Goal: Task Accomplishment & Management: Manage account settings

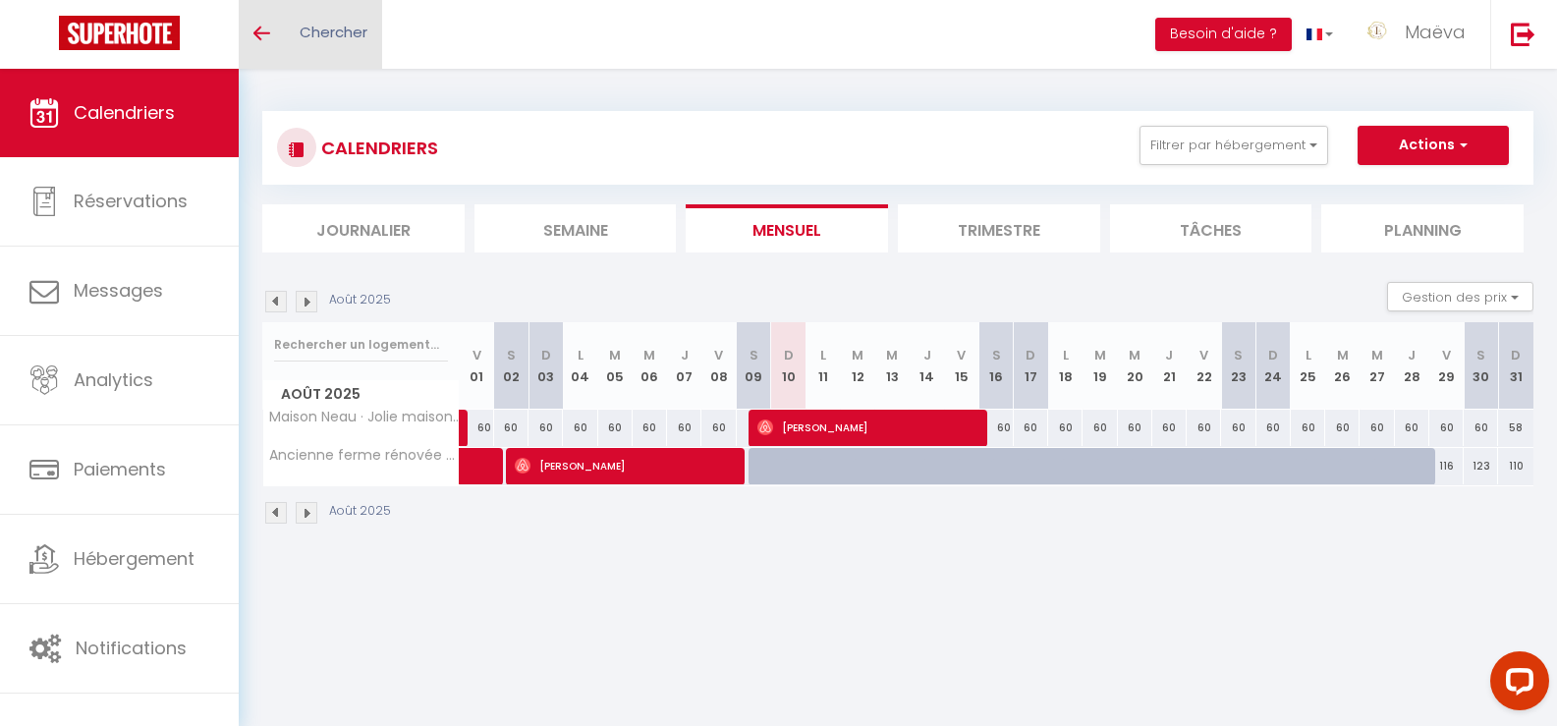
click at [283, 33] on link "Toggle menubar" at bounding box center [262, 34] width 46 height 69
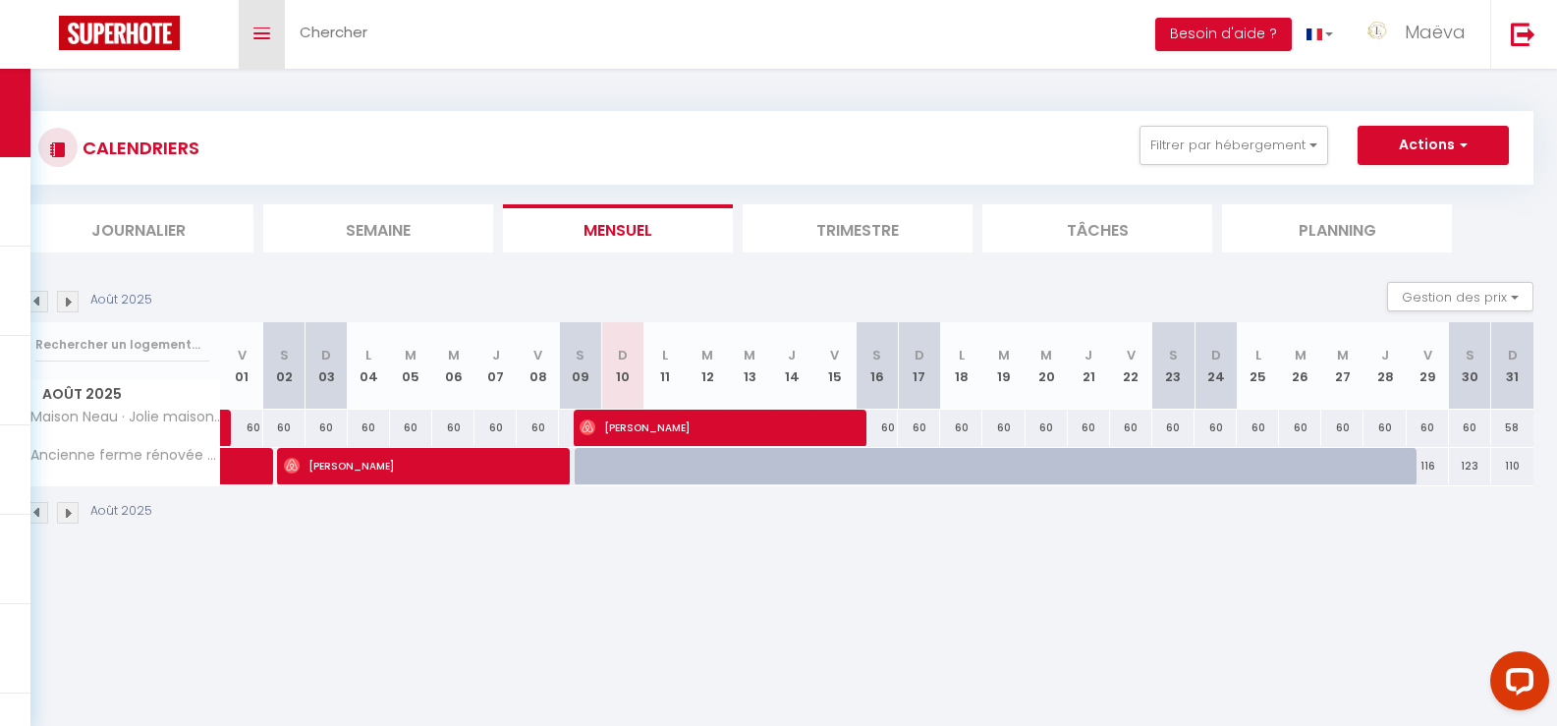
click at [254, 46] on link "Toggle menubar" at bounding box center [262, 34] width 46 height 69
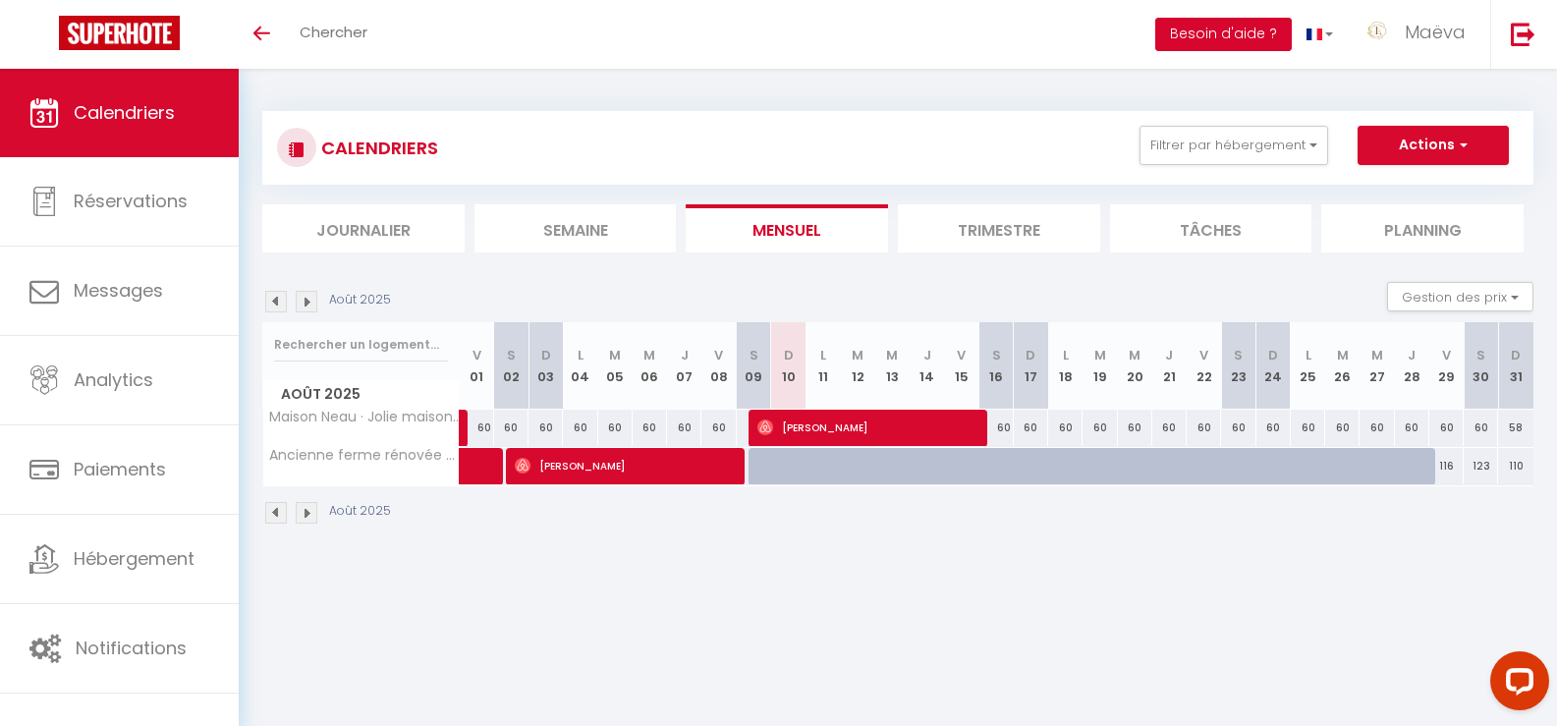
click at [1236, 37] on button "Besoin d'aide ?" at bounding box center [1223, 34] width 137 height 33
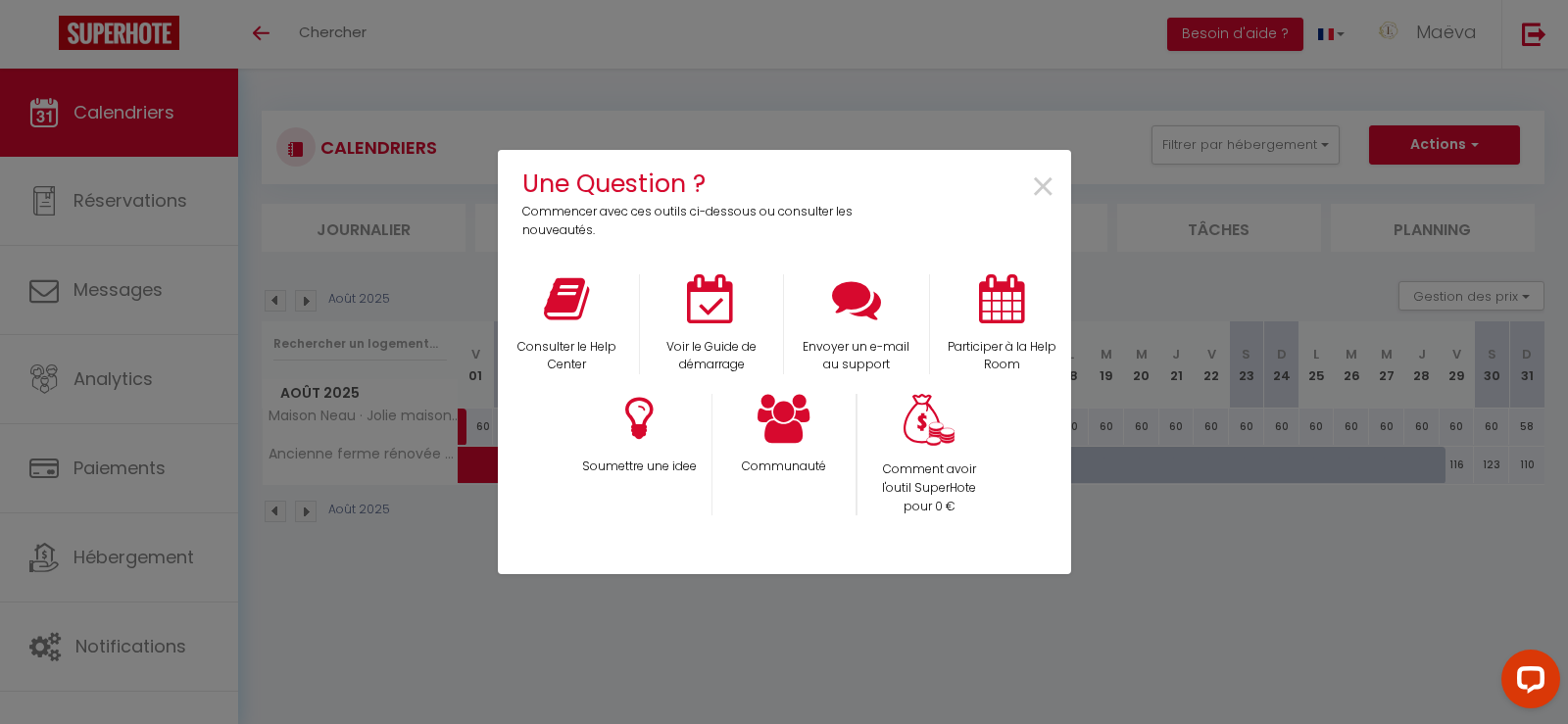
click at [1198, 593] on div "Une Question ? Commencer avec ces outils ci-dessous ou consulter les nouveautés…" at bounding box center [784, 362] width 1568 height 724
click at [1052, 184] on span "×" at bounding box center [1043, 187] width 27 height 62
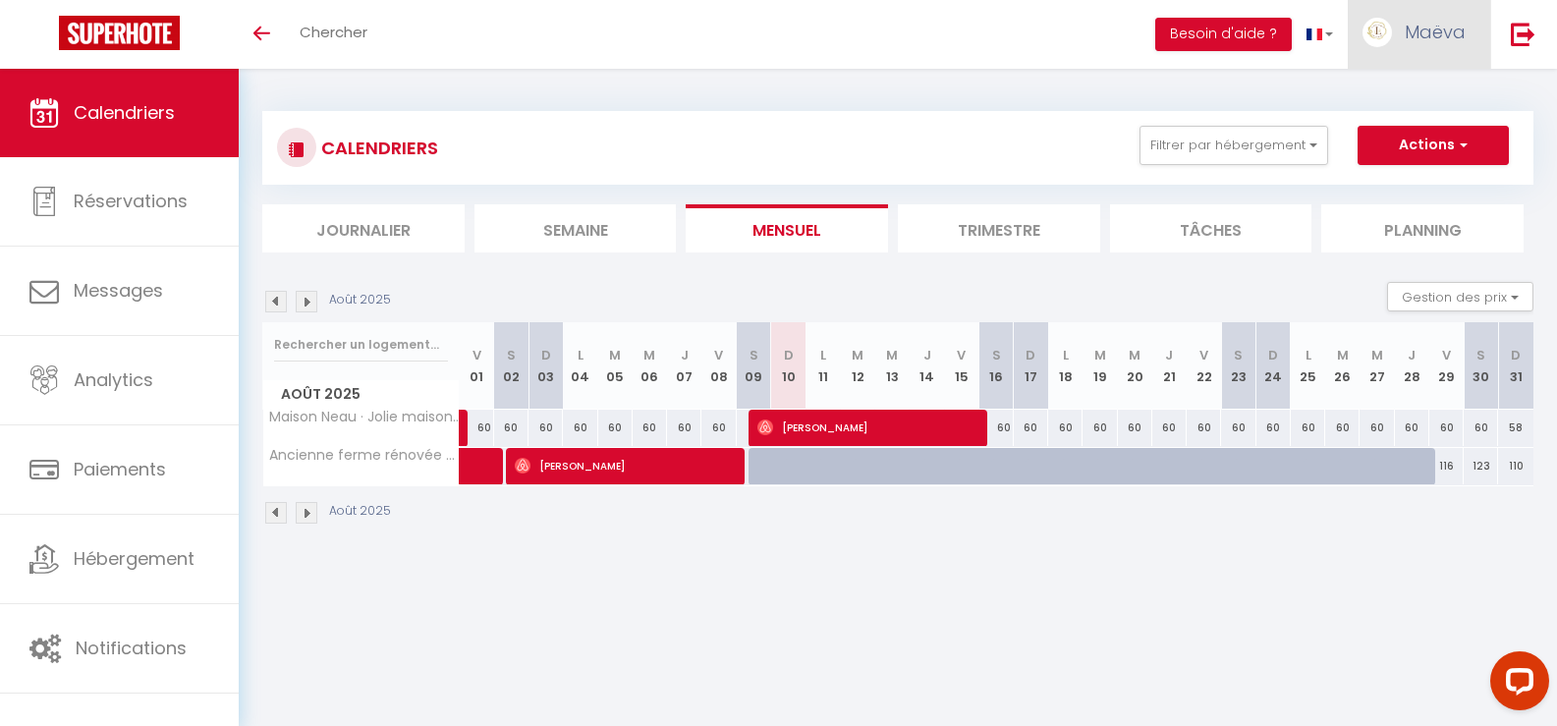
click at [1439, 47] on link "Maëva" at bounding box center [1419, 34] width 142 height 69
click at [1404, 108] on link "Paramètres" at bounding box center [1411, 98] width 145 height 33
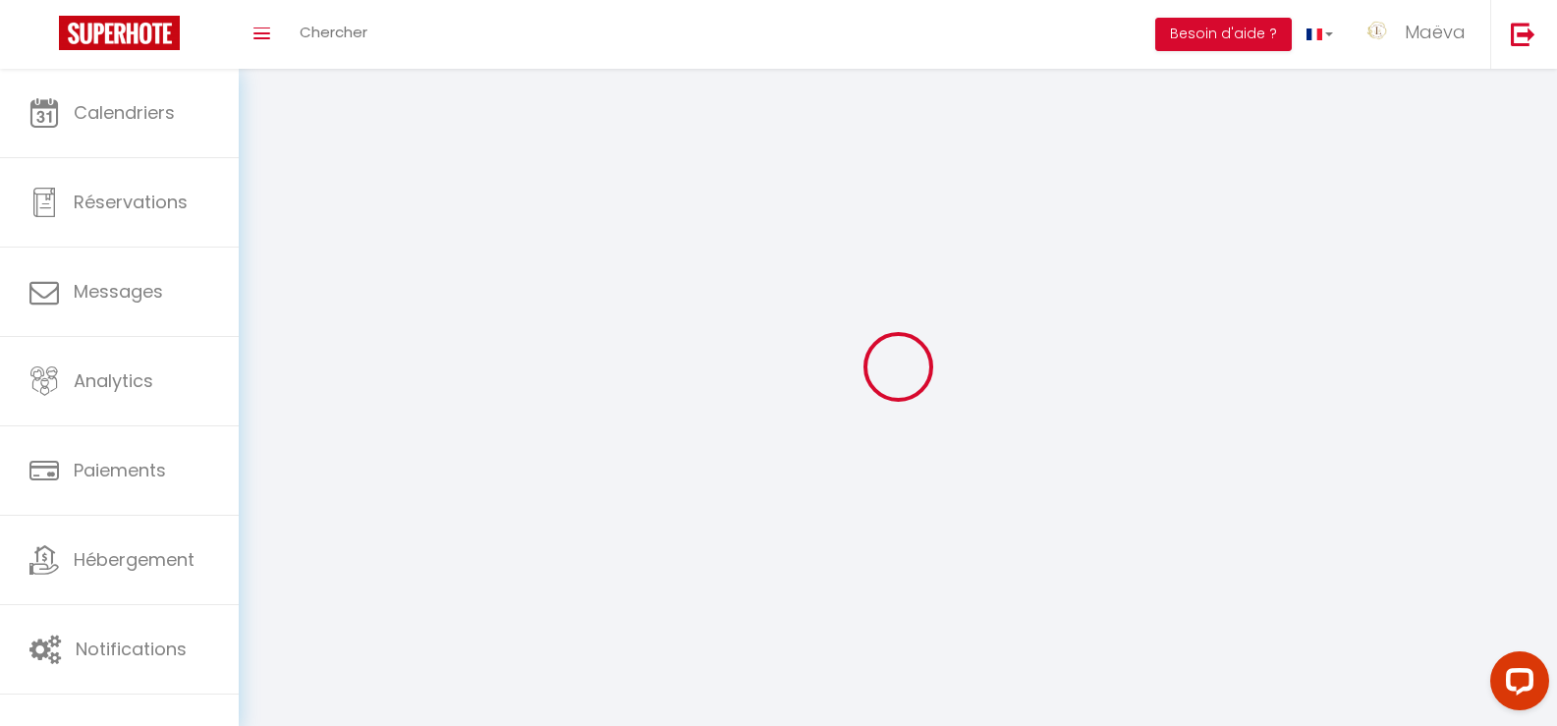
type input "Maëva"
type input "Marchand"
type input "0622004375"
type input "[STREET_ADDRESS][PERSON_NAME]"
type input "47200"
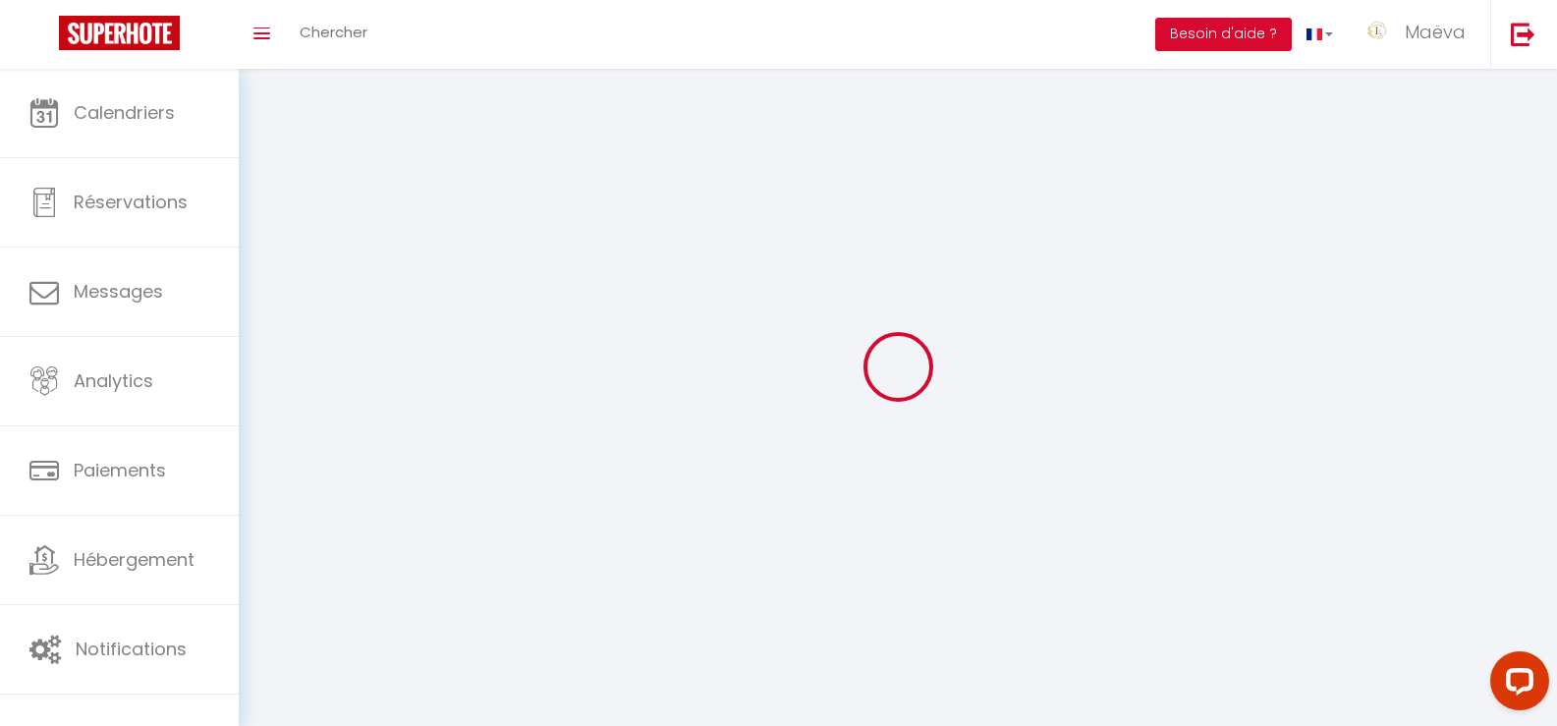
type input "Marmande"
type input "dLUBZqcfSO7WmjVcZdxUDdhkl"
type input "j9VVe112uw9BquDH4U5DeBZR6"
select select "28"
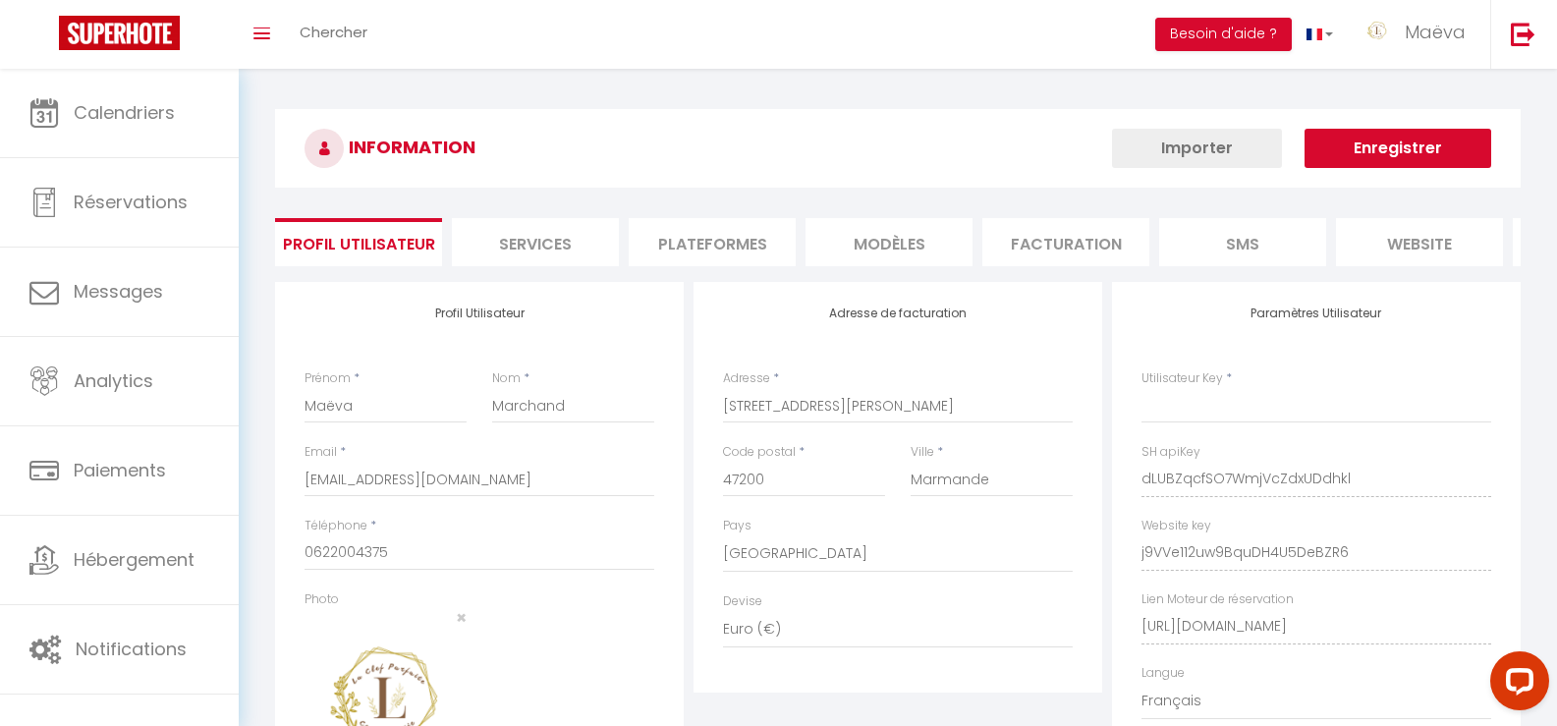
type input "dLUBZqcfSO7WmjVcZdxUDdhkl"
type input "j9VVe112uw9BquDH4U5DeBZR6"
type input "[URL][DOMAIN_NAME]"
select select "fr"
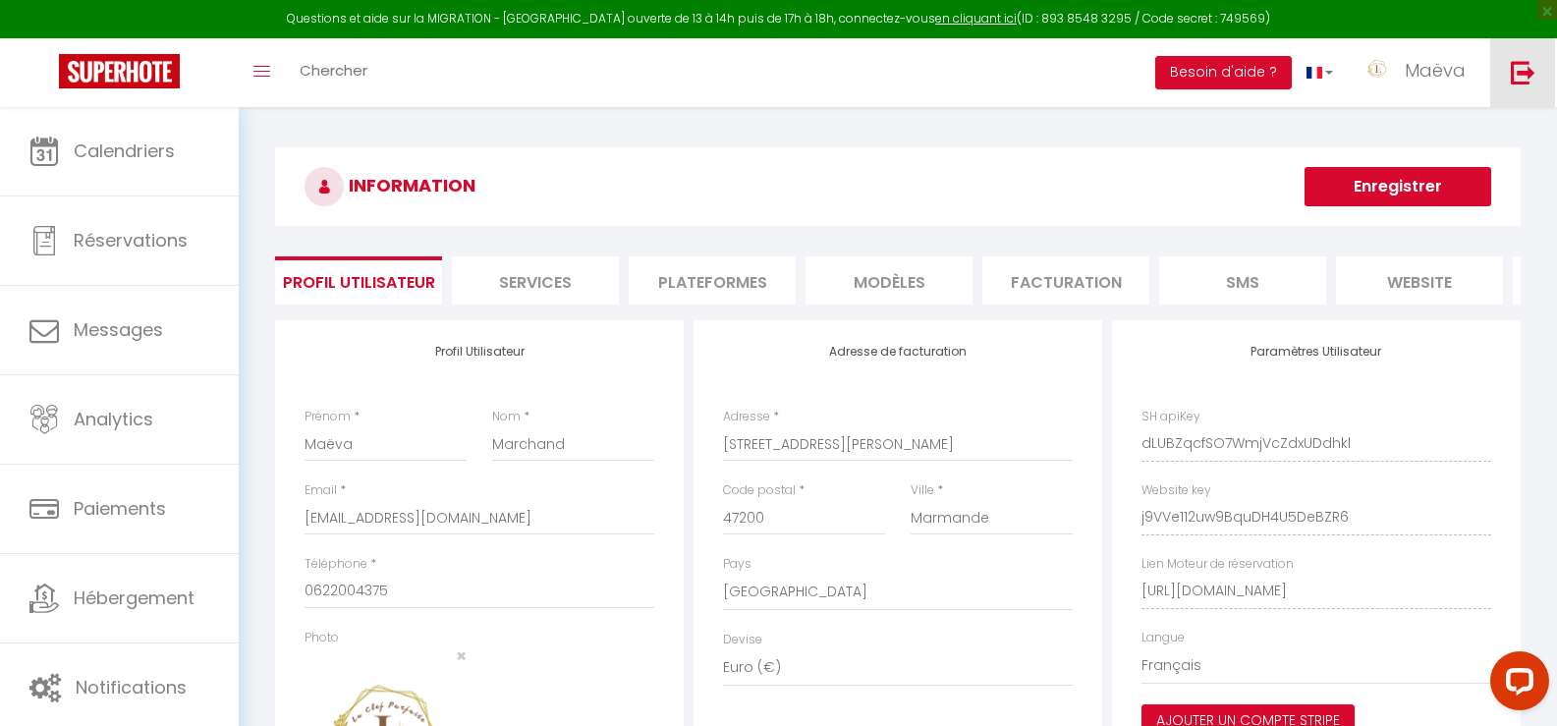
click at [1529, 55] on link at bounding box center [1523, 72] width 65 height 69
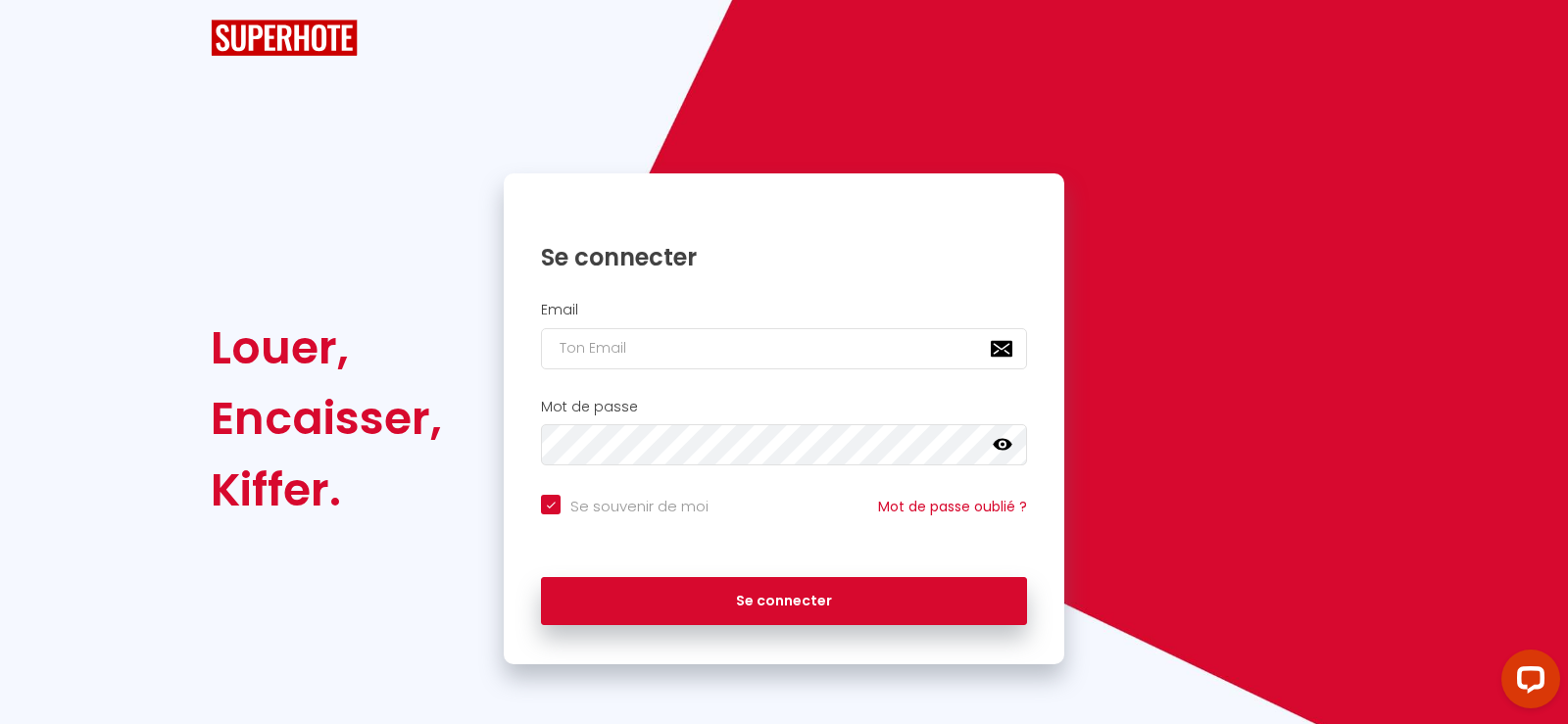
checkbox input "true"
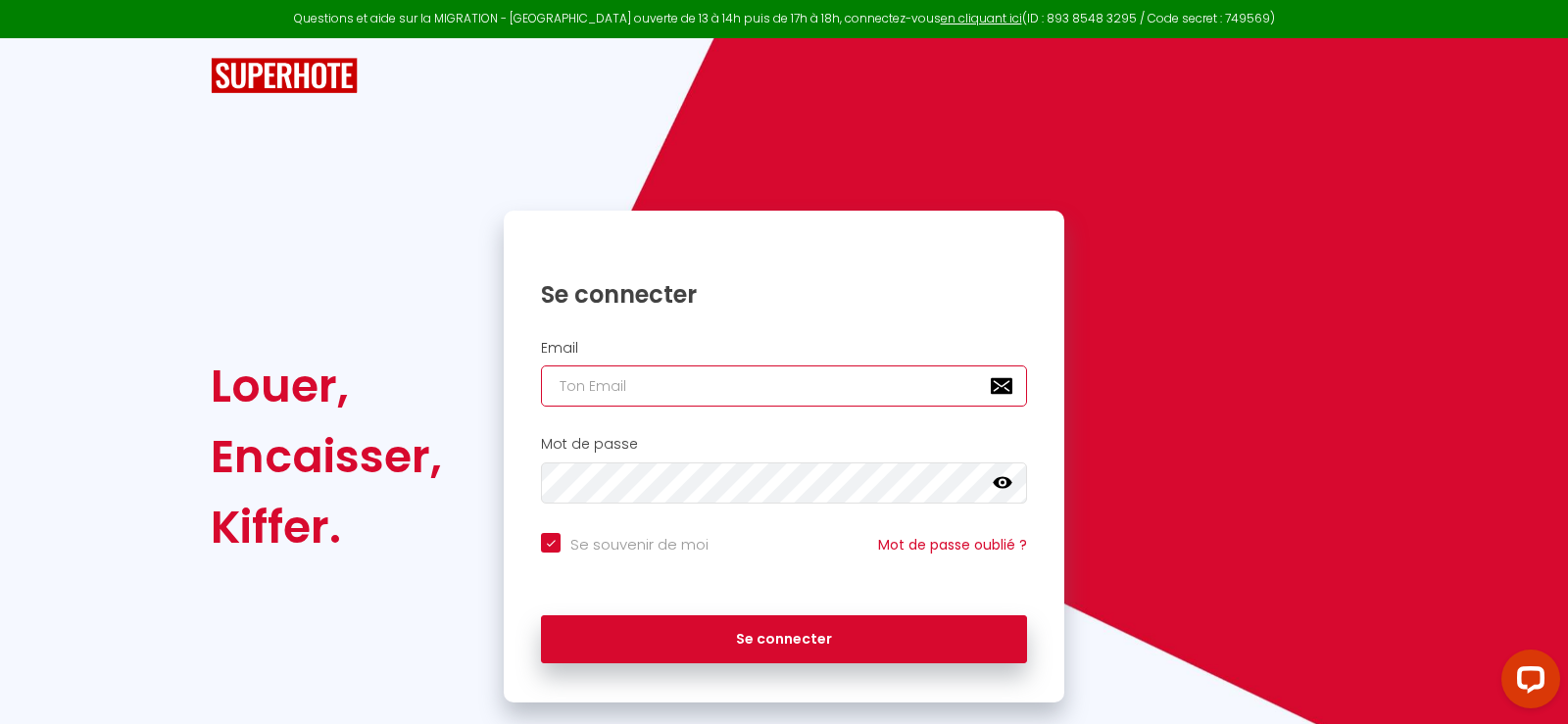
type input "[EMAIL_ADDRESS][DOMAIN_NAME]"
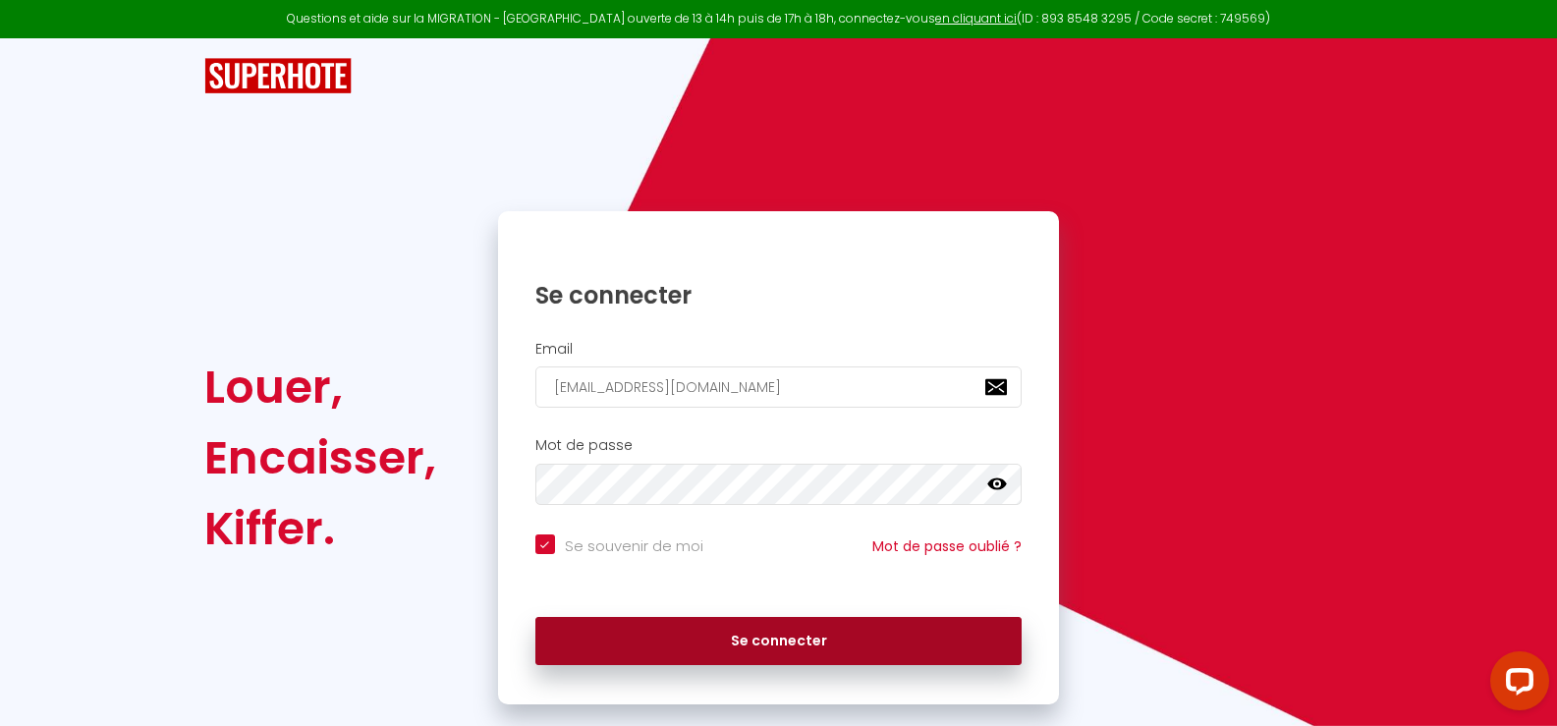
click at [770, 649] on button "Se connecter" at bounding box center [778, 641] width 487 height 49
checkbox input "true"
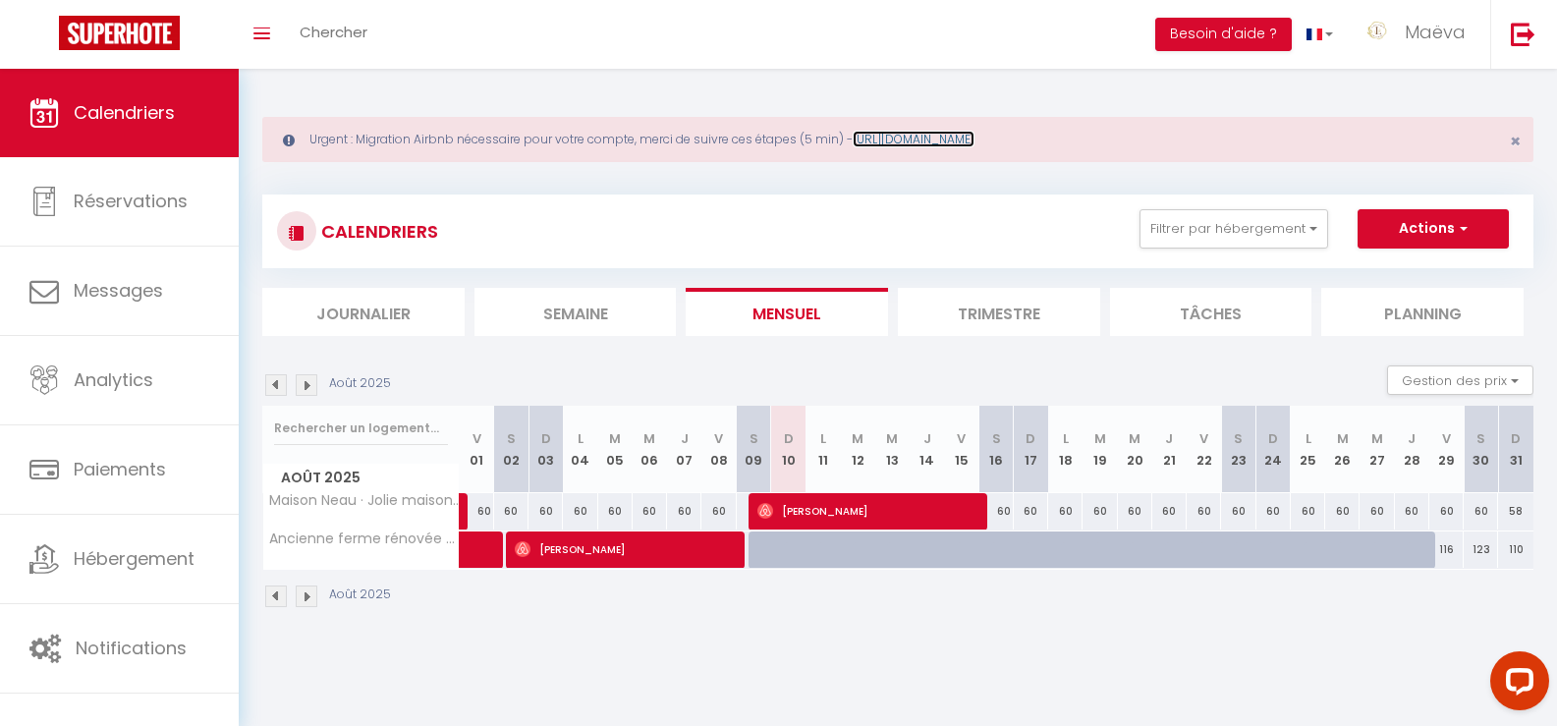
click at [923, 143] on link "[URL][DOMAIN_NAME]" at bounding box center [914, 139] width 122 height 17
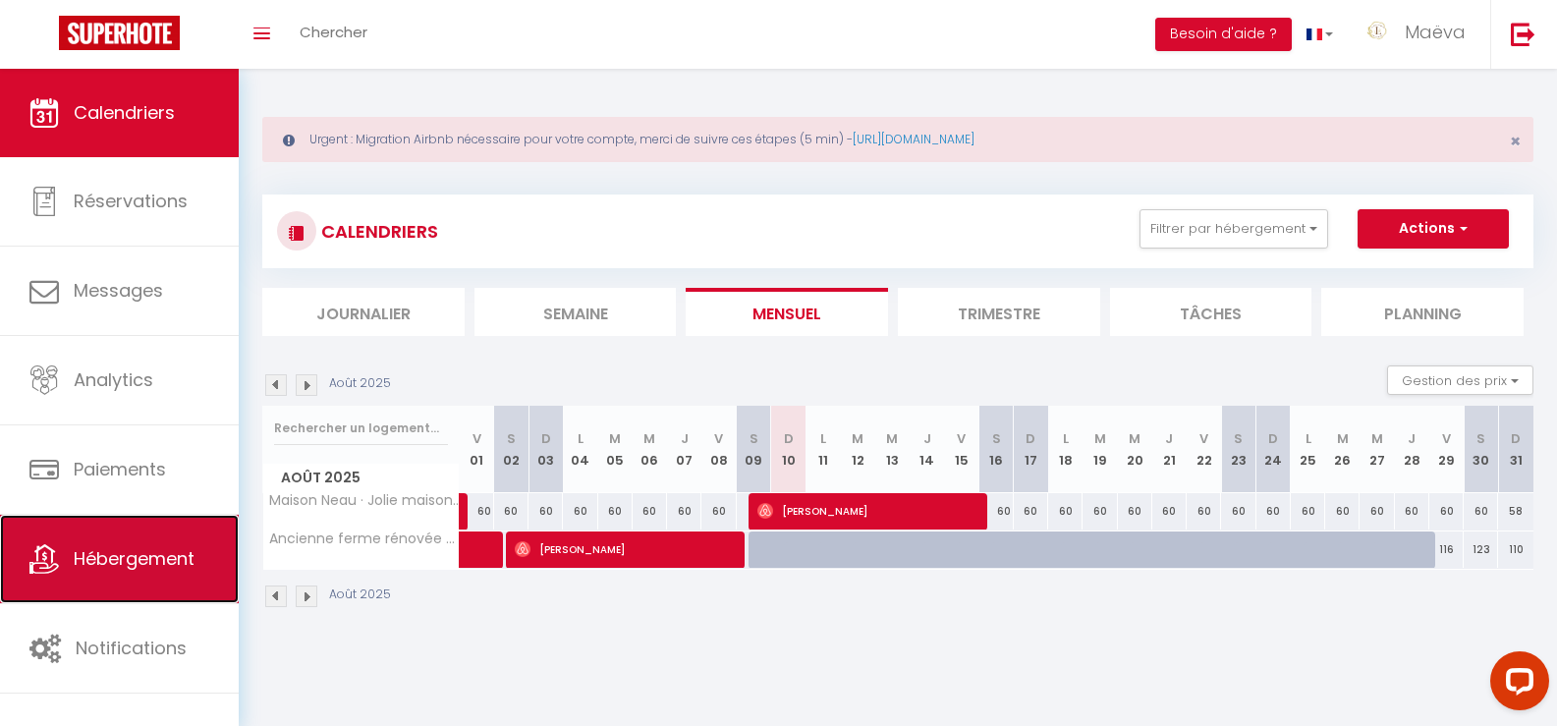
click at [143, 551] on span "Hébergement" at bounding box center [134, 558] width 121 height 25
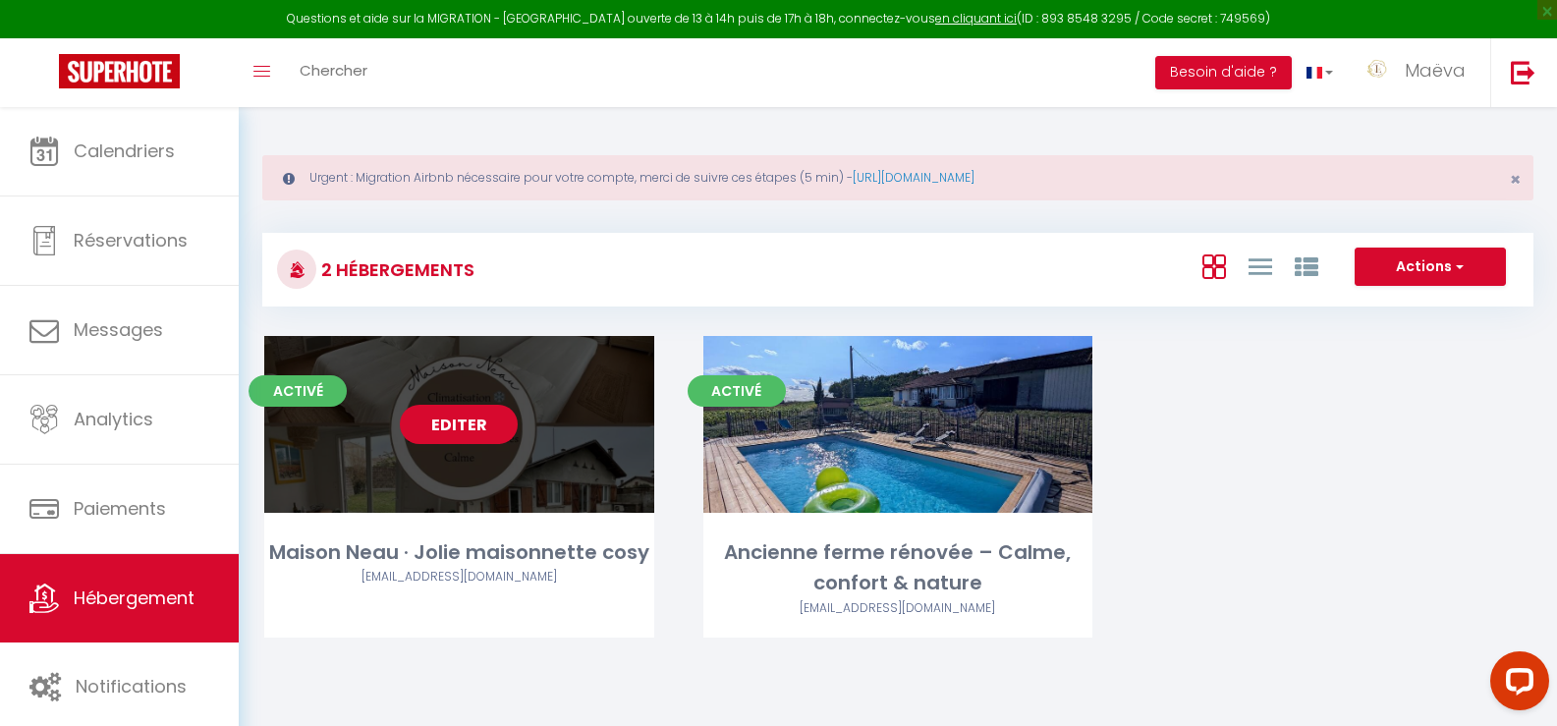
click at [445, 417] on link "Editer" at bounding box center [459, 424] width 118 height 39
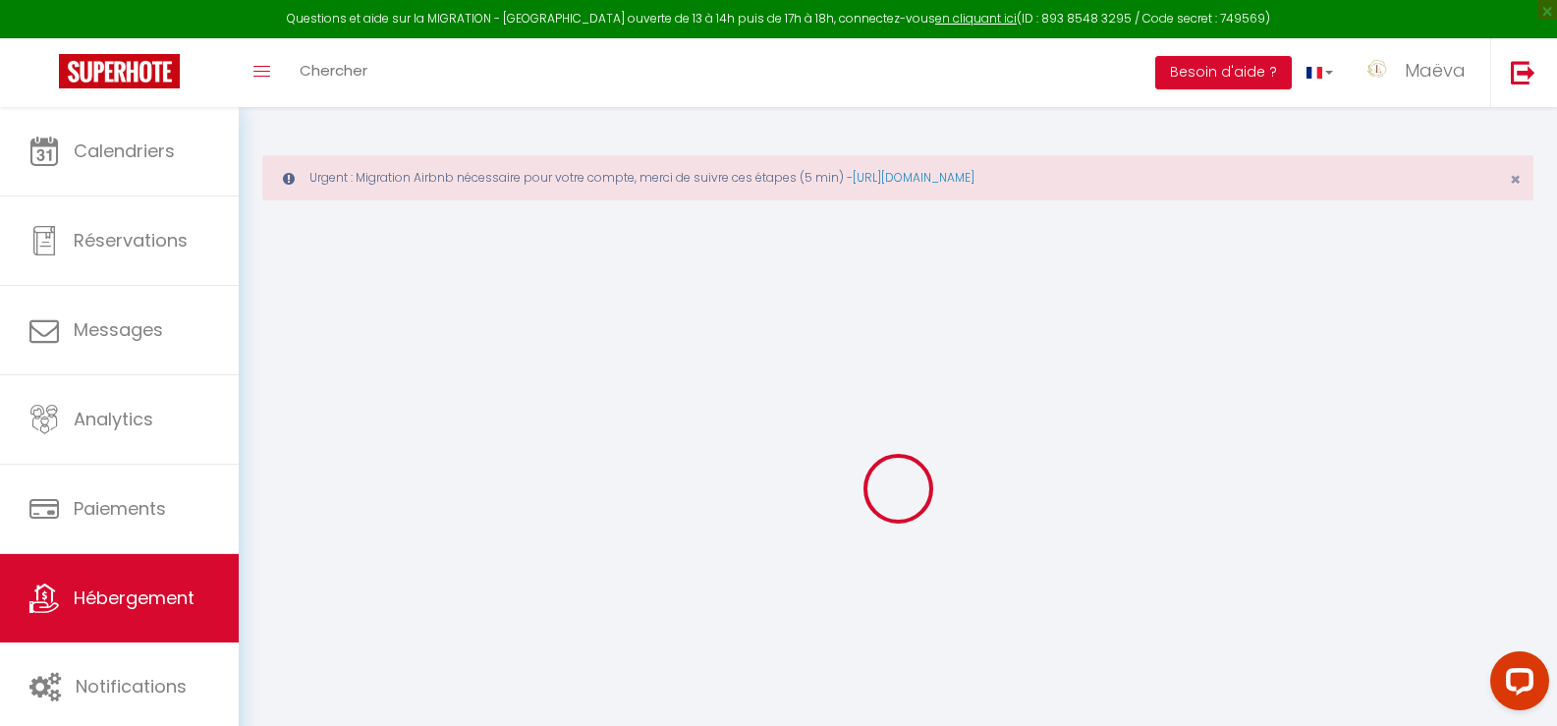
select select "+ 4 %"
select select "16:00"
select select
select select "10:00"
select select "30"
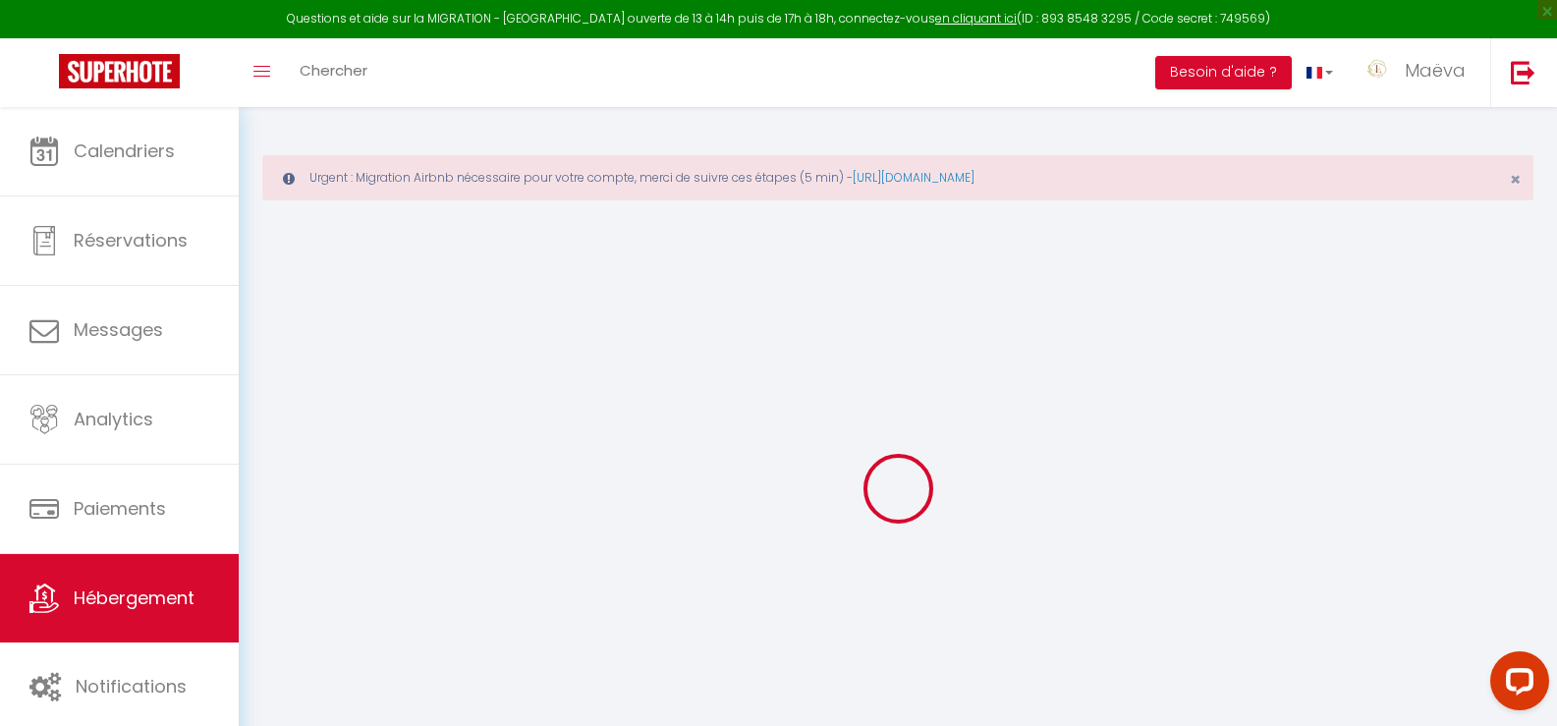
select select "120"
select select
checkbox input "false"
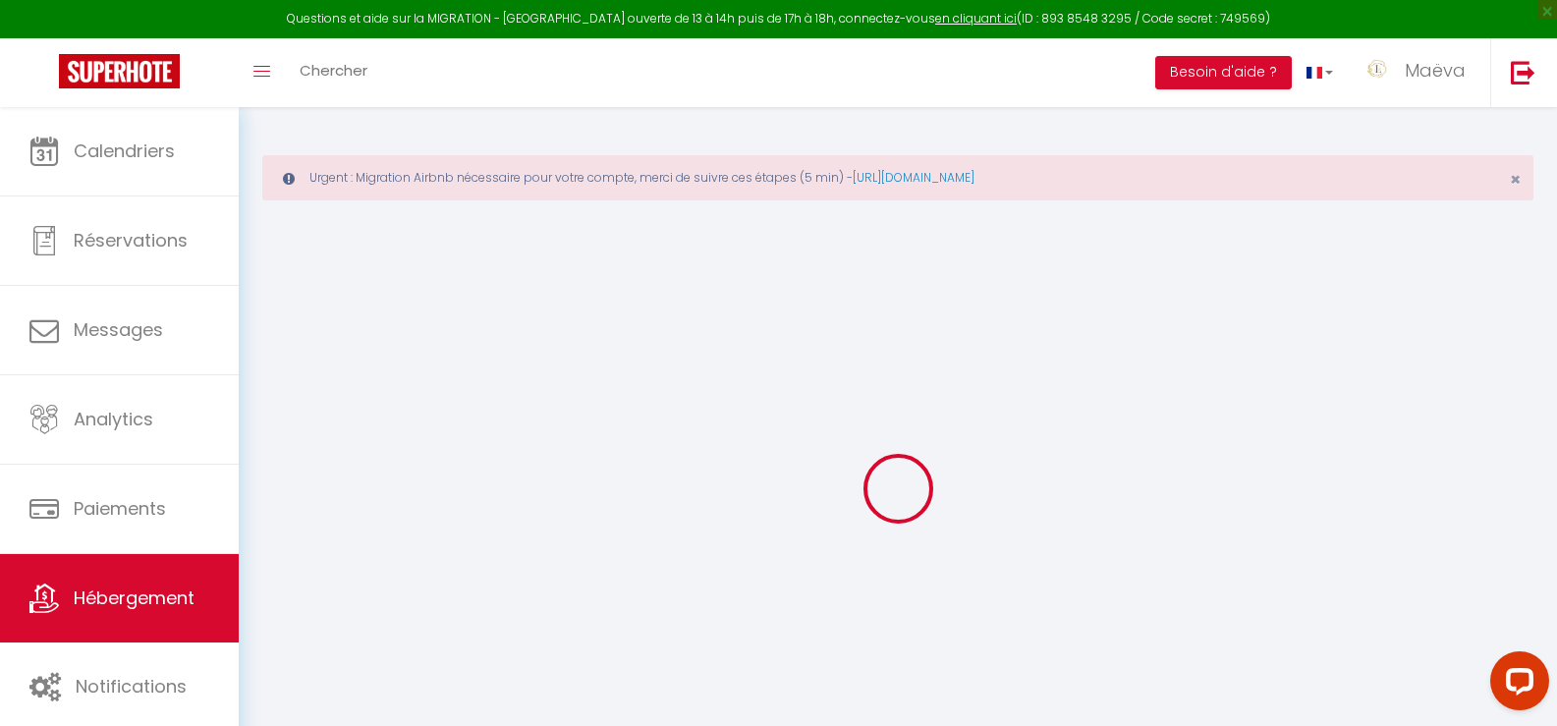
checkbox input "false"
select select "7205-1318105156264065667"
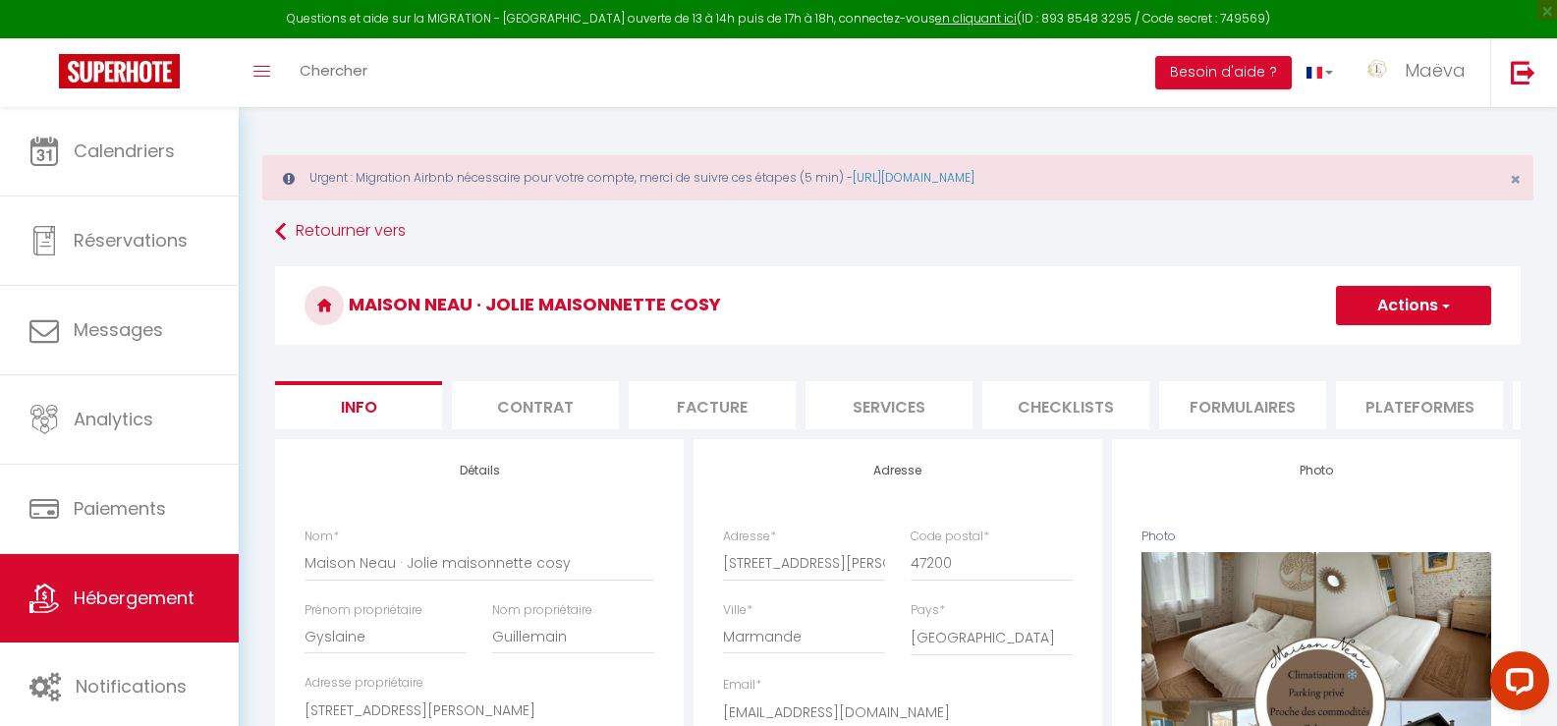
click at [1412, 399] on li "Plateformes" at bounding box center [1419, 405] width 167 height 48
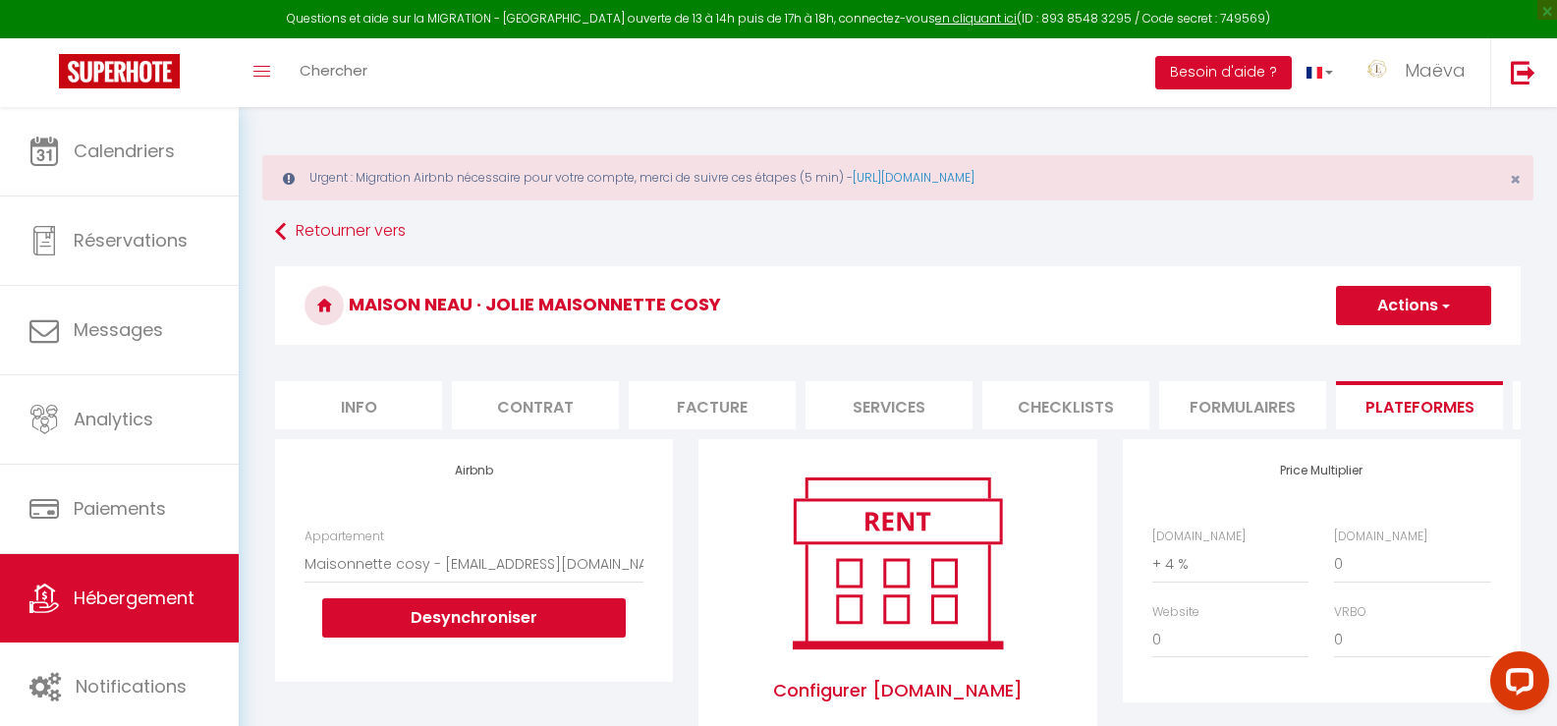
scroll to position [295, 0]
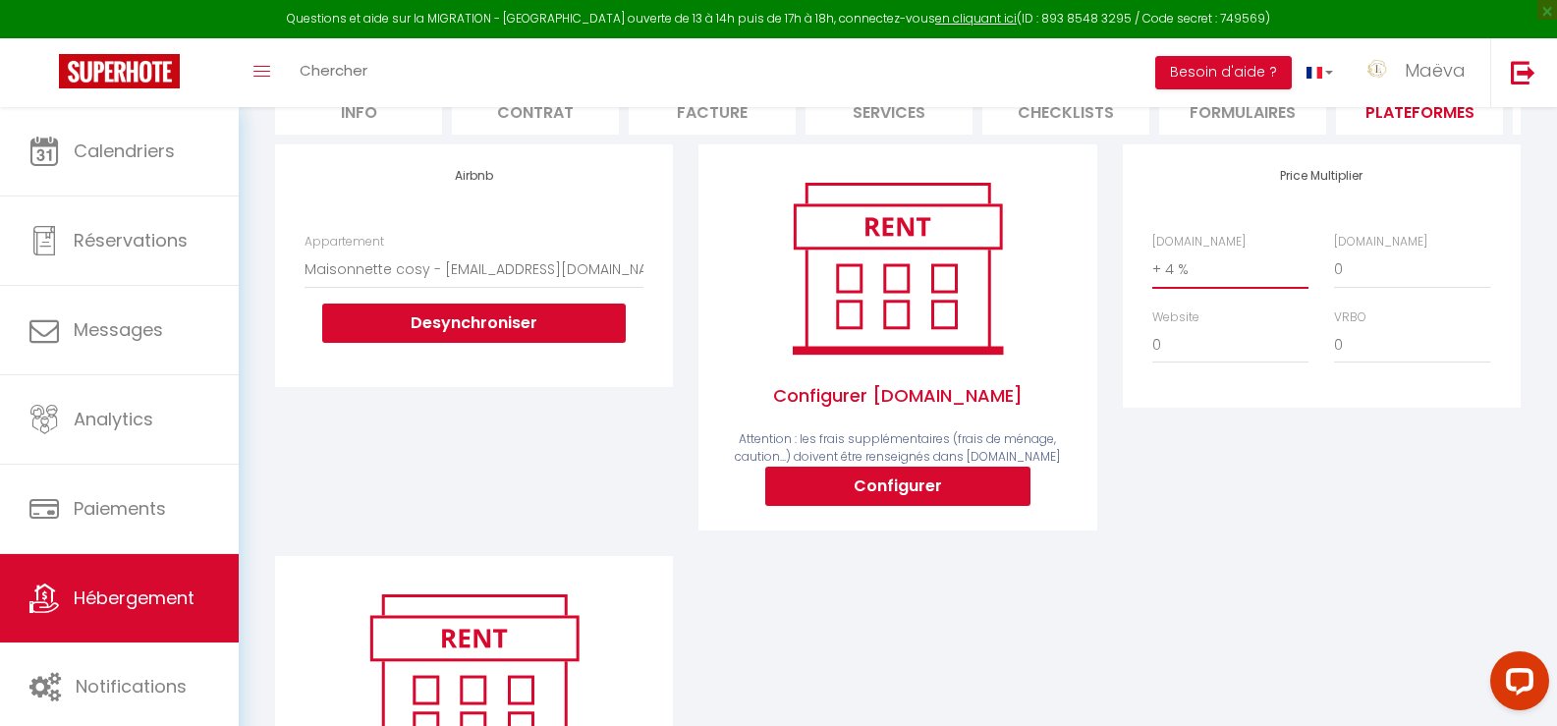
click at [1305, 288] on select "0 + 1 % + 2 % + 3 % + 4 % + 5 % + 6 % + 7 % + 8 % + 9 %" at bounding box center [1231, 269] width 156 height 37
select select "+ 18 %"
click at [1153, 265] on select "0 + 1 % + 2 % + 3 % + 4 % + 5 % + 6 % + 7 % + 8 % + 9 %" at bounding box center [1231, 269] width 156 height 37
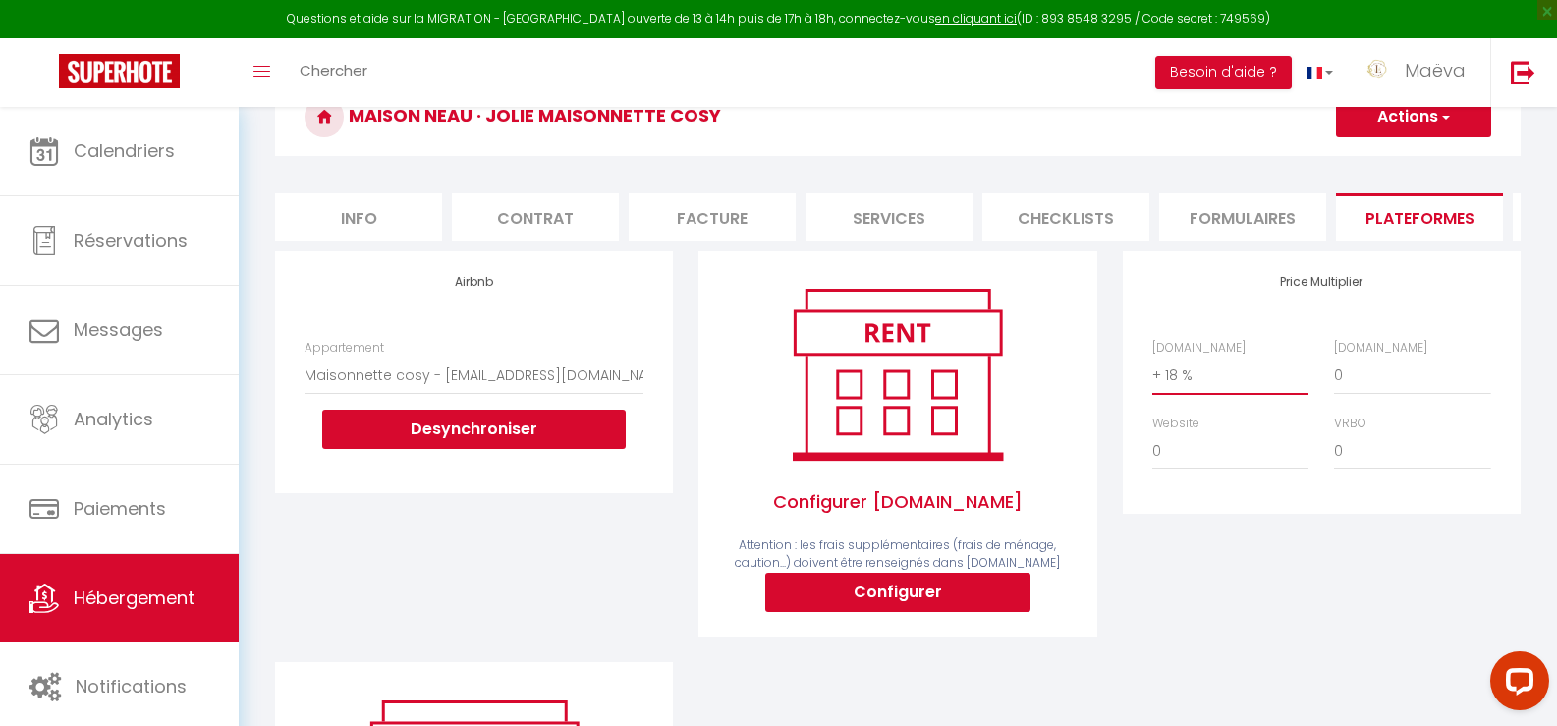
scroll to position [0, 0]
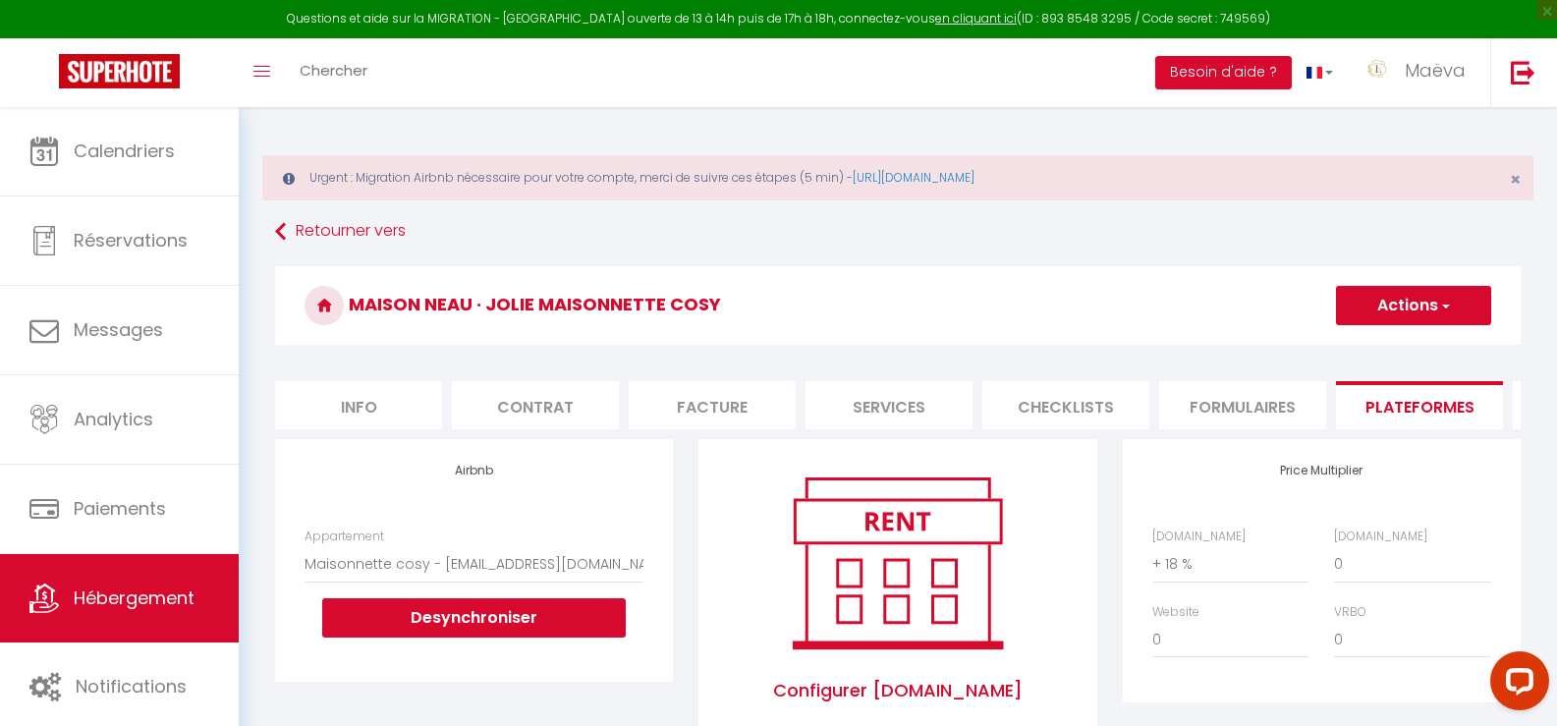
click at [1400, 314] on button "Actions" at bounding box center [1413, 305] width 155 height 39
click at [1395, 351] on link "Enregistrer" at bounding box center [1412, 349] width 155 height 26
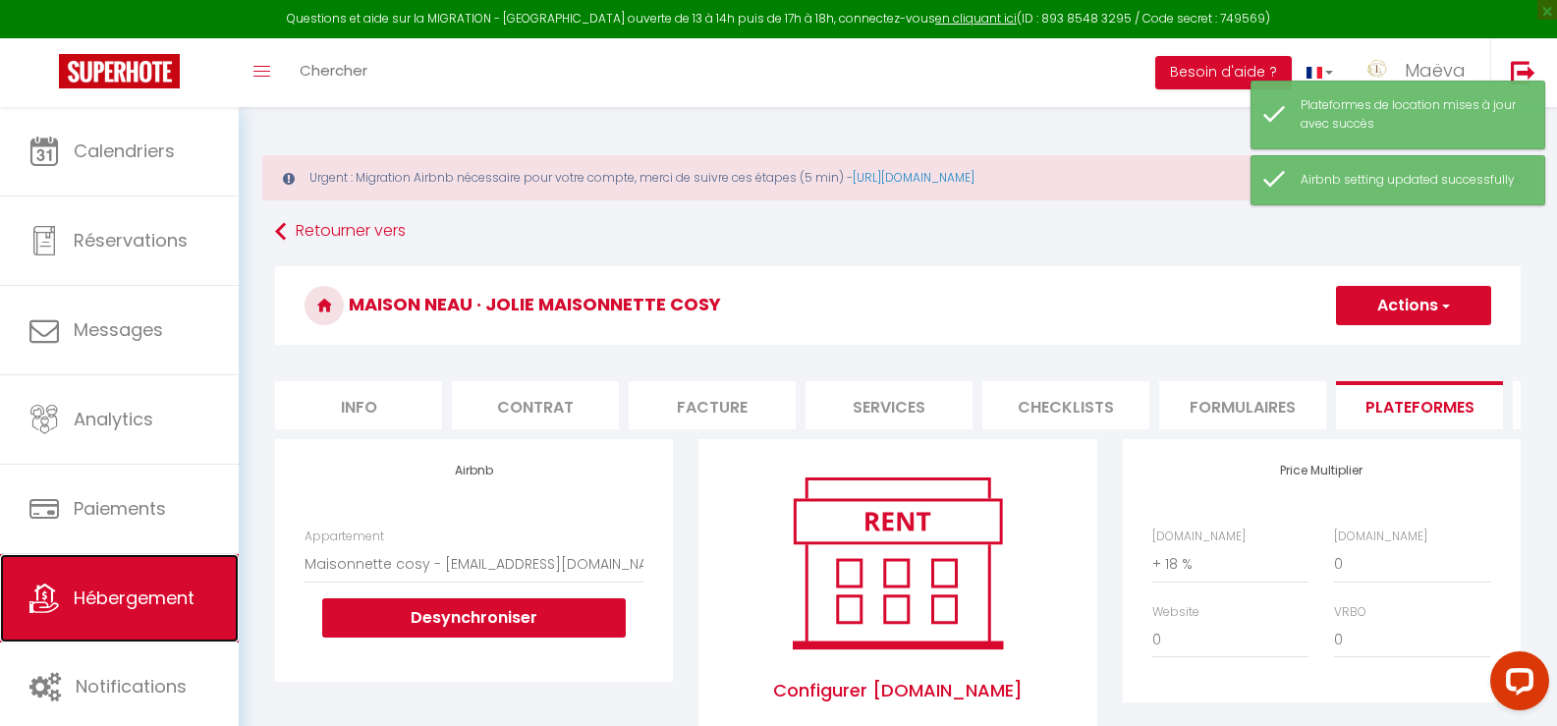
click at [132, 582] on link "Hébergement" at bounding box center [119, 598] width 239 height 88
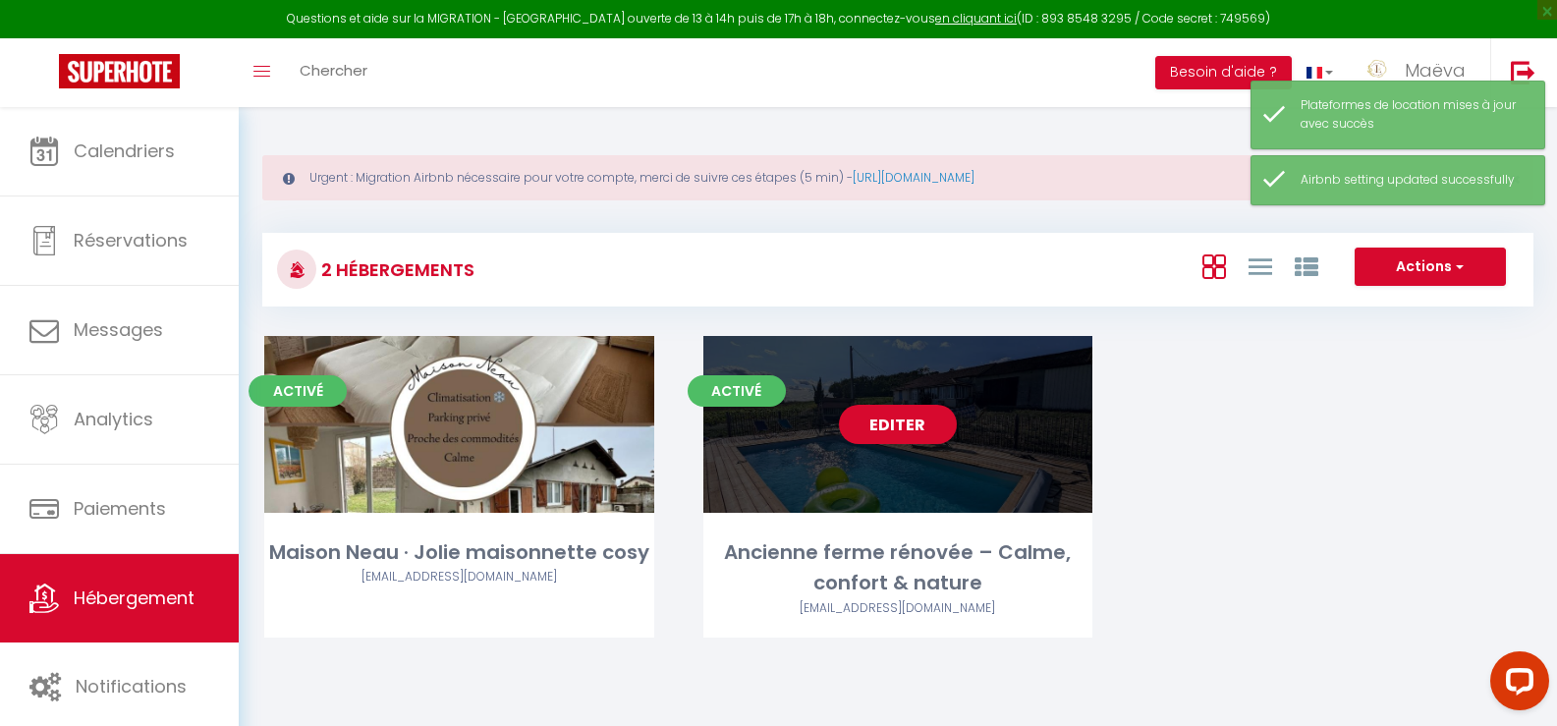
click at [940, 420] on link "Editer" at bounding box center [898, 424] width 118 height 39
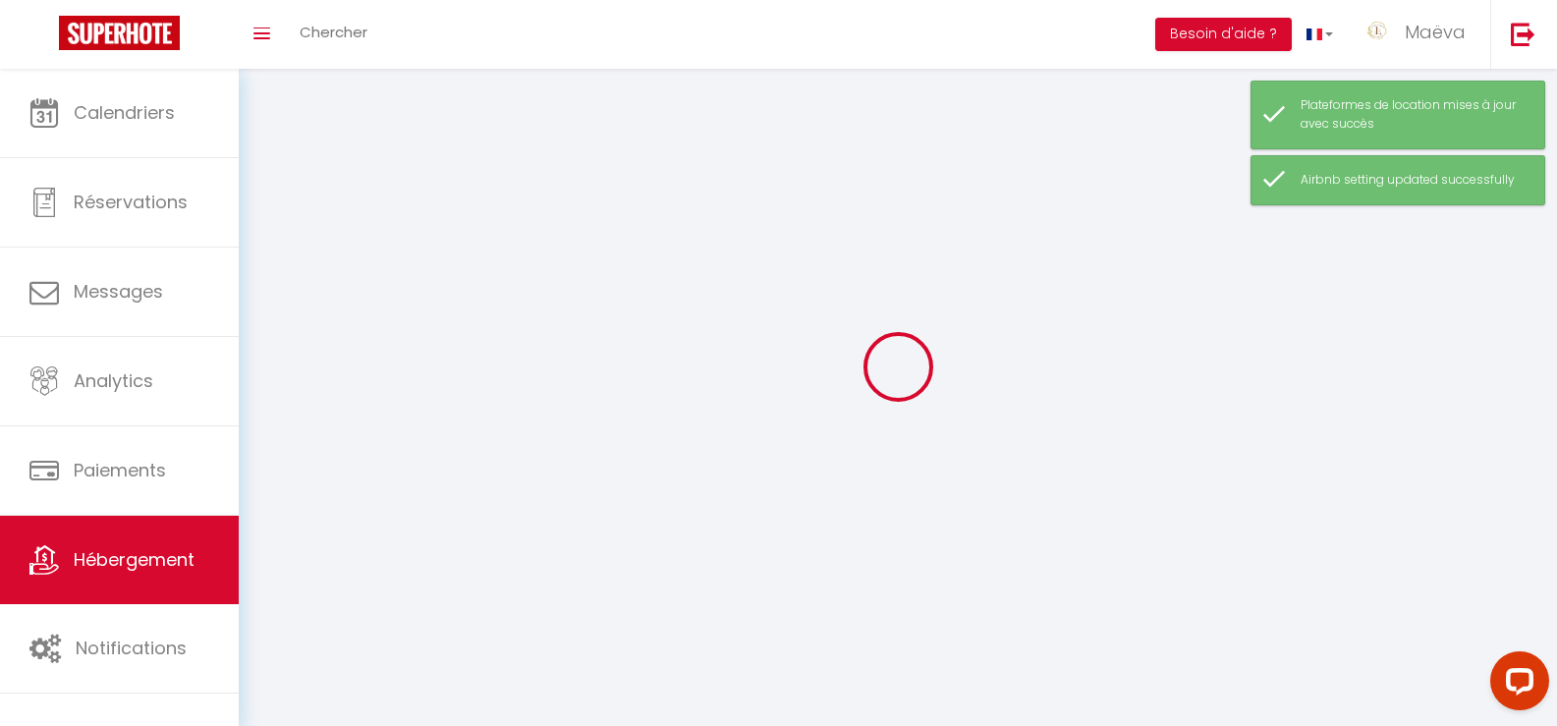
select select "1"
select select "28"
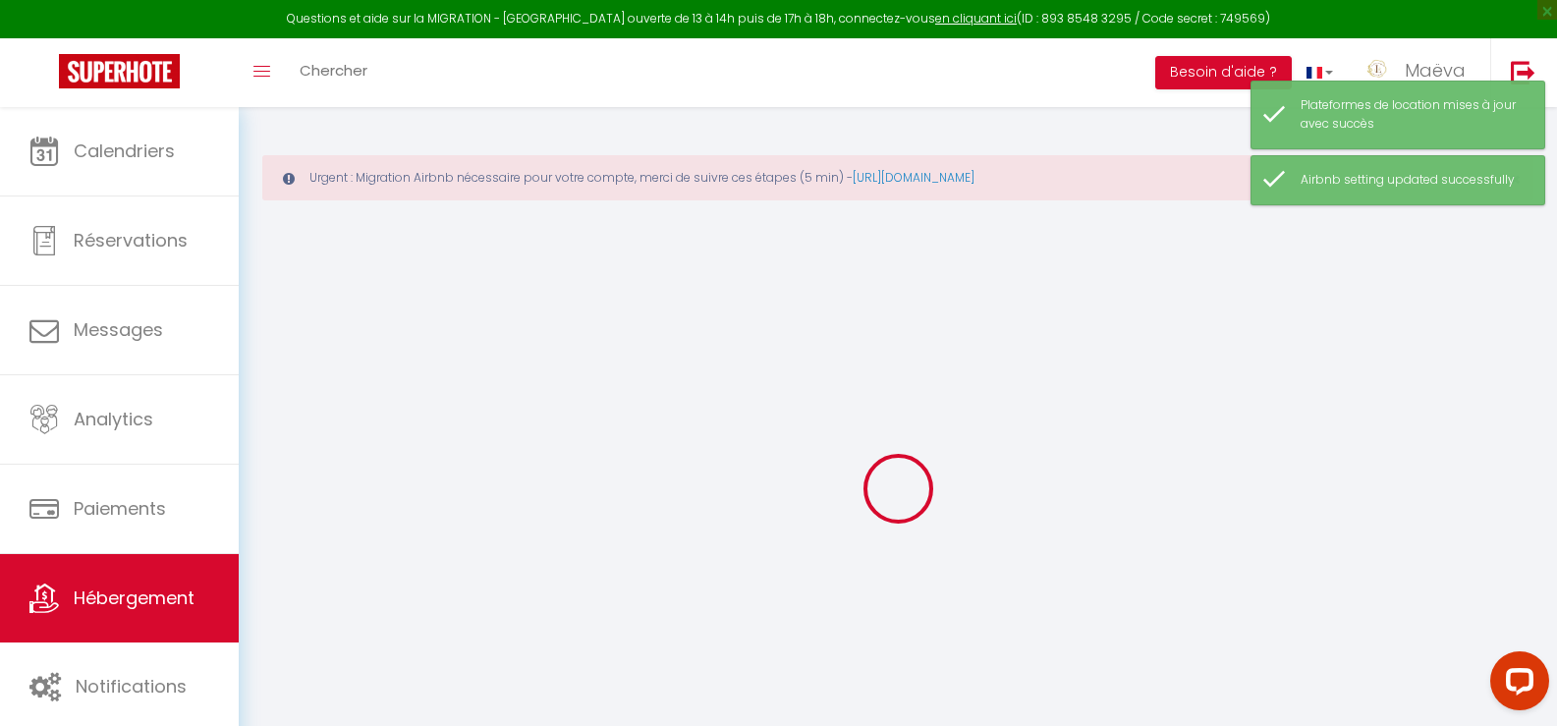
select select
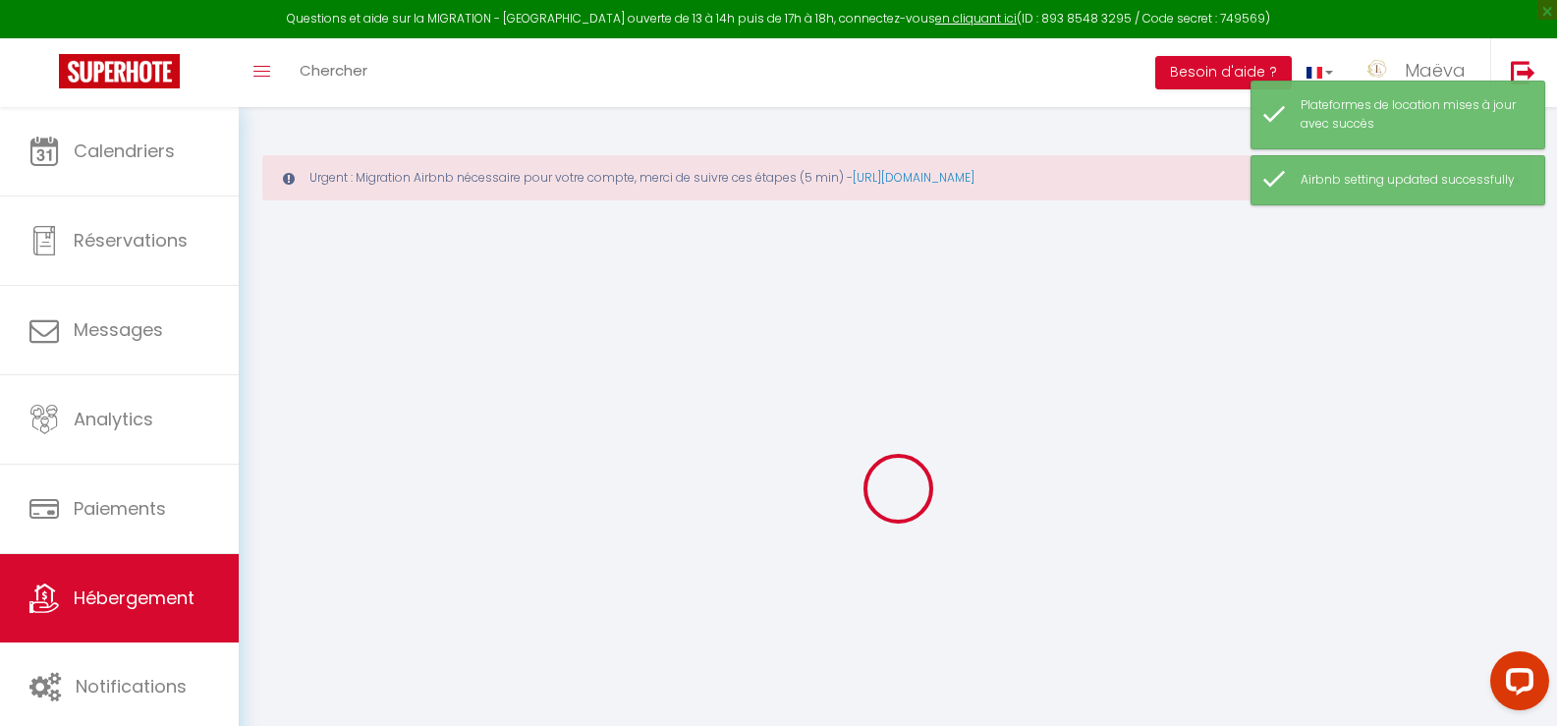
select select
checkbox input "false"
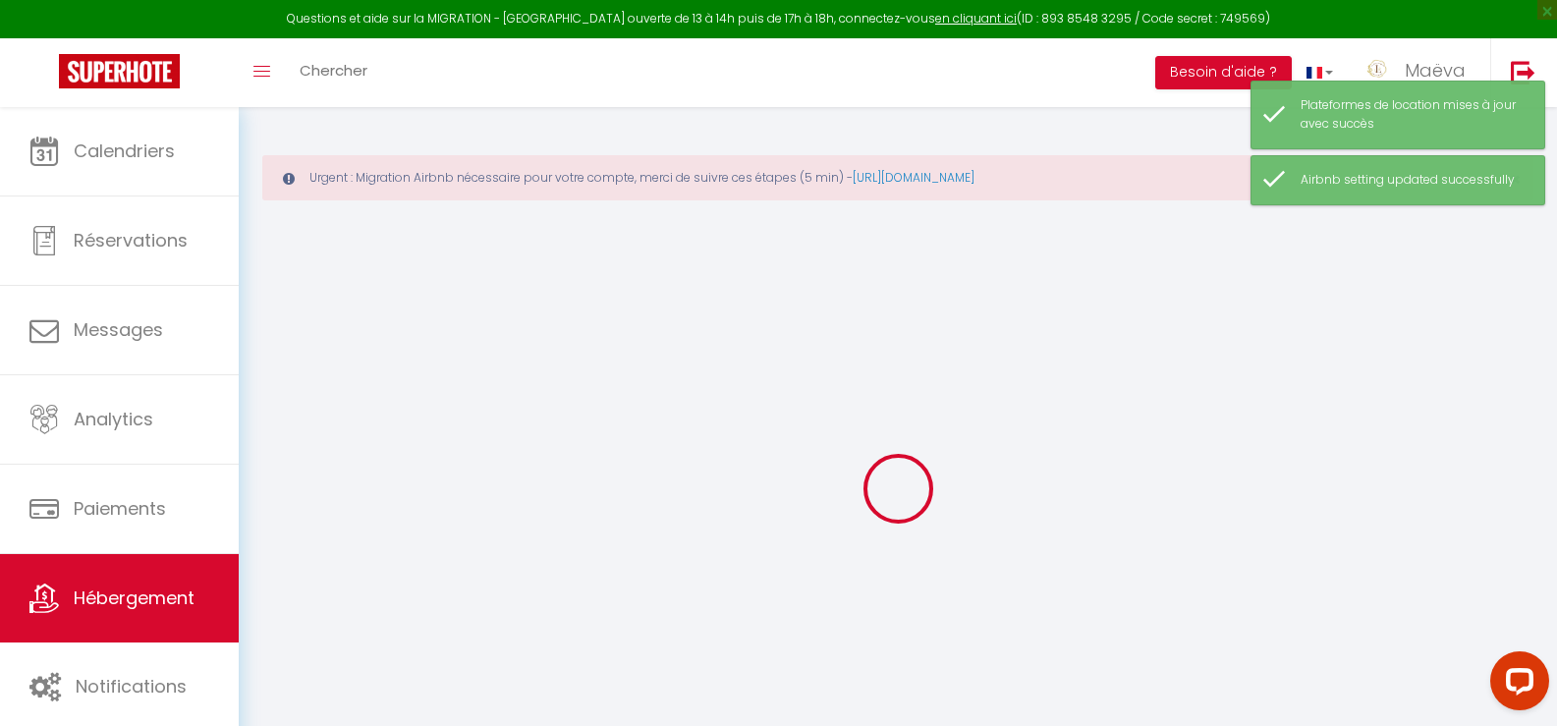
select select
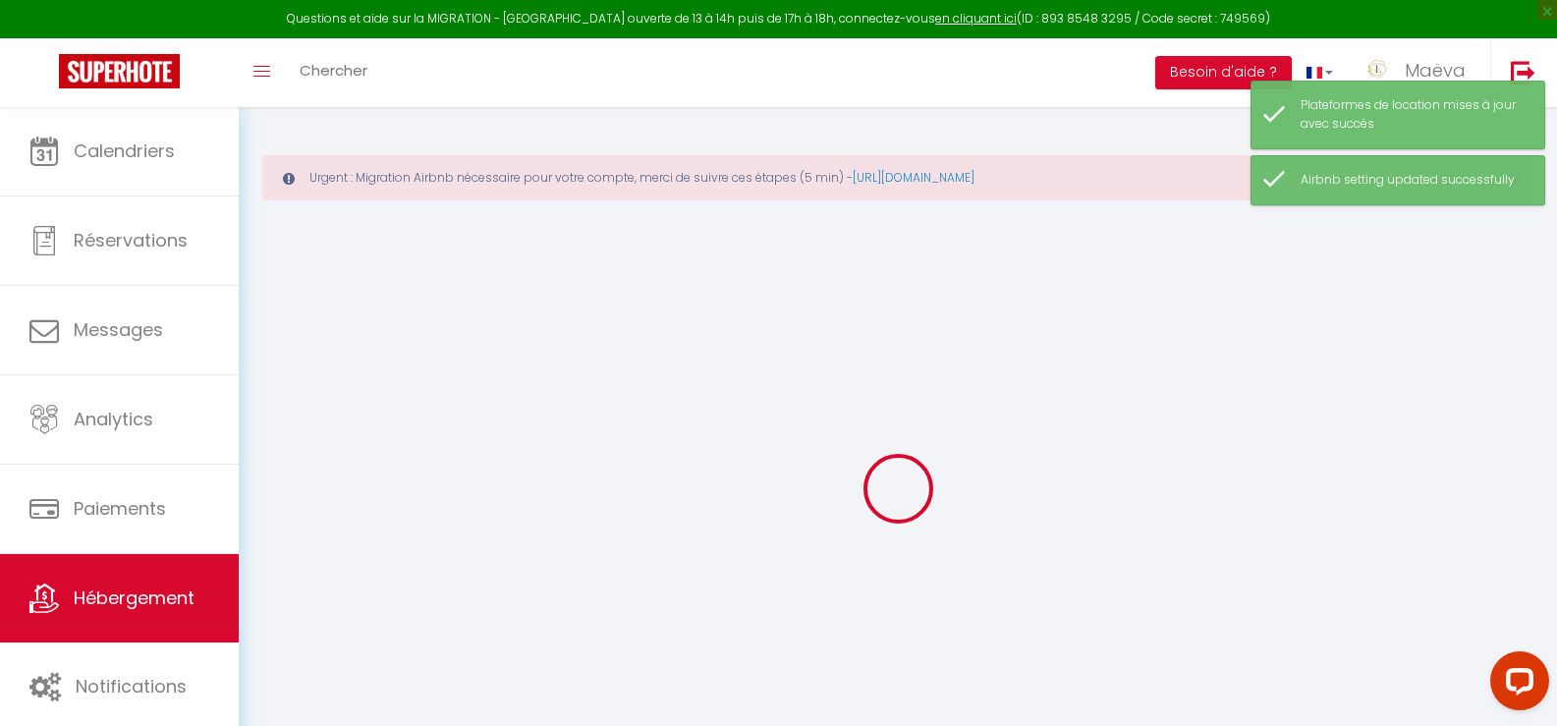
select select
checkbox input "false"
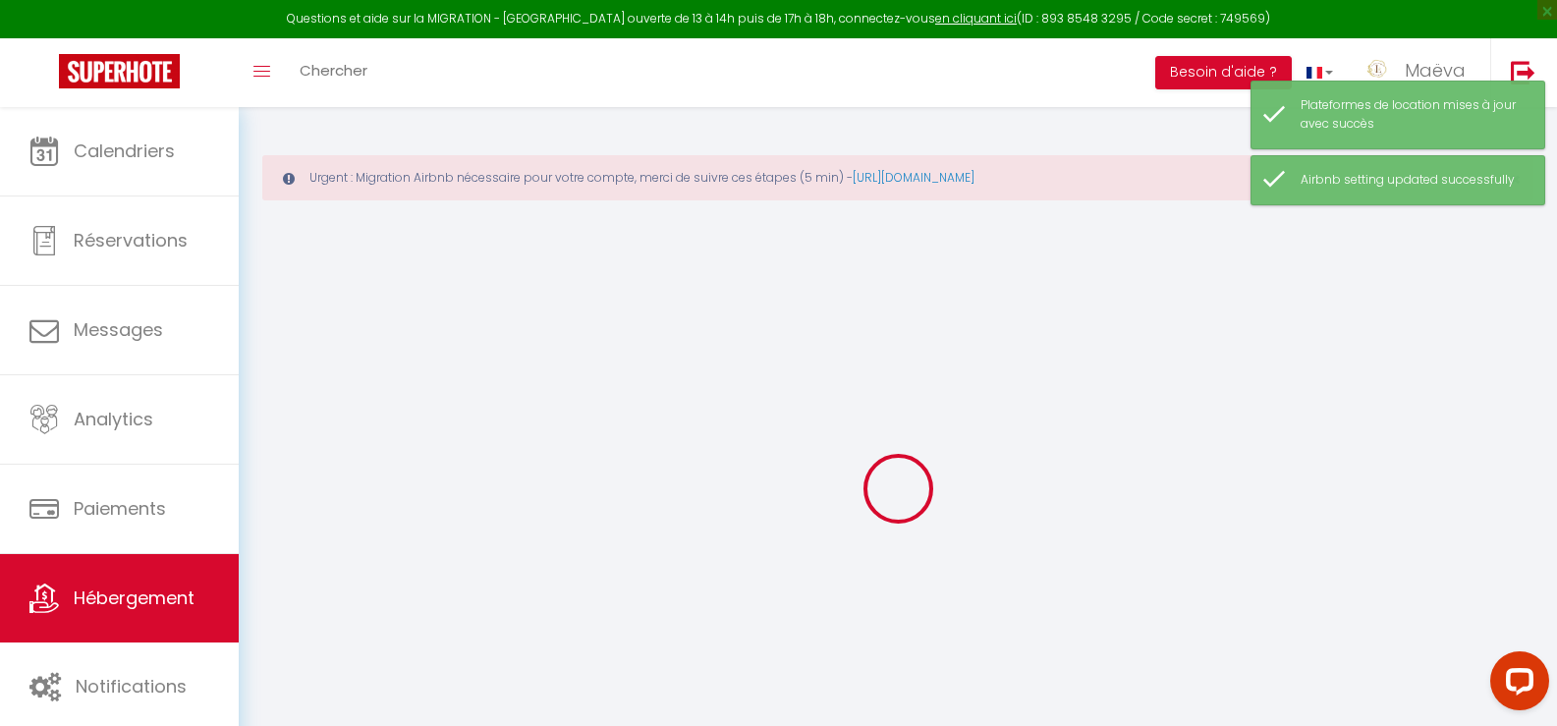
checkbox input "false"
select select
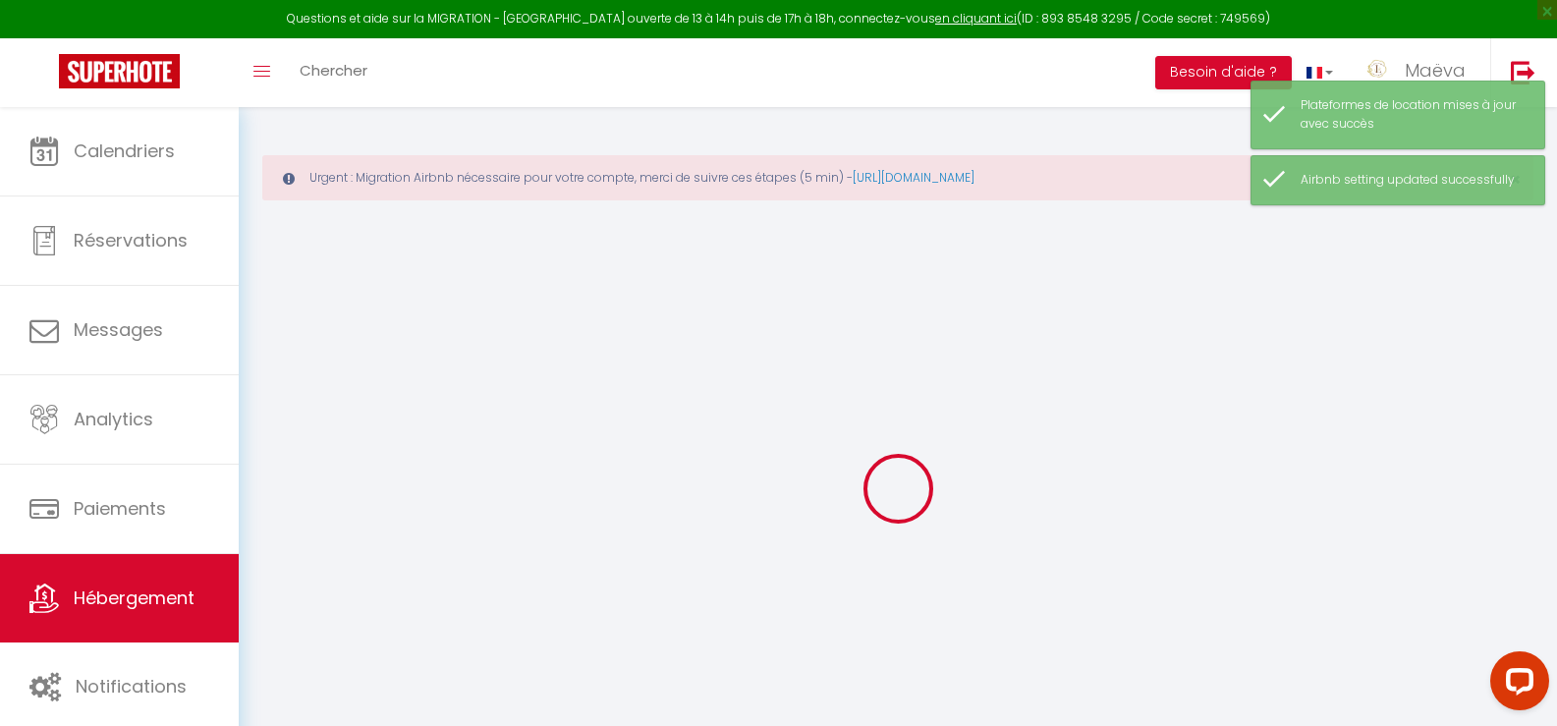
select select
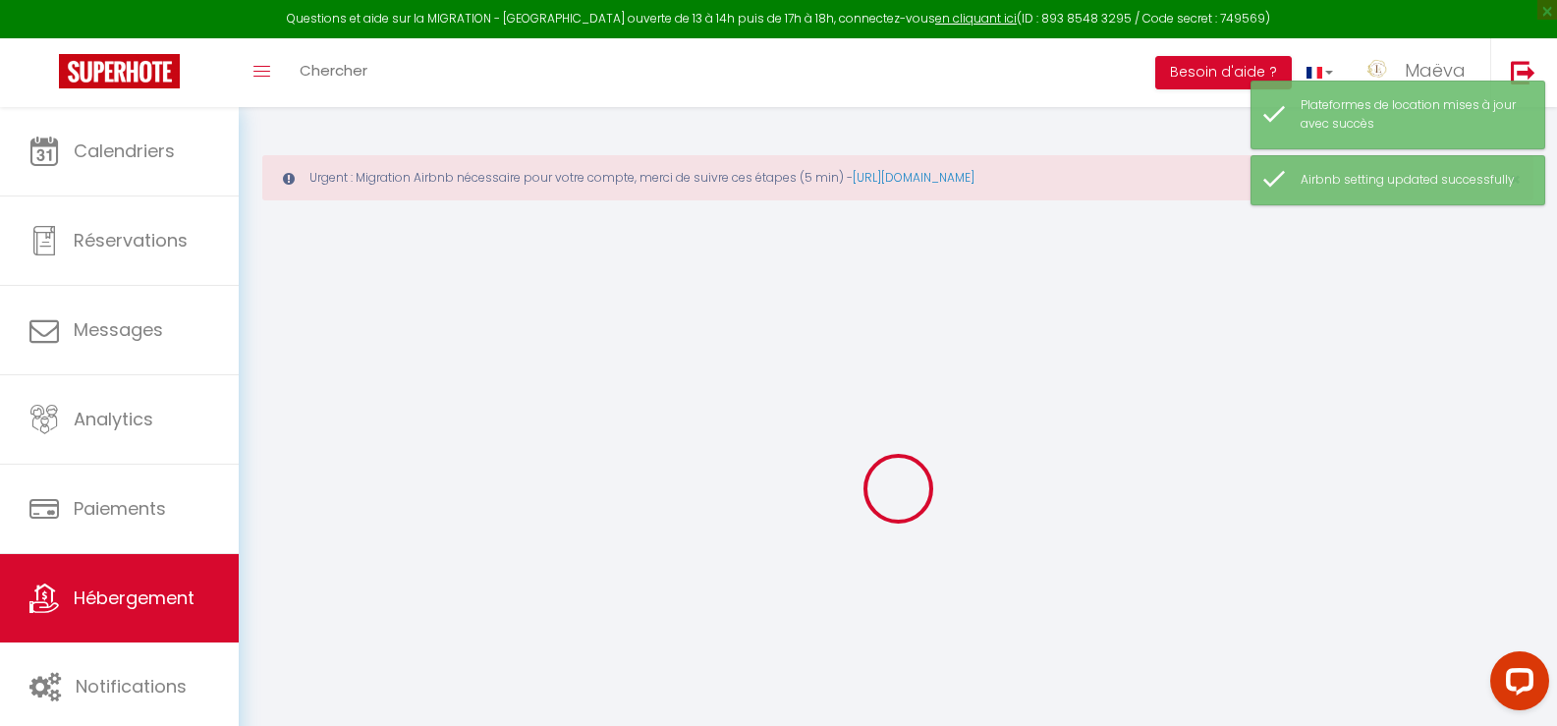
select select
checkbox input "false"
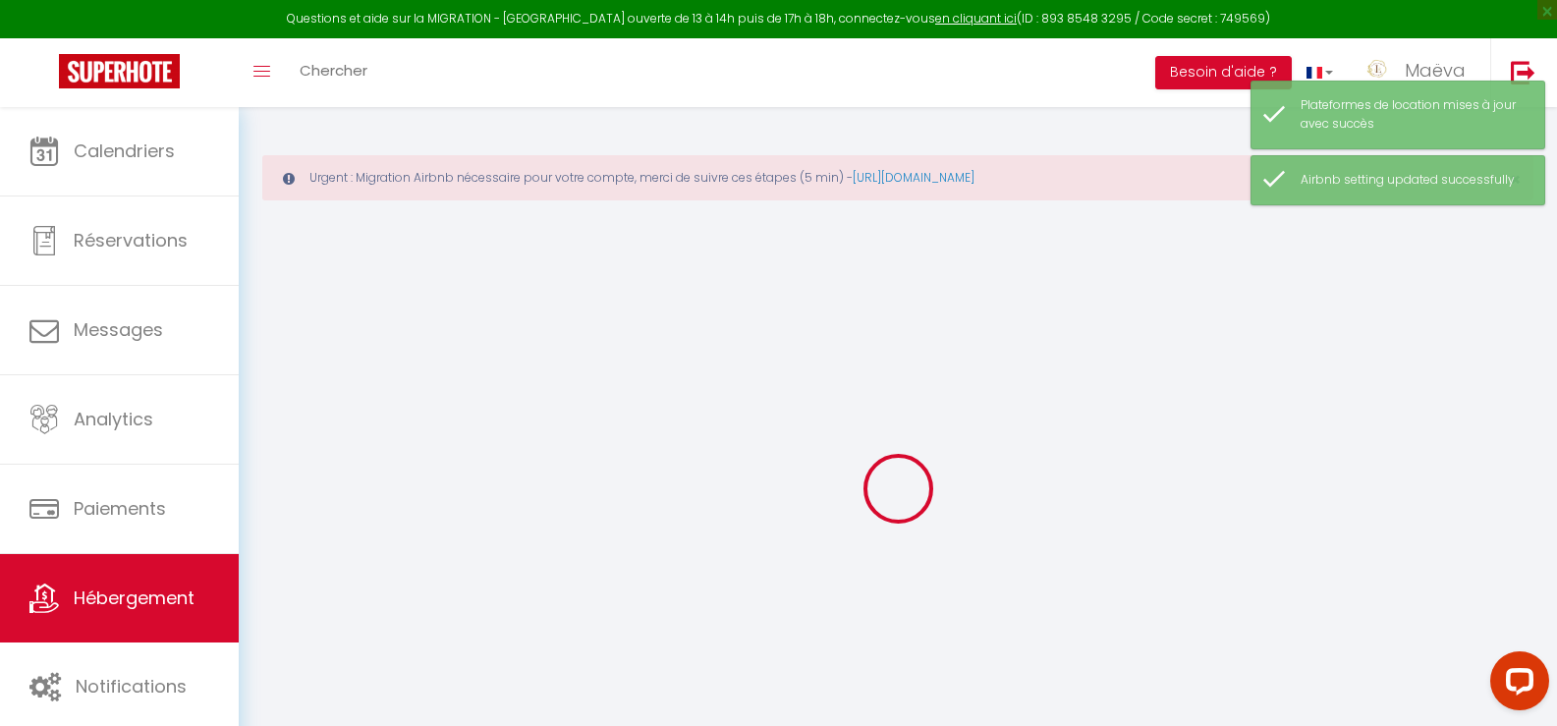
select select
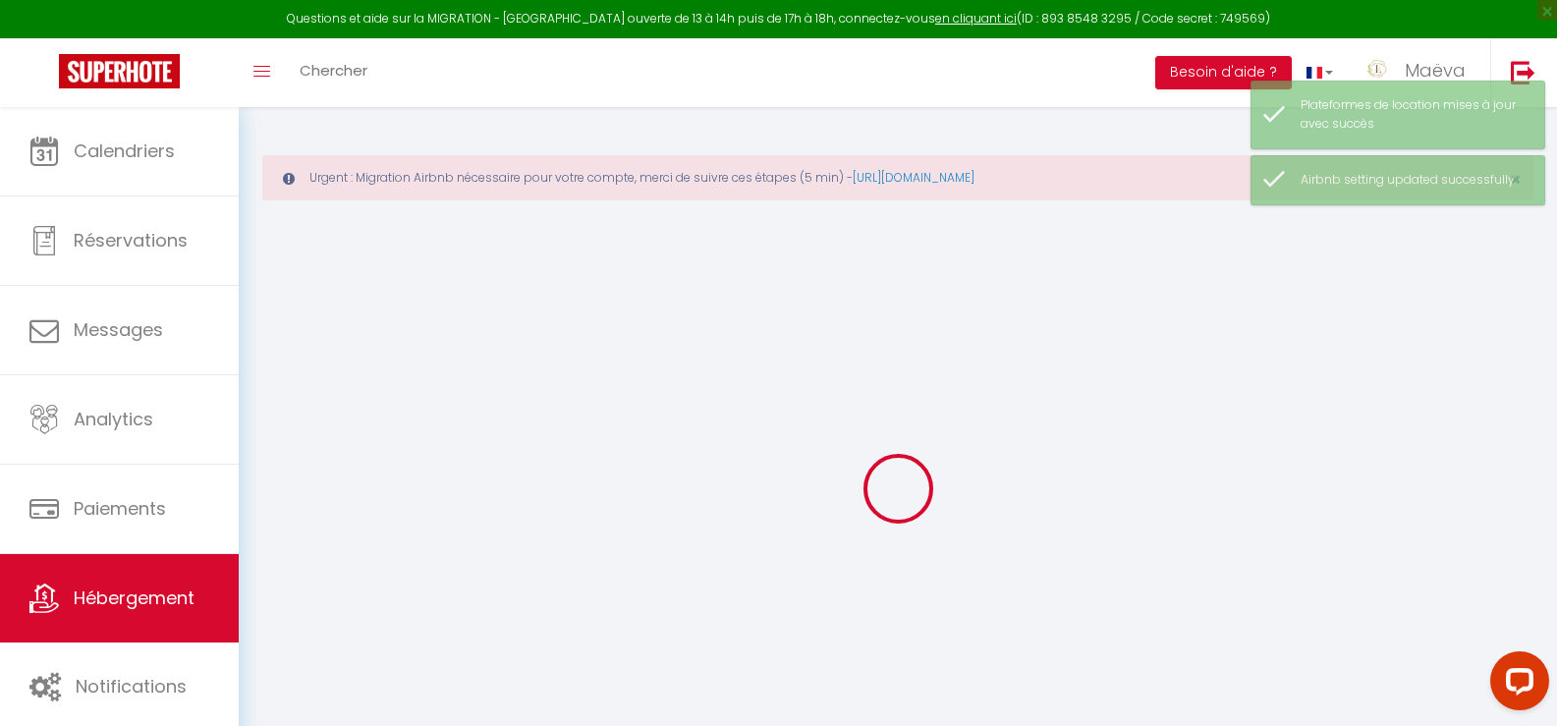
select select
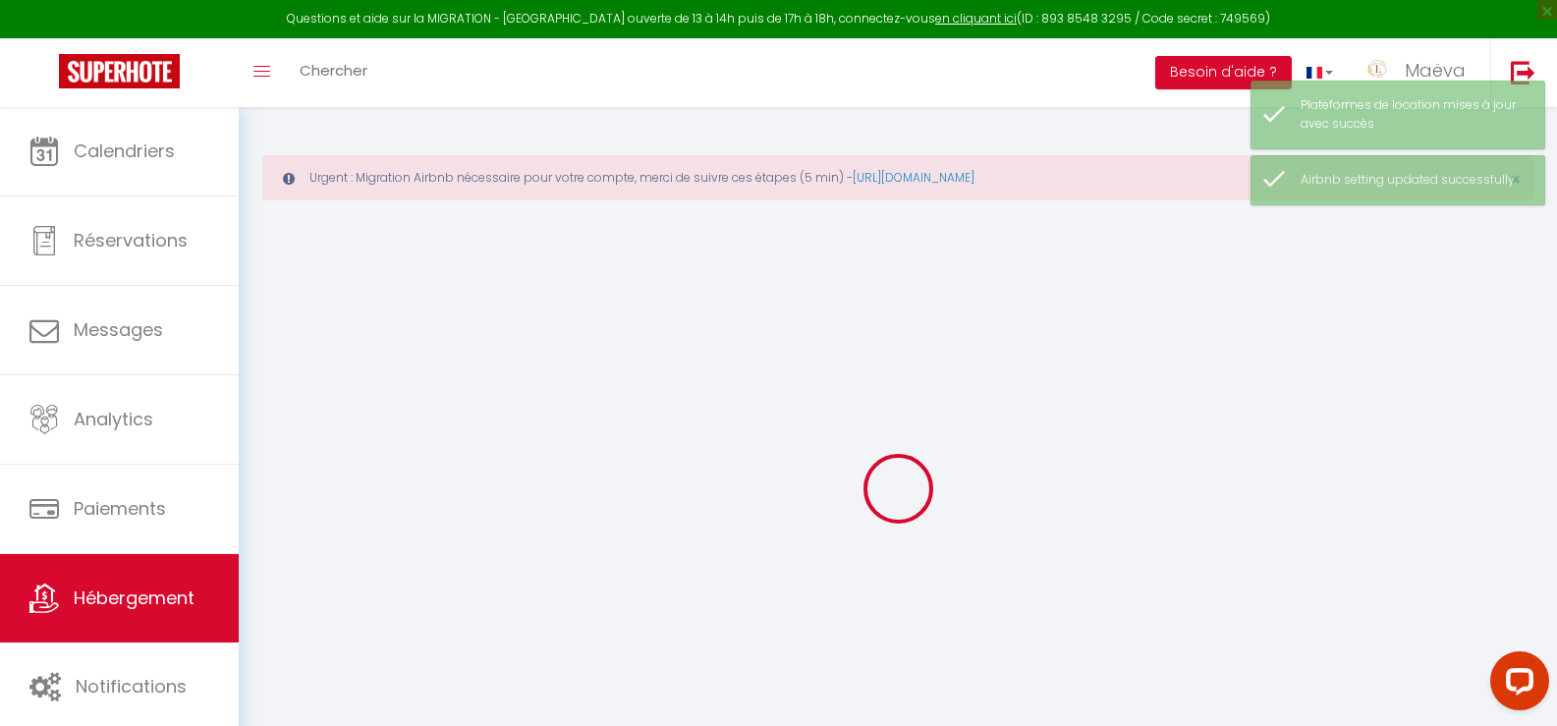
select select
checkbox input "false"
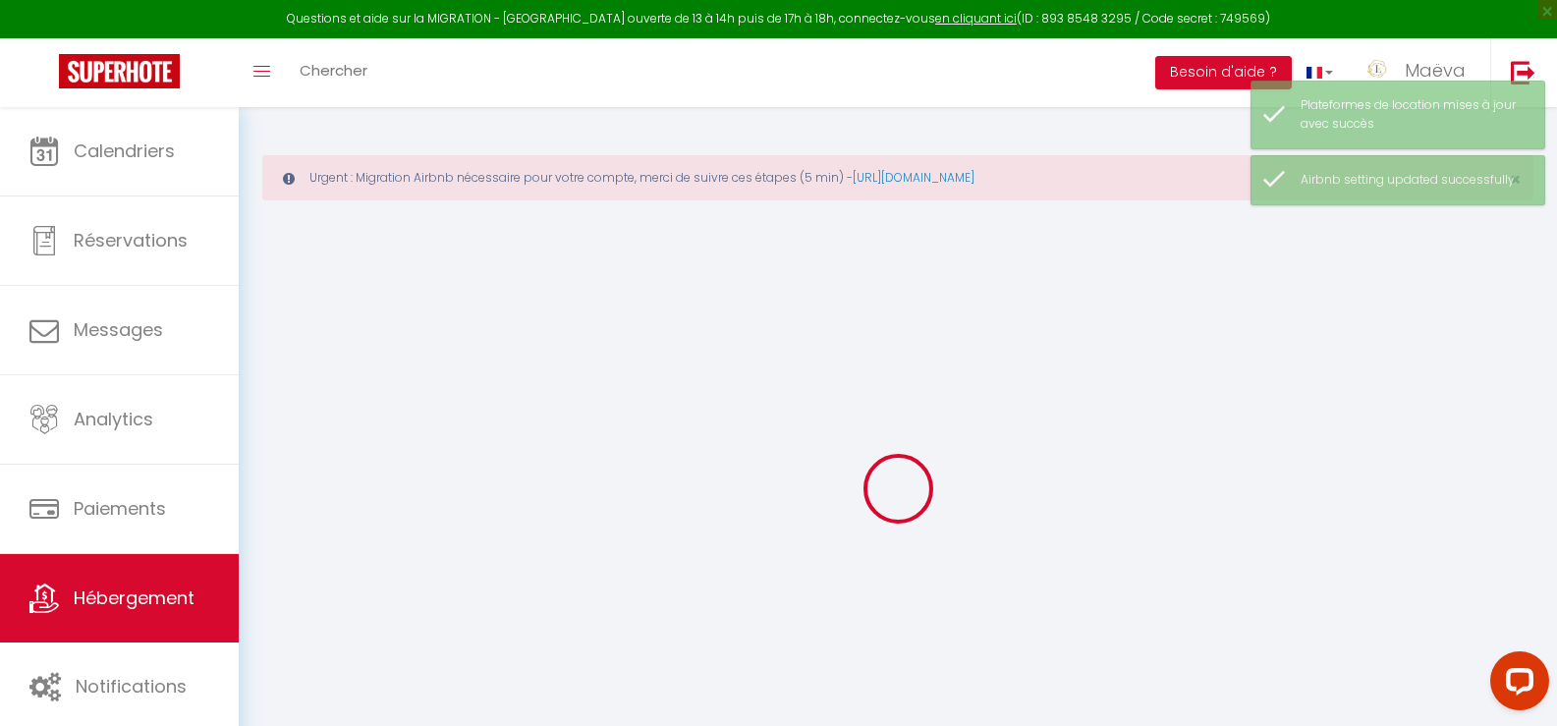
select select
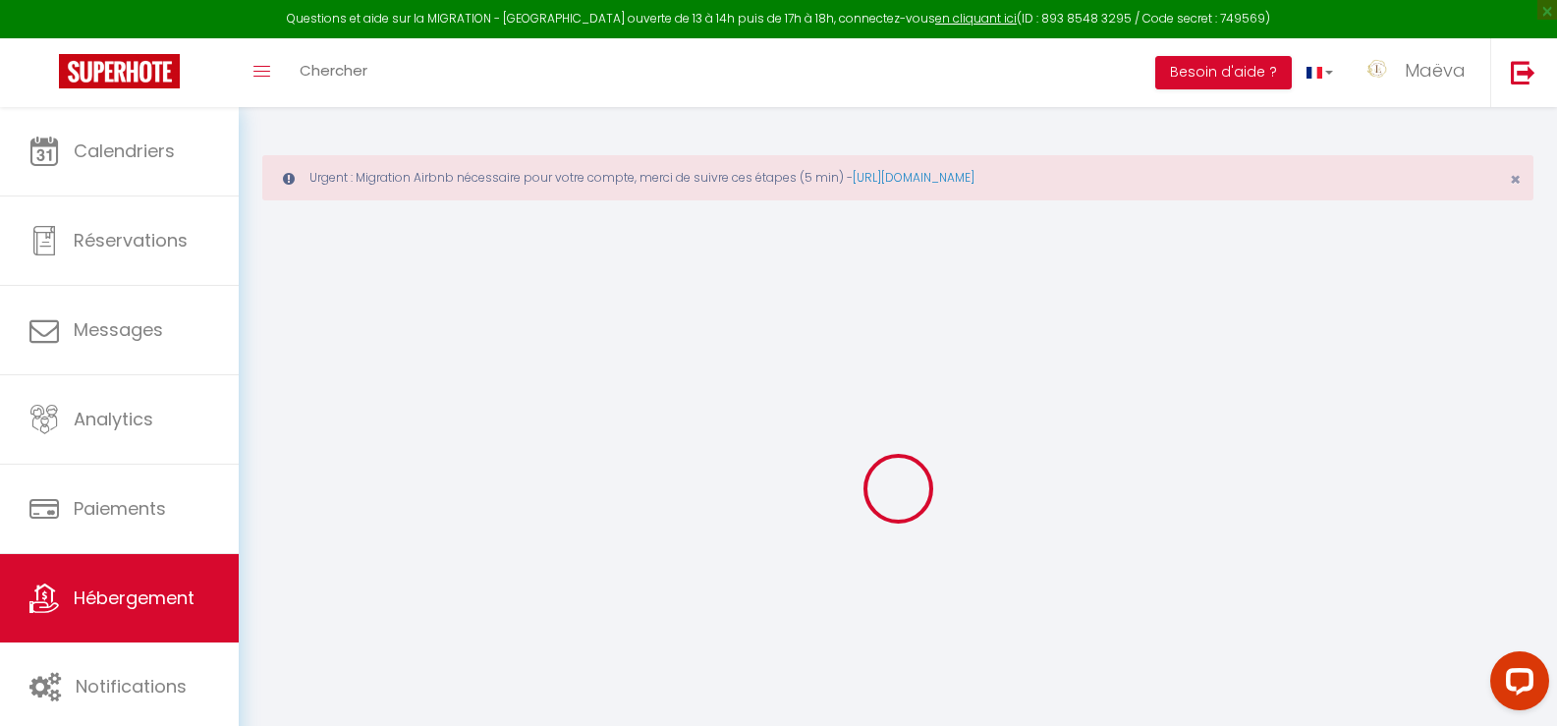
select select
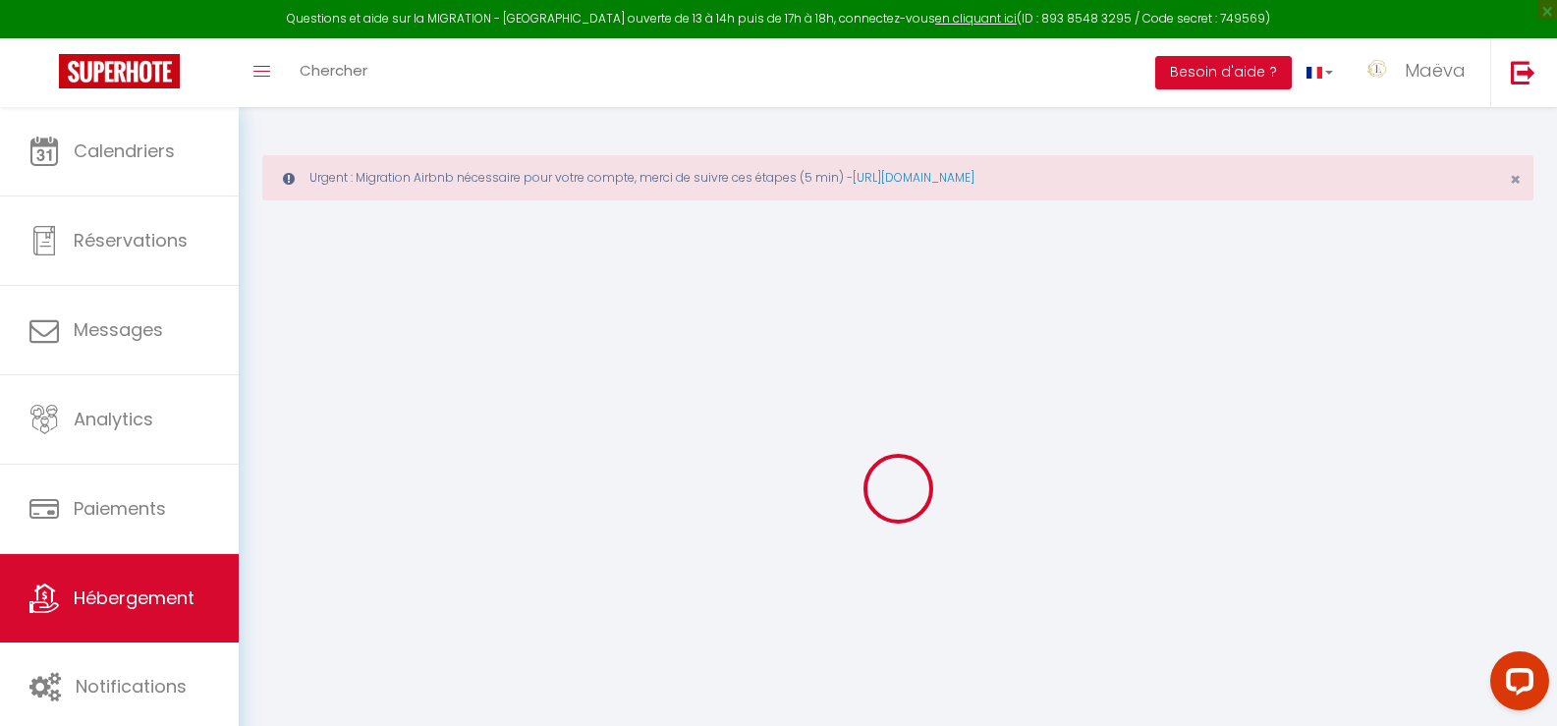
select select
checkbox input "false"
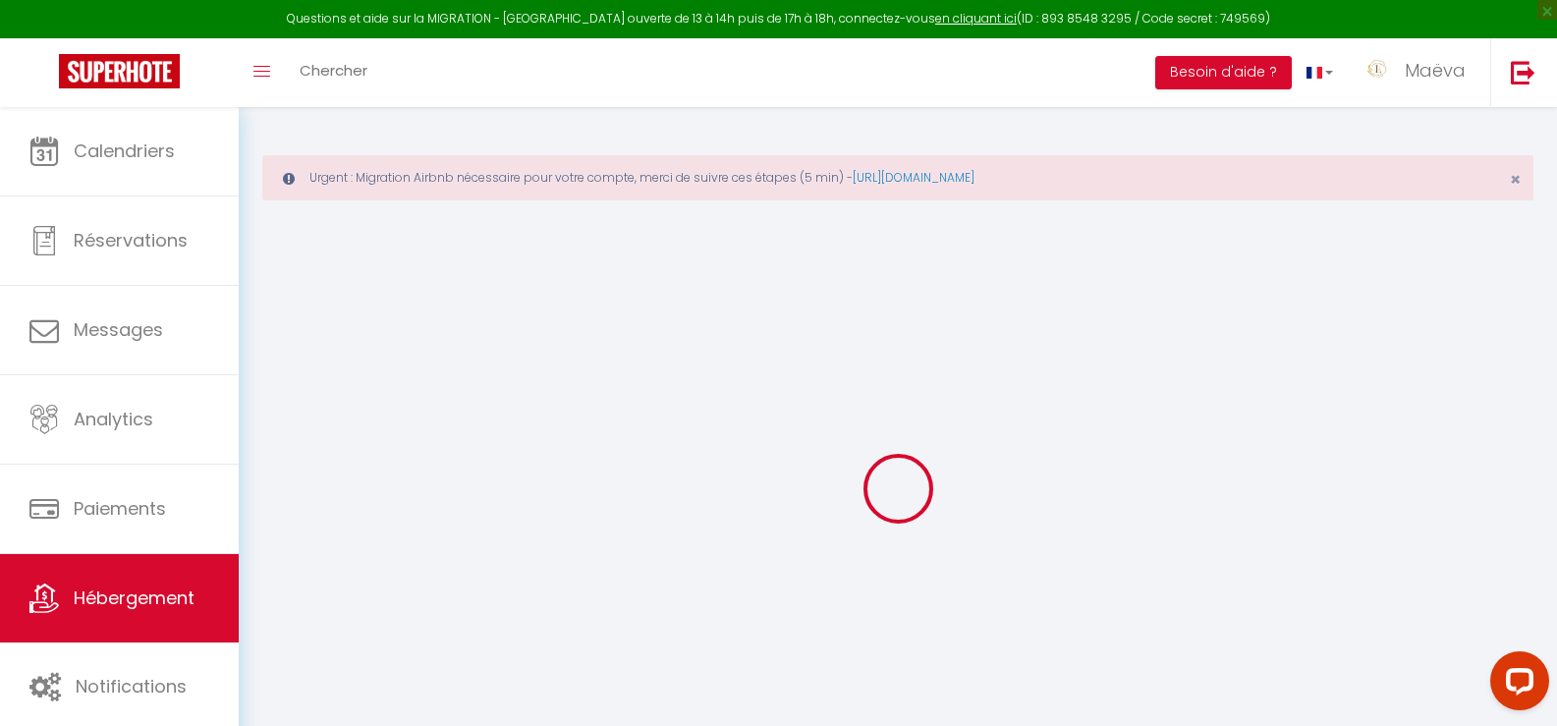
select select
type input "Ancienne ferme rénovée – Calme, confort & nature"
type input "[PERSON_NAME]"
type input "De Cap"
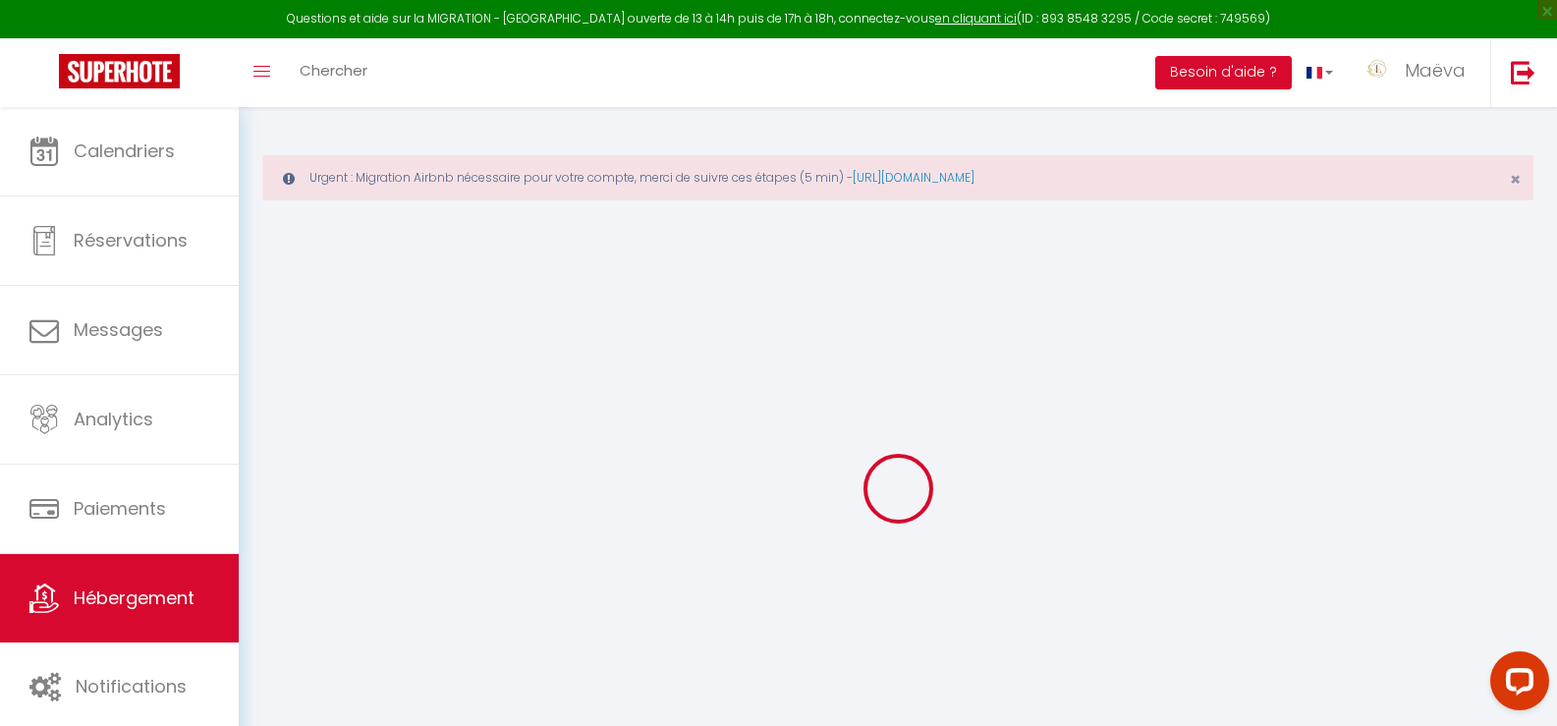
type input "[STREET_ADDRESS]"
type input "75020"
type input "[GEOGRAPHIC_DATA]"
select select "8"
select select "3"
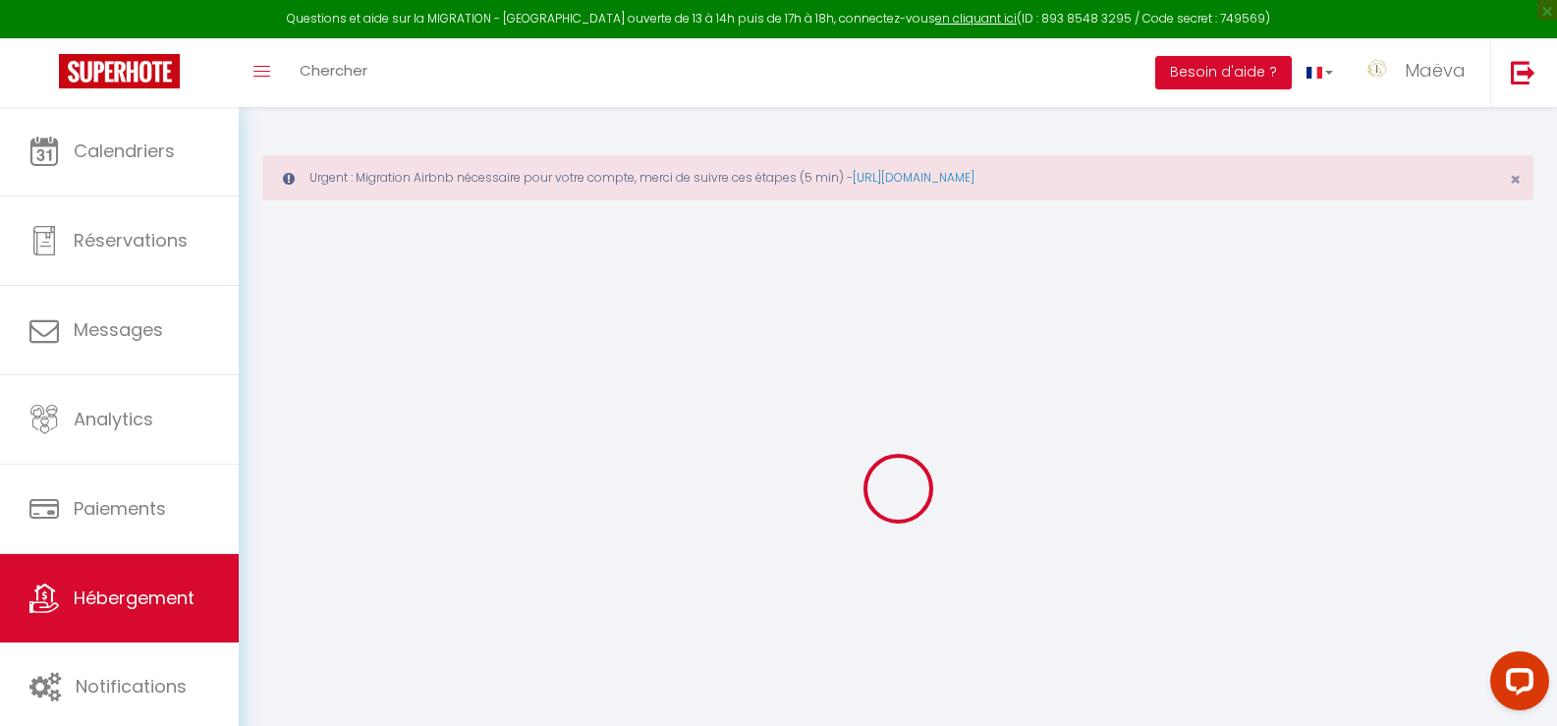
type input "99"
type input "100"
select select
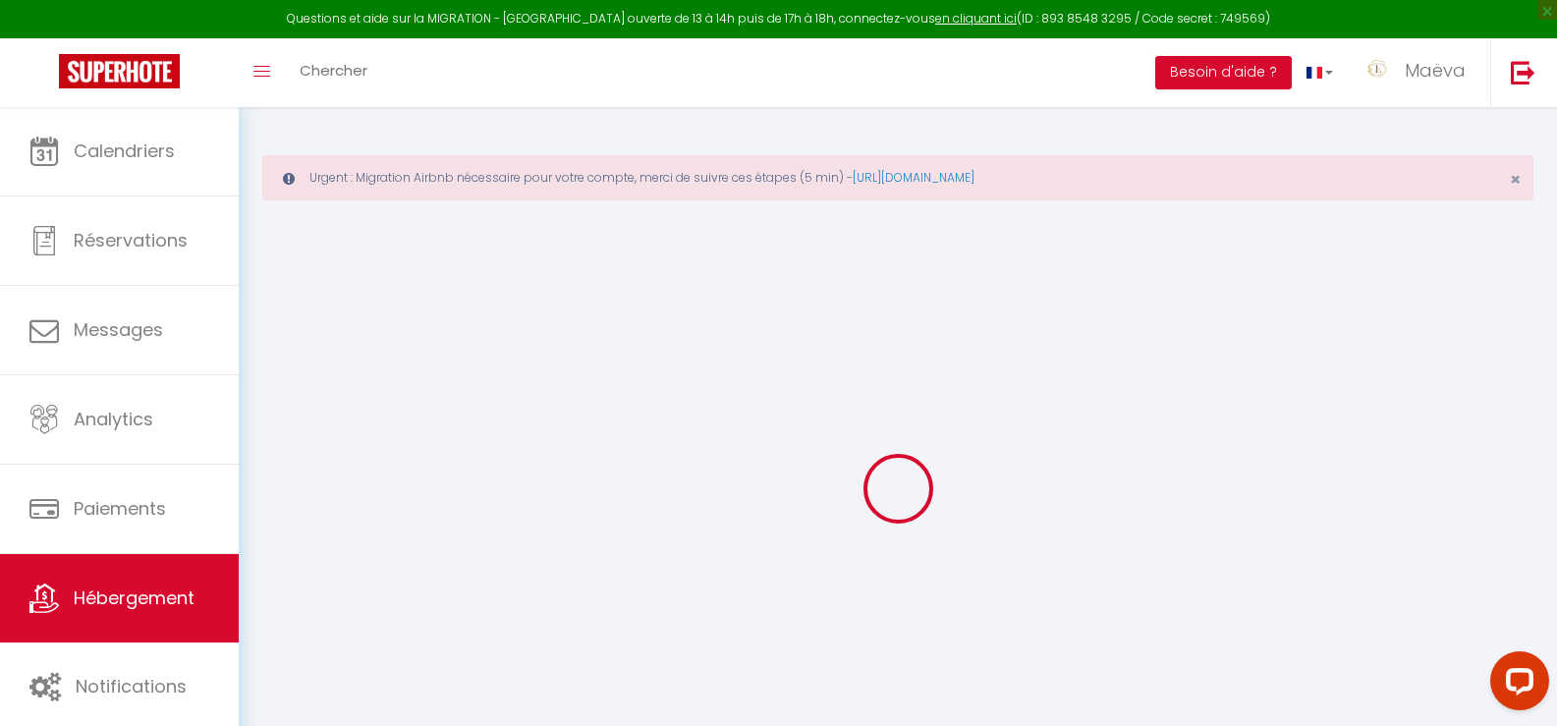
select select
type input "Route de [GEOGRAPHIC_DATA]"
type input "47410"
type input "[GEOGRAPHIC_DATA][PERSON_NAME]"
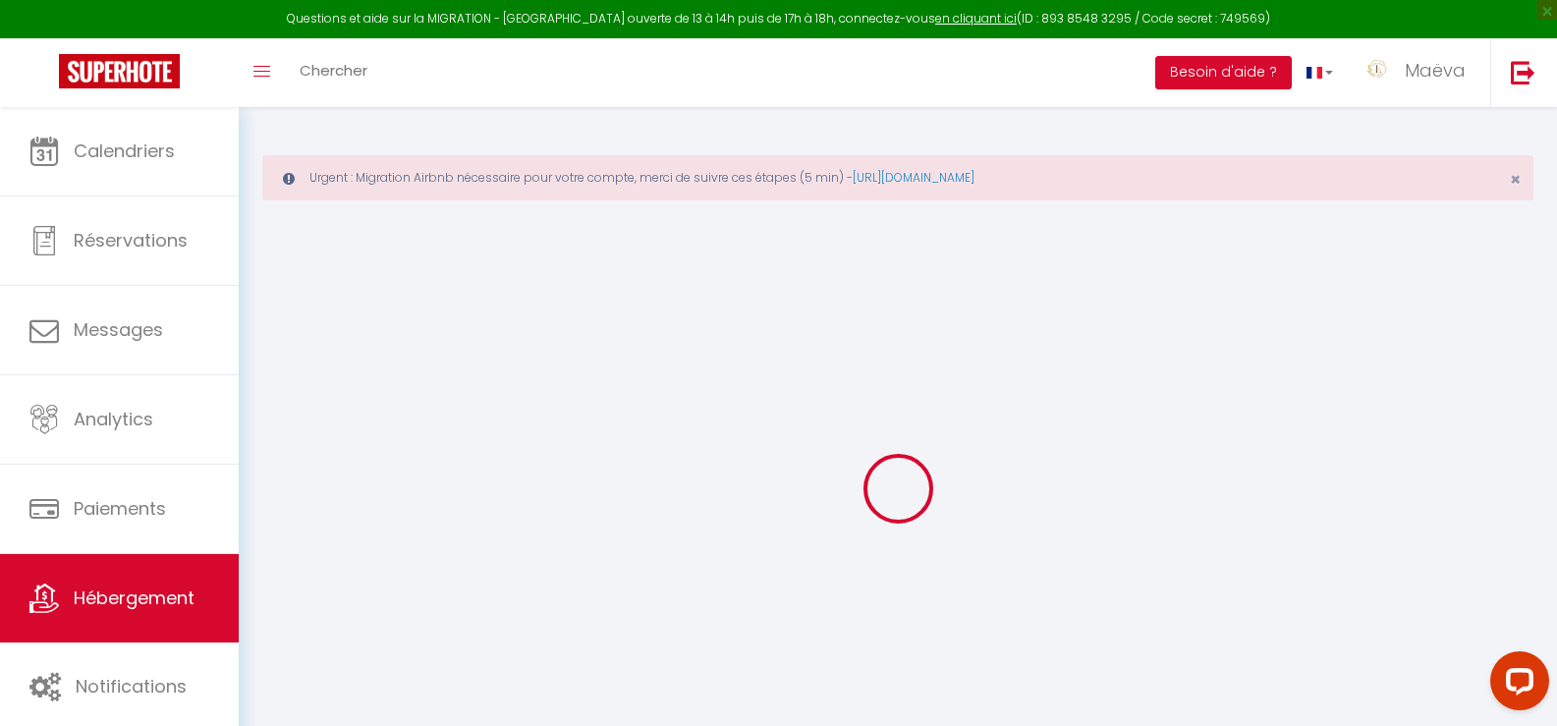
type input "[EMAIL_ADDRESS][DOMAIN_NAME]"
select select
checkbox input "false"
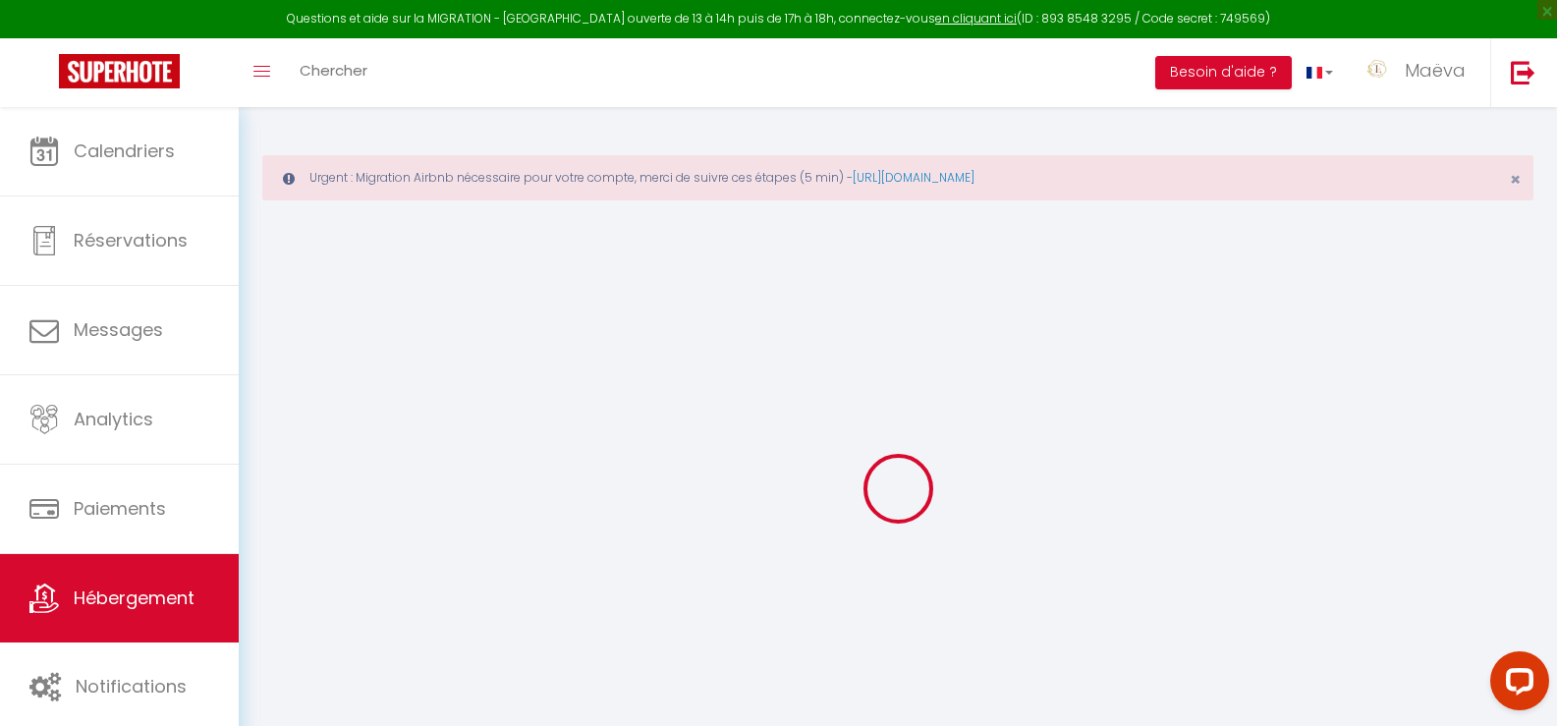
checkbox input "false"
type input "22"
type input "0"
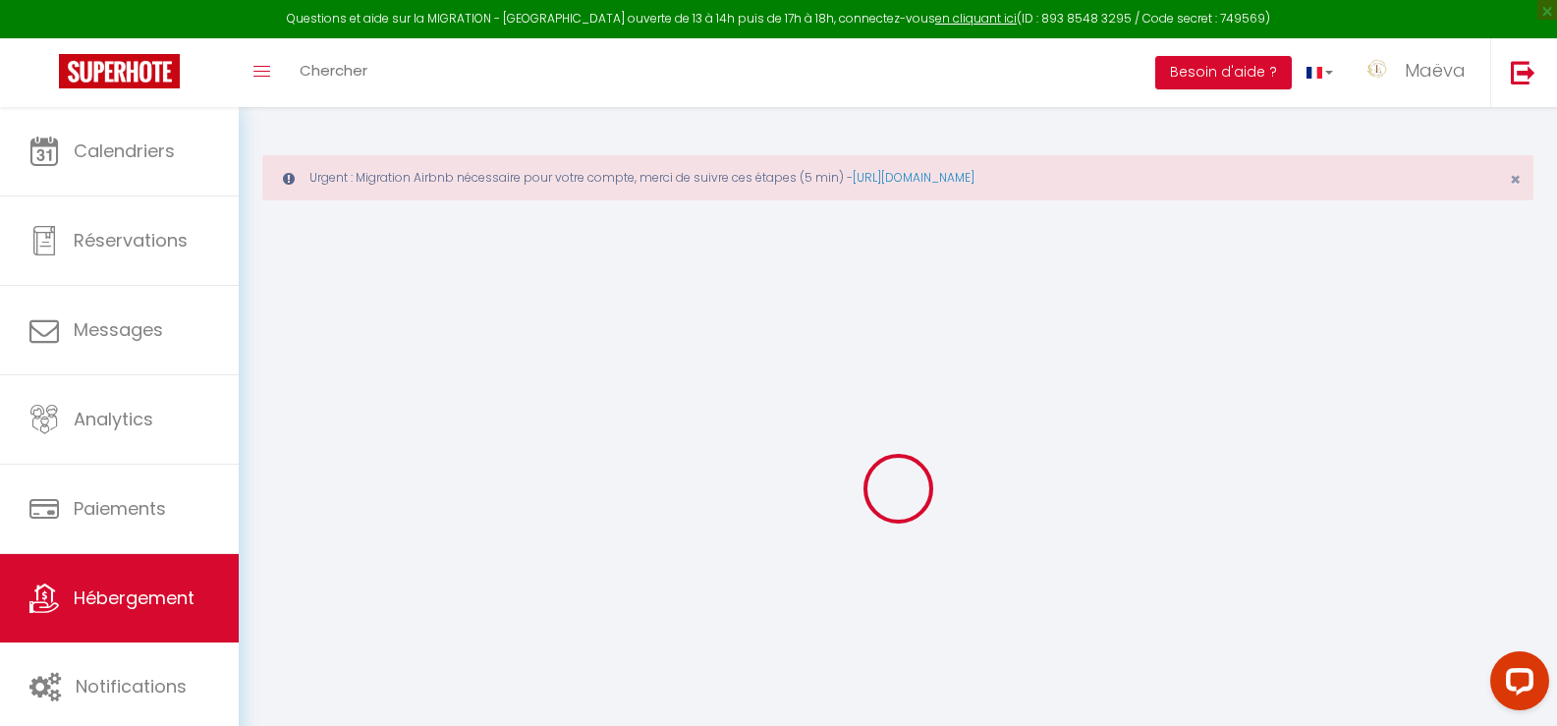
select select "+ 4 %"
select select
checkbox input "false"
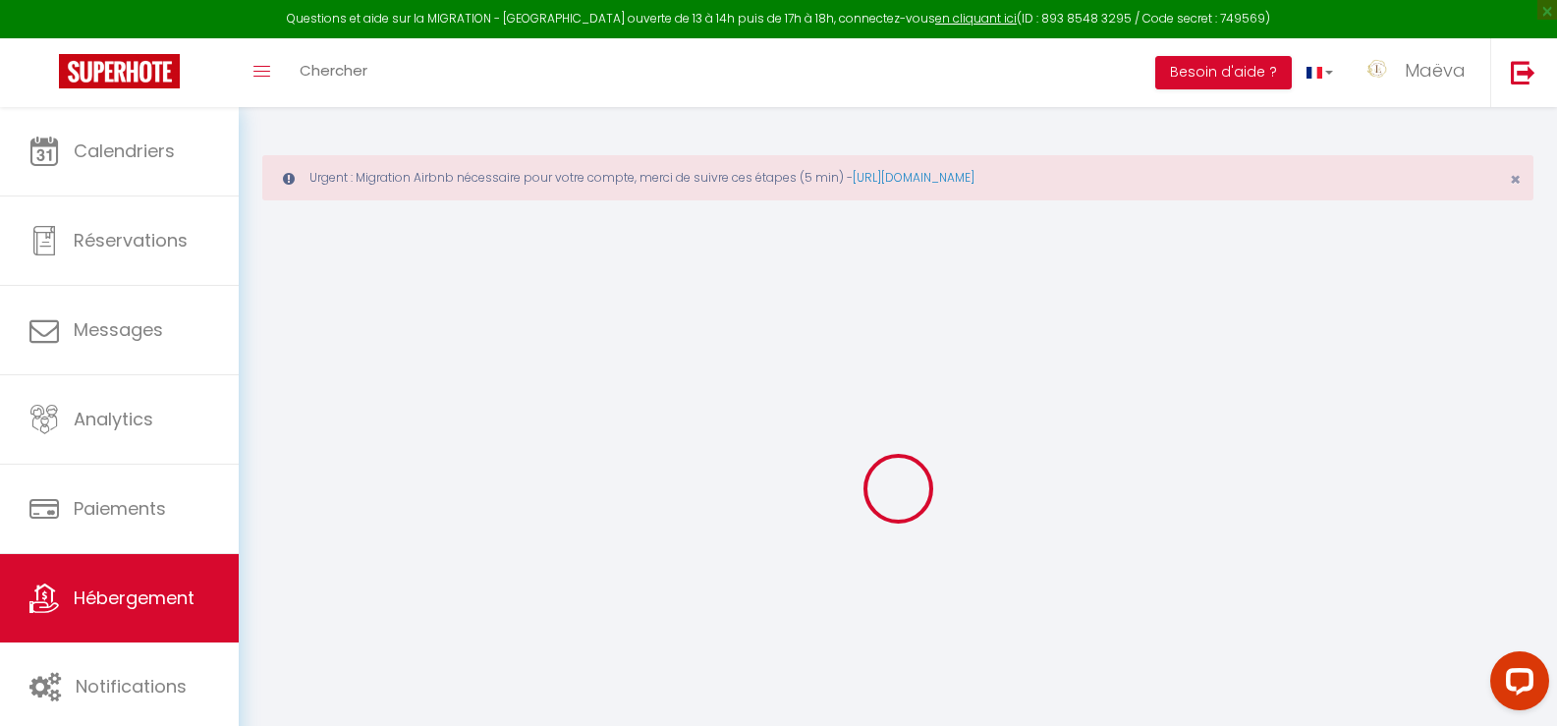
checkbox input "false"
select select "7205-826880675927409969"
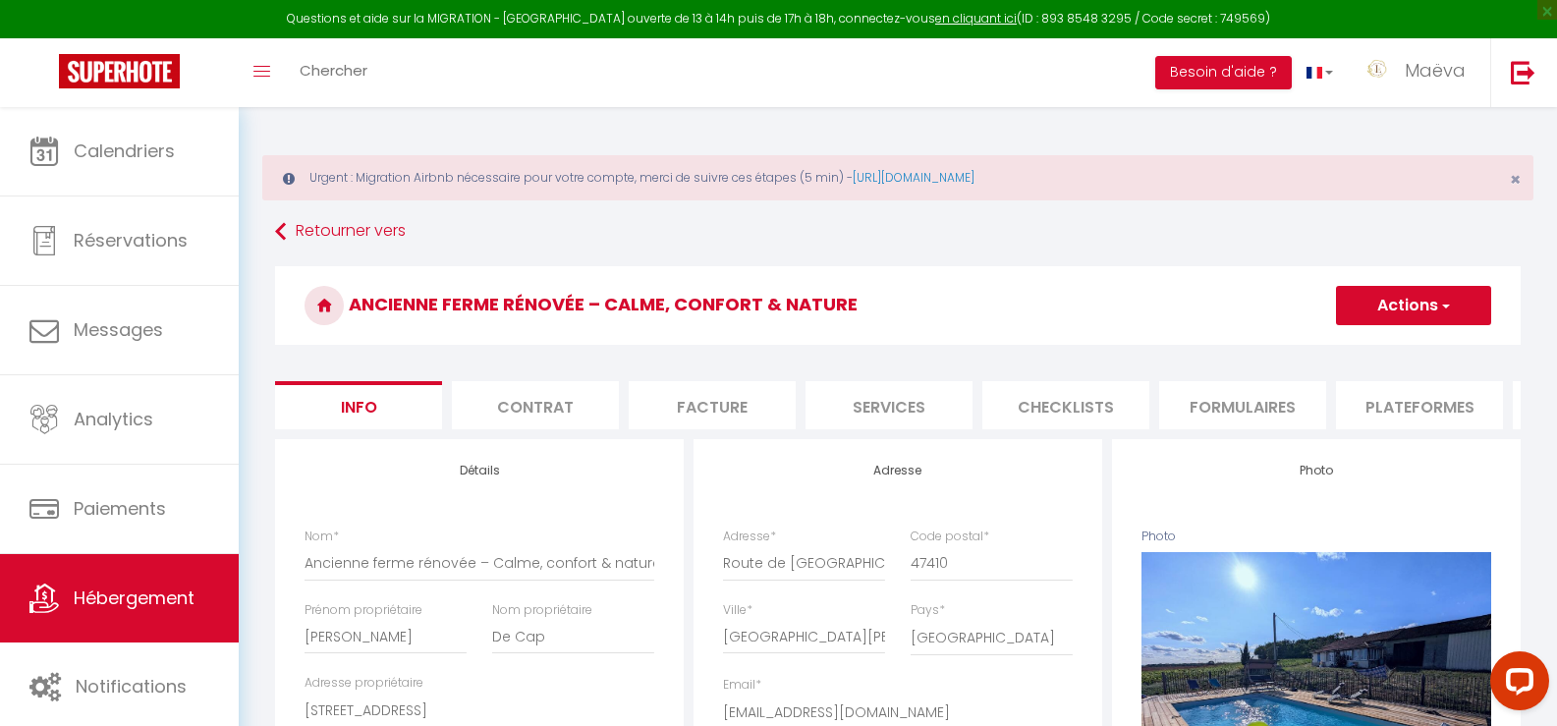
click at [1379, 407] on li "Plateformes" at bounding box center [1419, 405] width 167 height 48
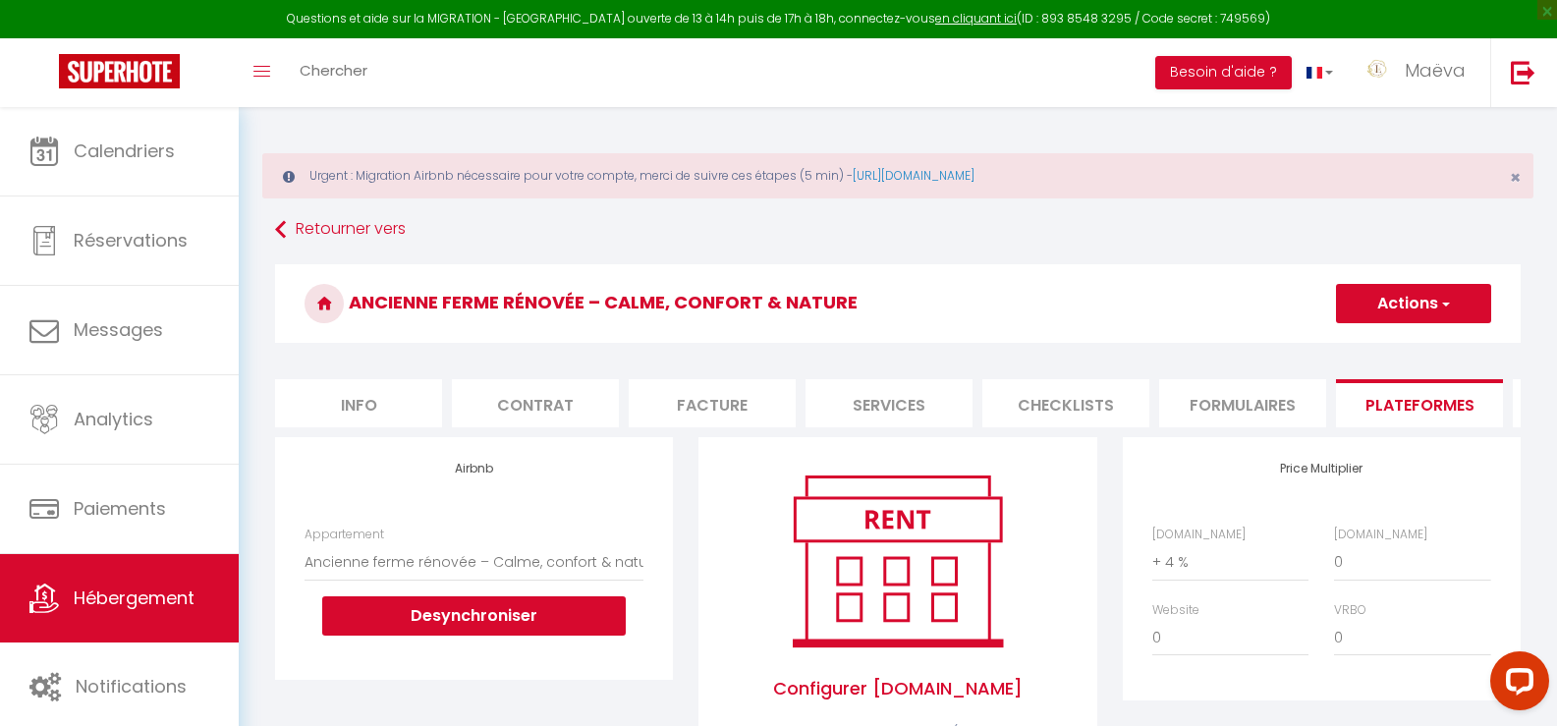
scroll to position [393, 0]
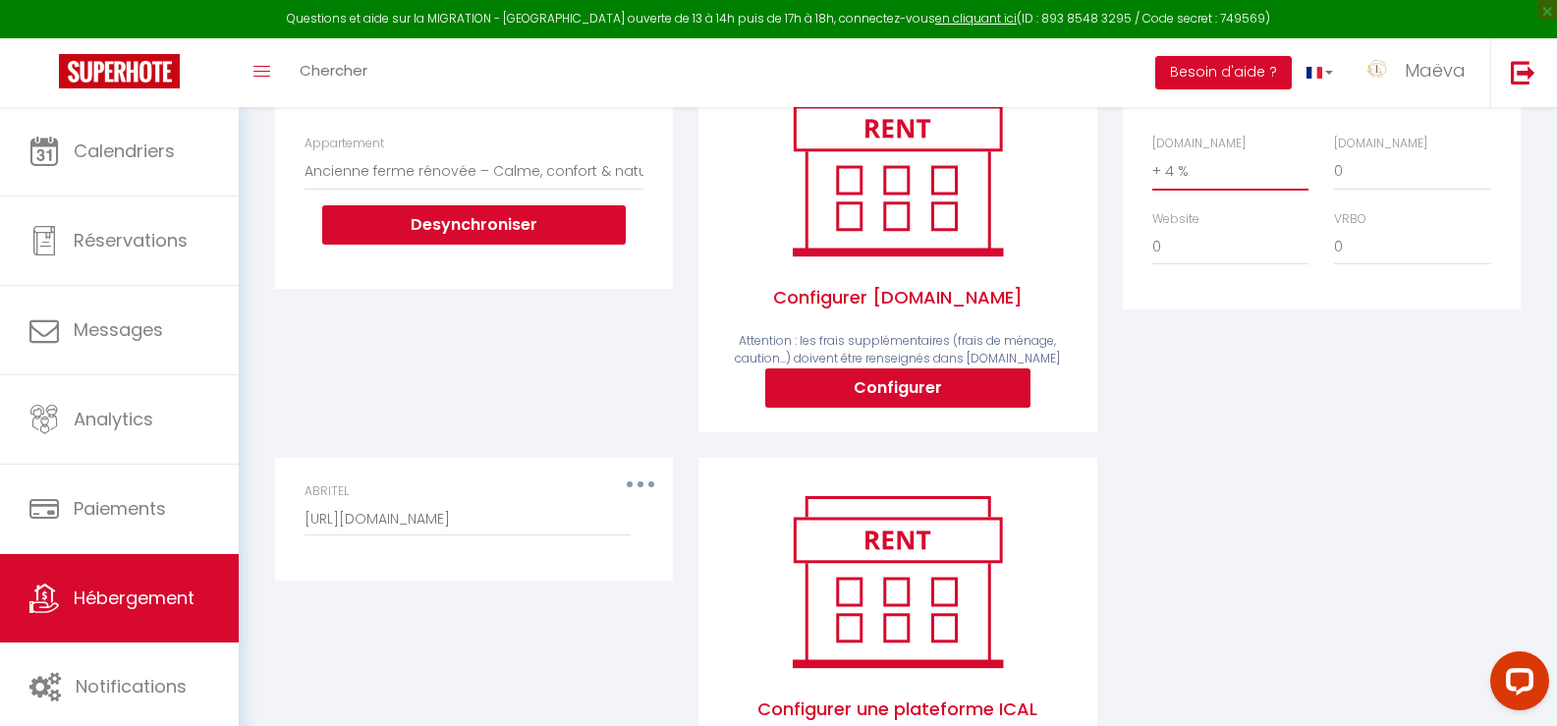
click at [1206, 187] on select "0 + 1 % + 2 % + 3 % + 4 % + 5 % + 6 % + 7 % + 8 % + 9 %" at bounding box center [1231, 170] width 156 height 37
select select "+ 18 %"
click at [1153, 167] on select "0 + 1 % + 2 % + 3 % + 4 % + 5 % + 6 % + 7 % + 8 % + 9 %" at bounding box center [1231, 170] width 156 height 37
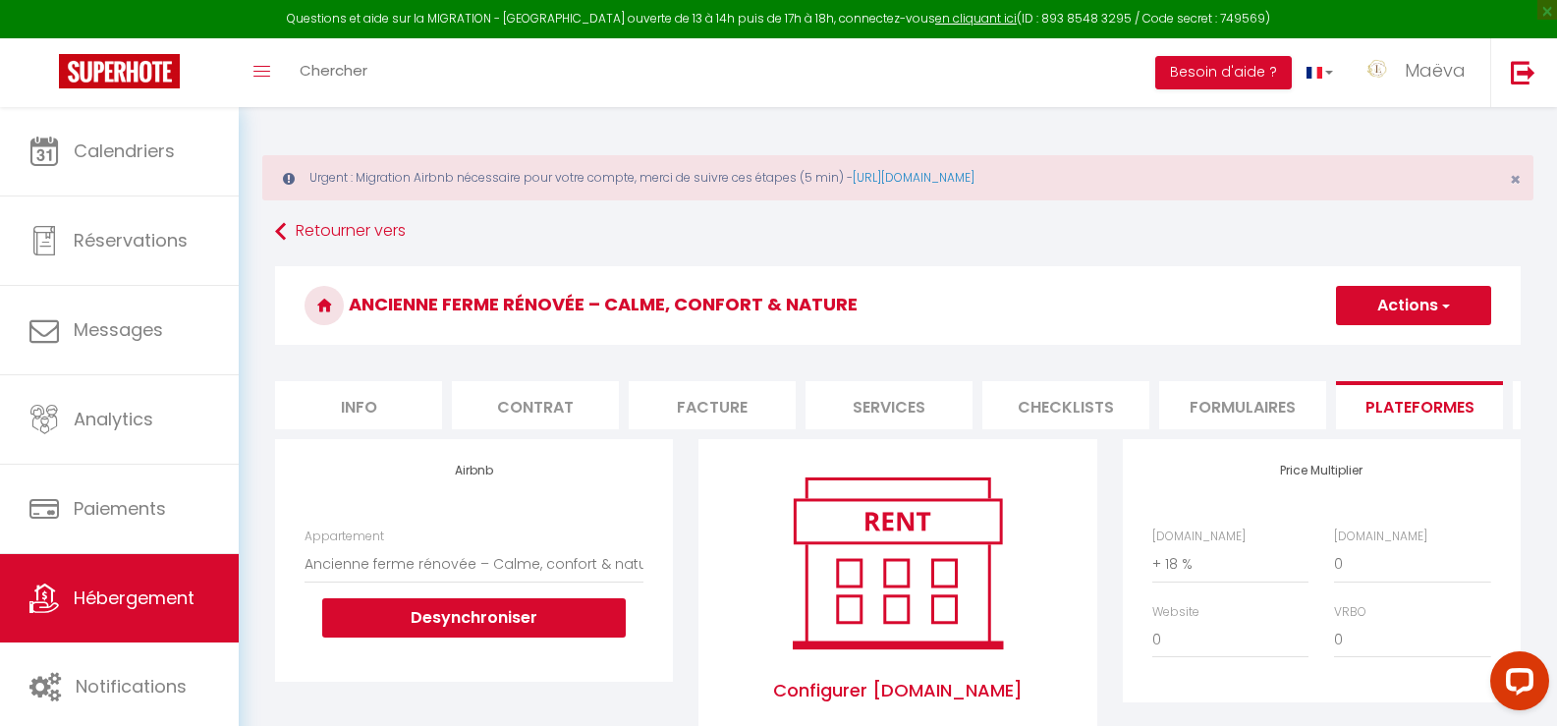
click at [1383, 317] on button "Actions" at bounding box center [1413, 305] width 155 height 39
click at [1386, 352] on link "Enregistrer" at bounding box center [1412, 349] width 155 height 26
click at [1404, 54] on link "Maëva" at bounding box center [1419, 72] width 142 height 69
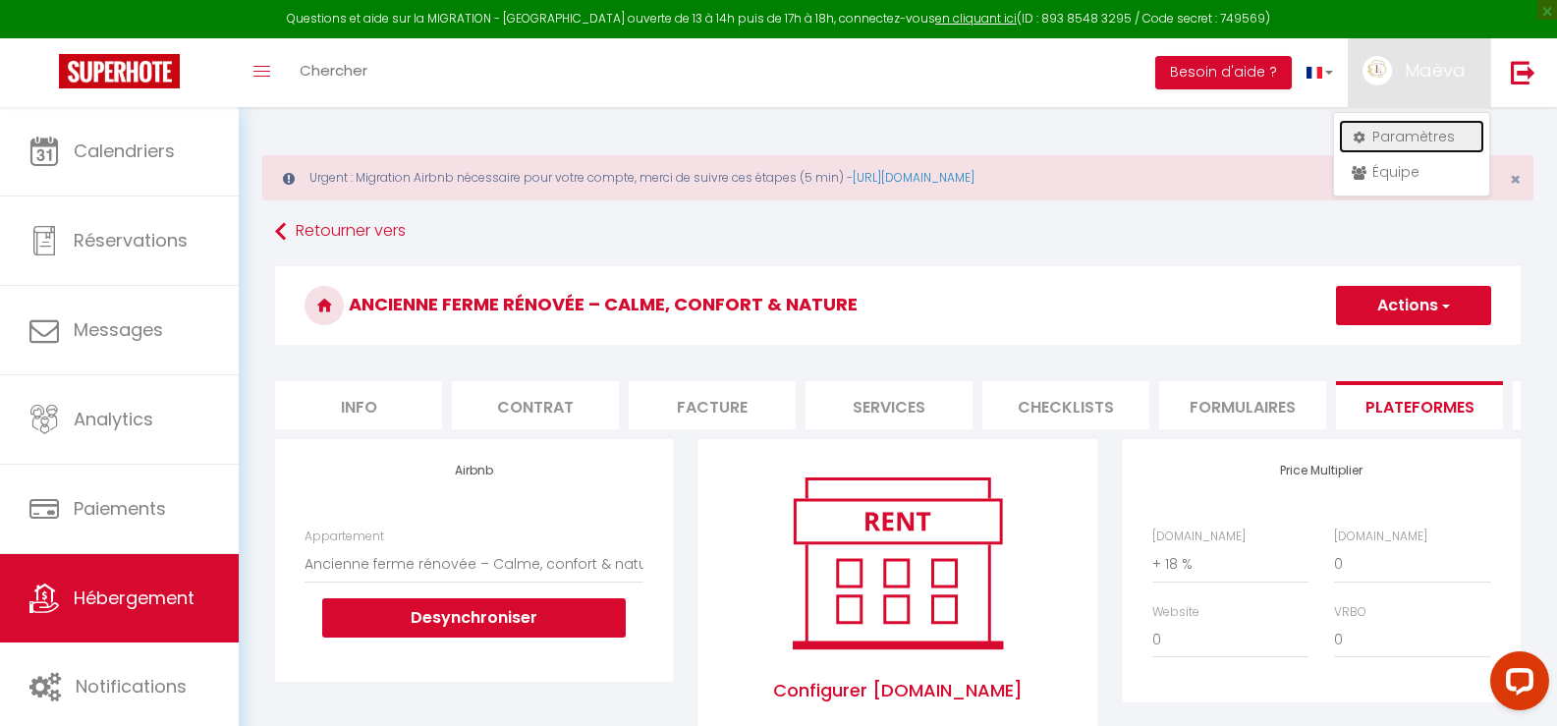
click at [1412, 137] on link "Paramètres" at bounding box center [1411, 136] width 145 height 33
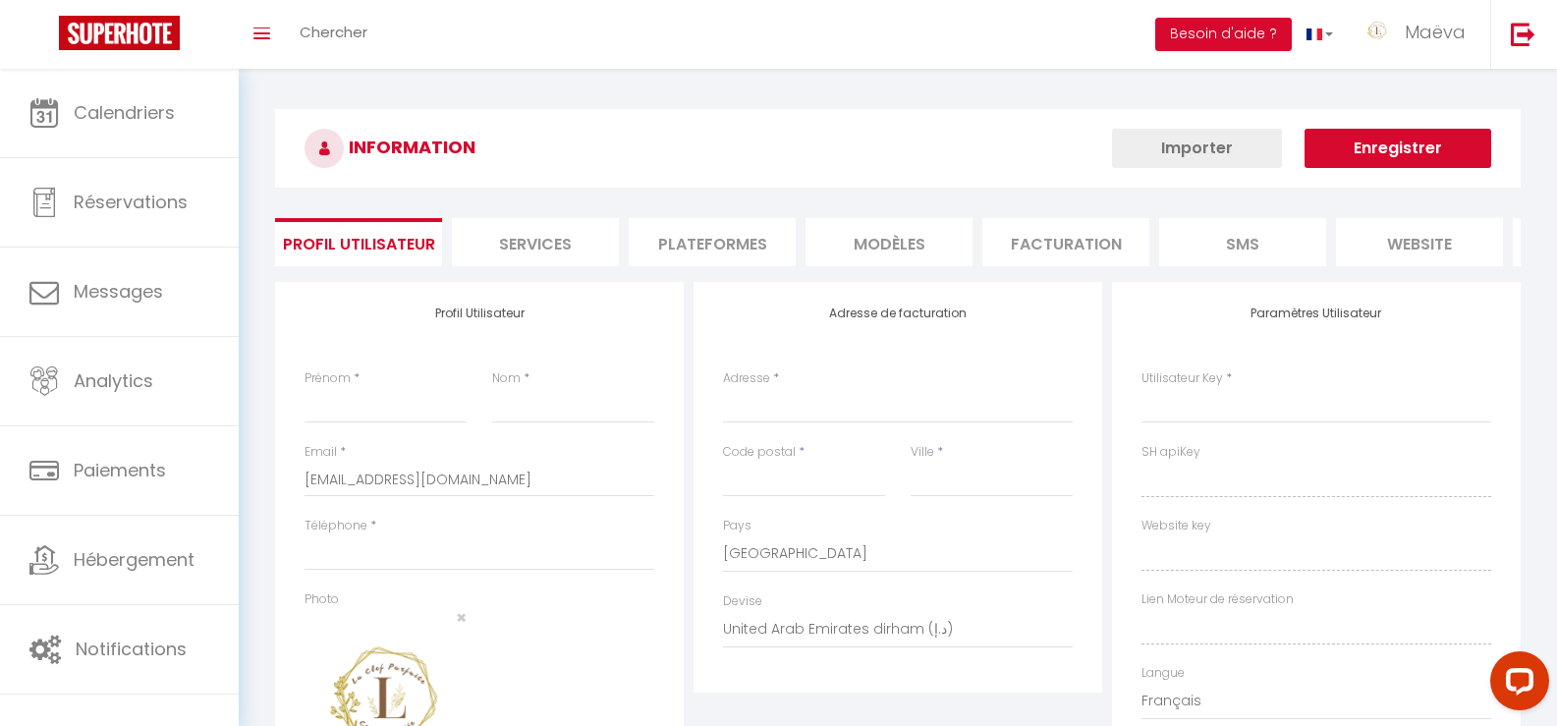
type input "Maëva"
type input "Marchand"
type input "0622004375"
type input "[STREET_ADDRESS][PERSON_NAME]"
type input "47200"
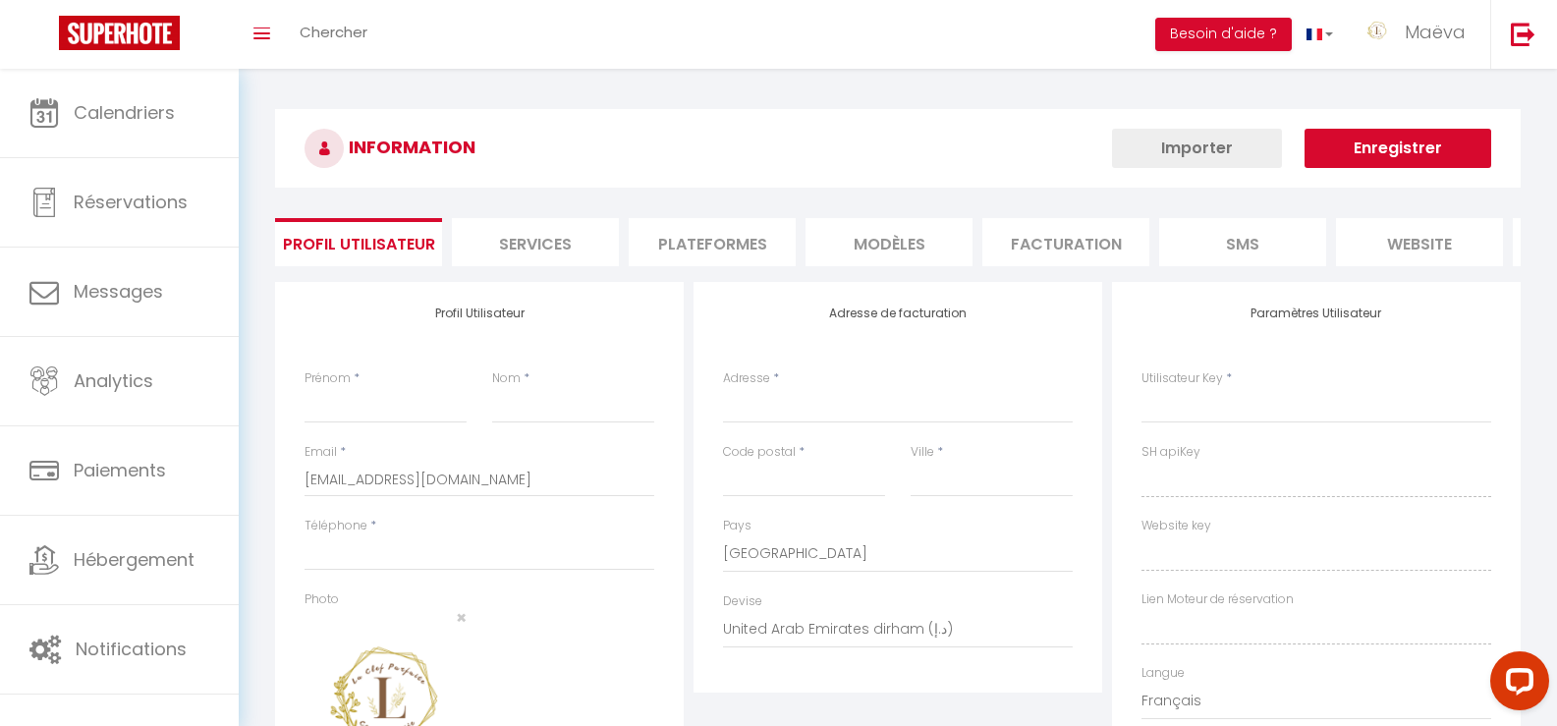
type input "Marmande"
select select "28"
type input "dLUBZqcfSO7WmjVcZdxUDdhkl"
type input "j9VVe112uw9BquDH4U5DeBZR6"
type input "[URL][DOMAIN_NAME]"
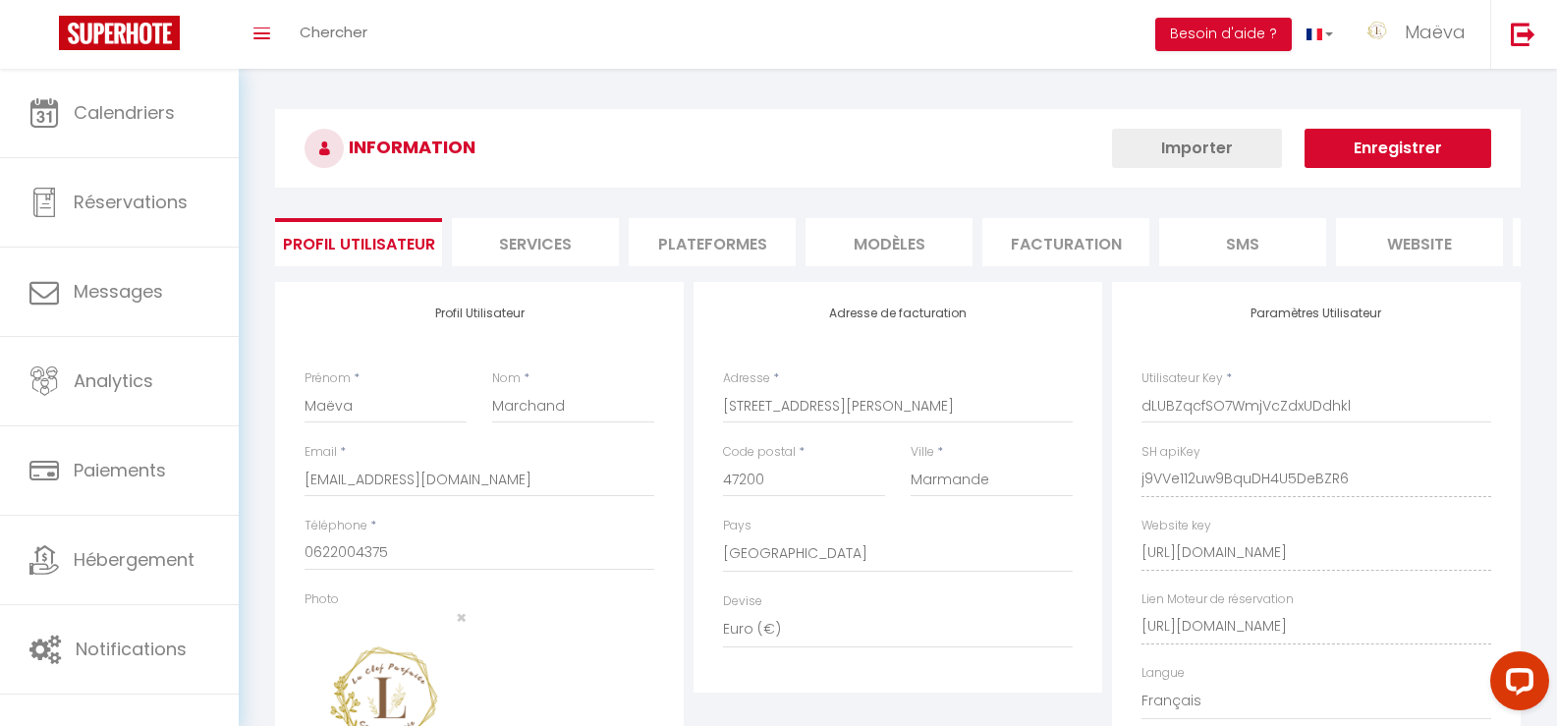
select select "fr"
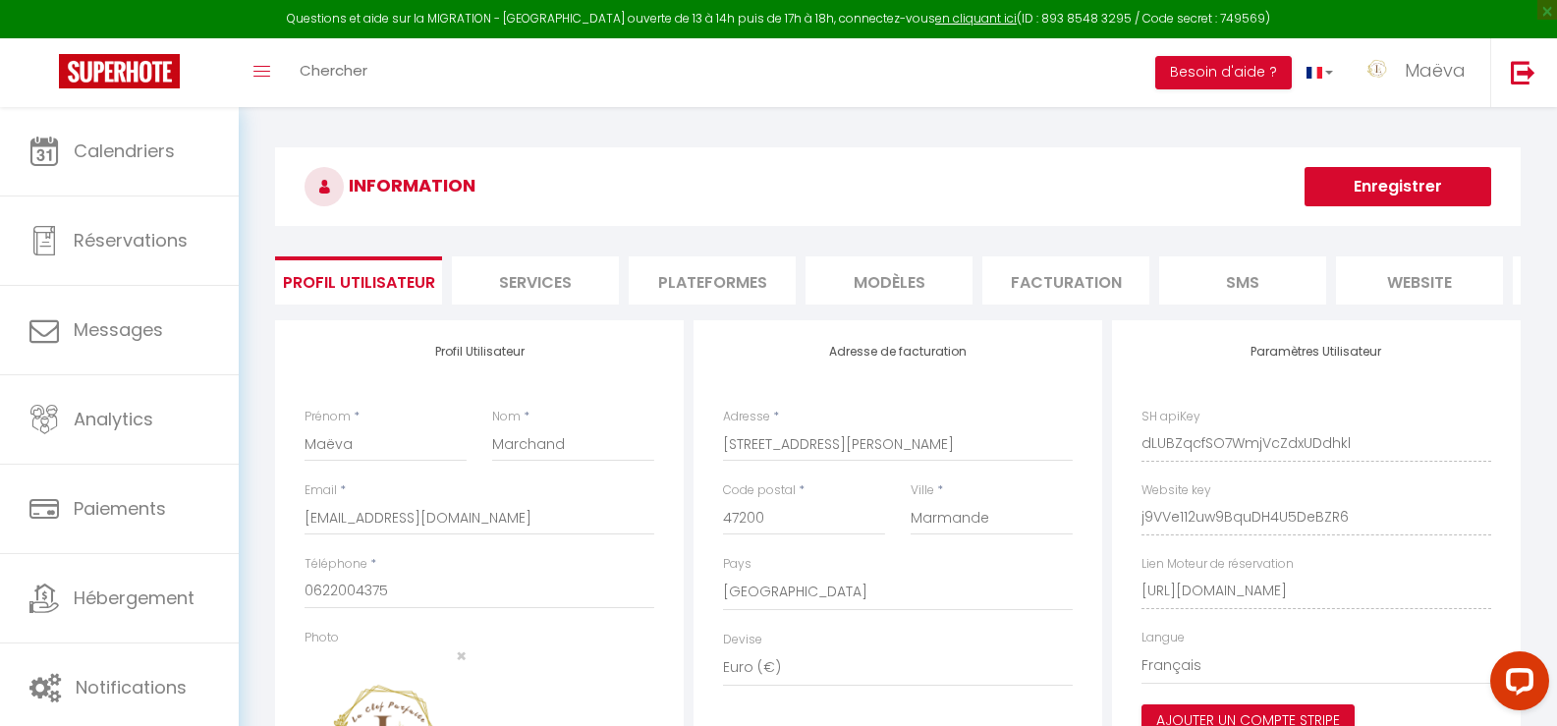
click at [680, 282] on li "Plateformes" at bounding box center [712, 280] width 167 height 48
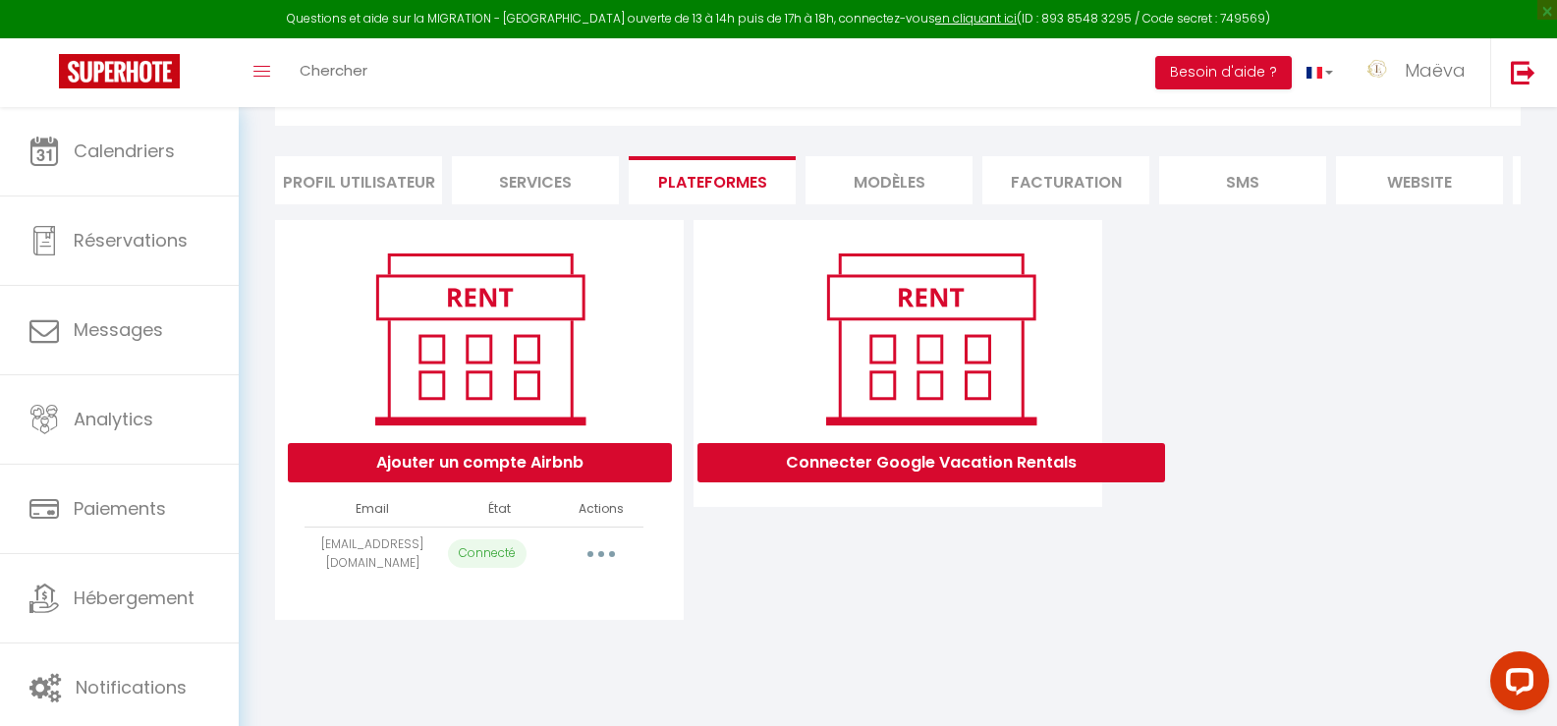
scroll to position [107, 0]
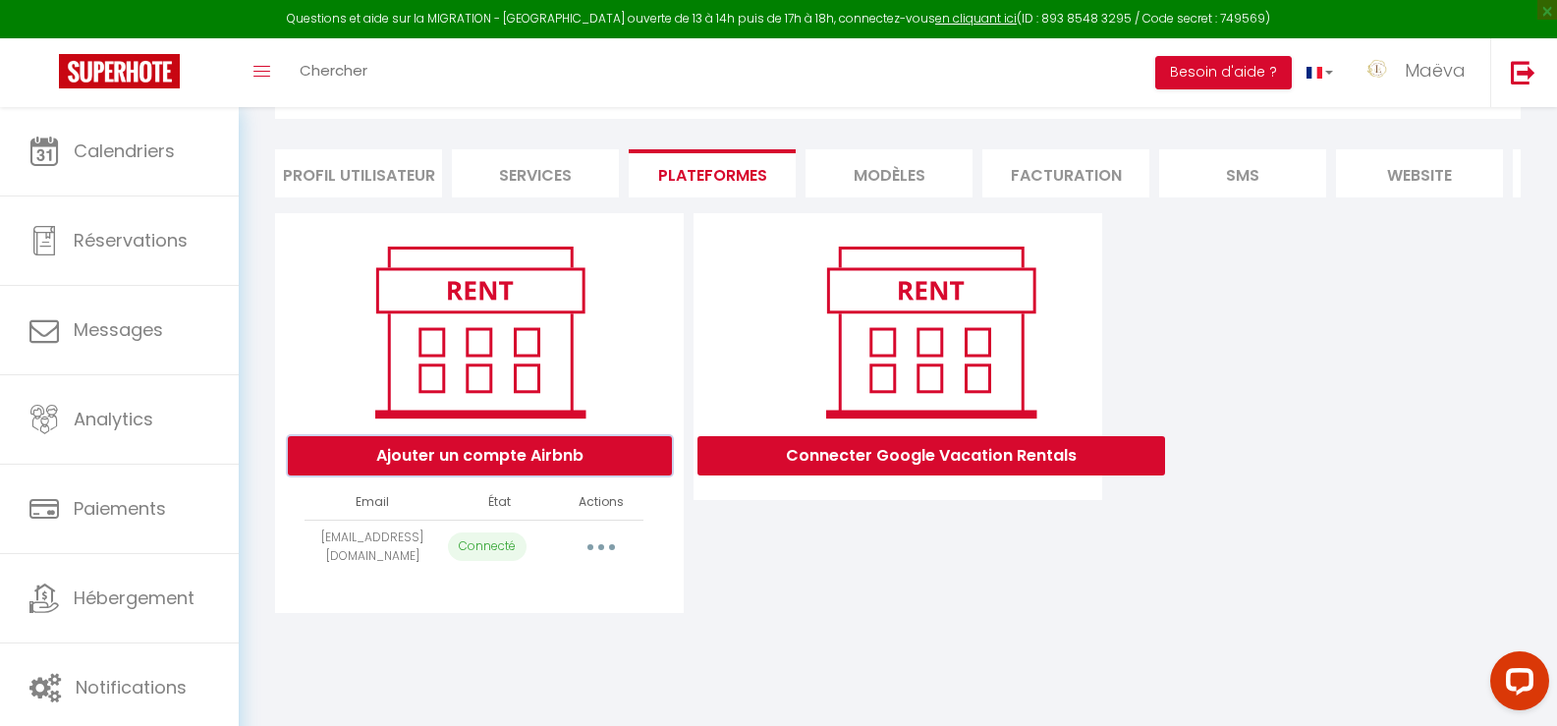
click at [529, 460] on button "Ajouter un compte Airbnb" at bounding box center [480, 455] width 384 height 39
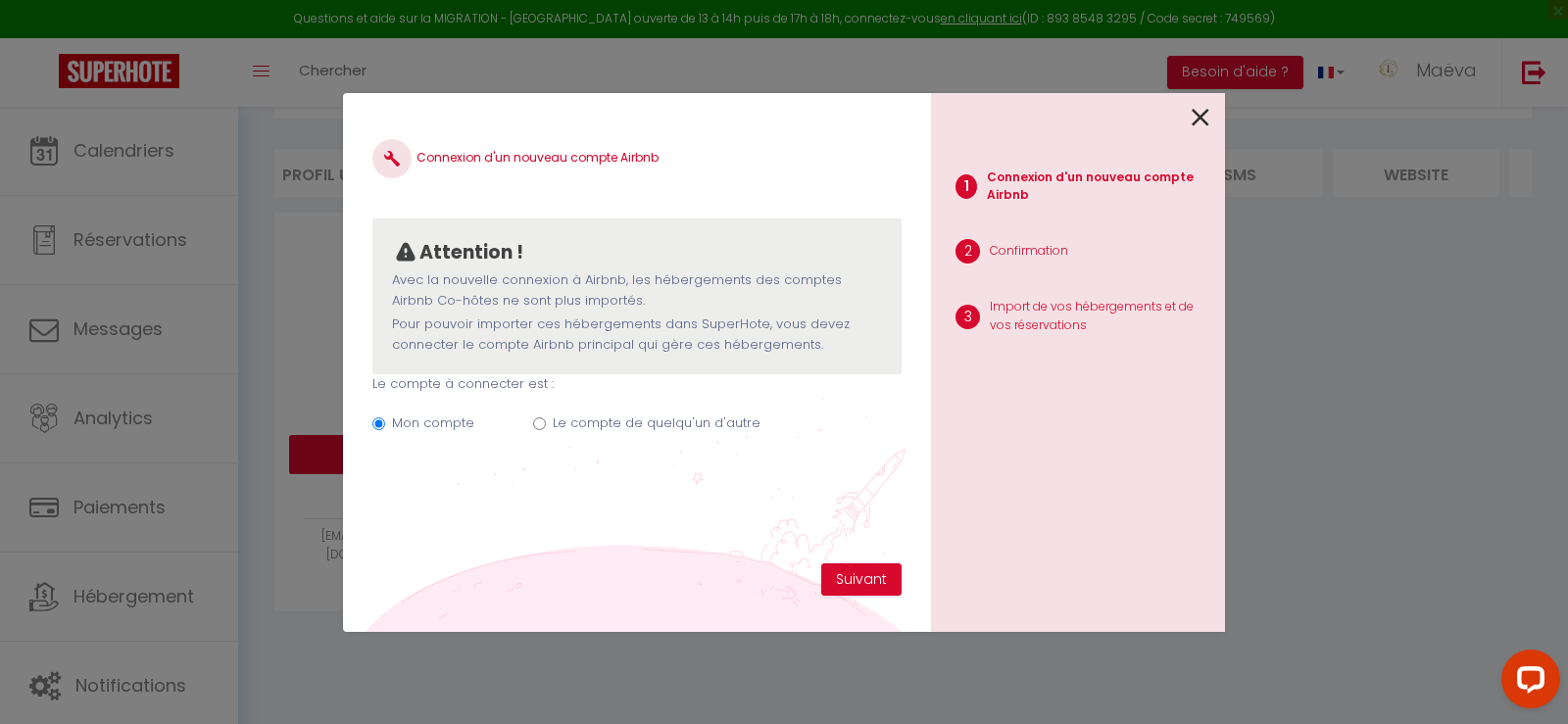
click at [539, 420] on input "Le compte de quelqu'un d'autre" at bounding box center [540, 424] width 13 height 13
radio input "true"
radio input "false"
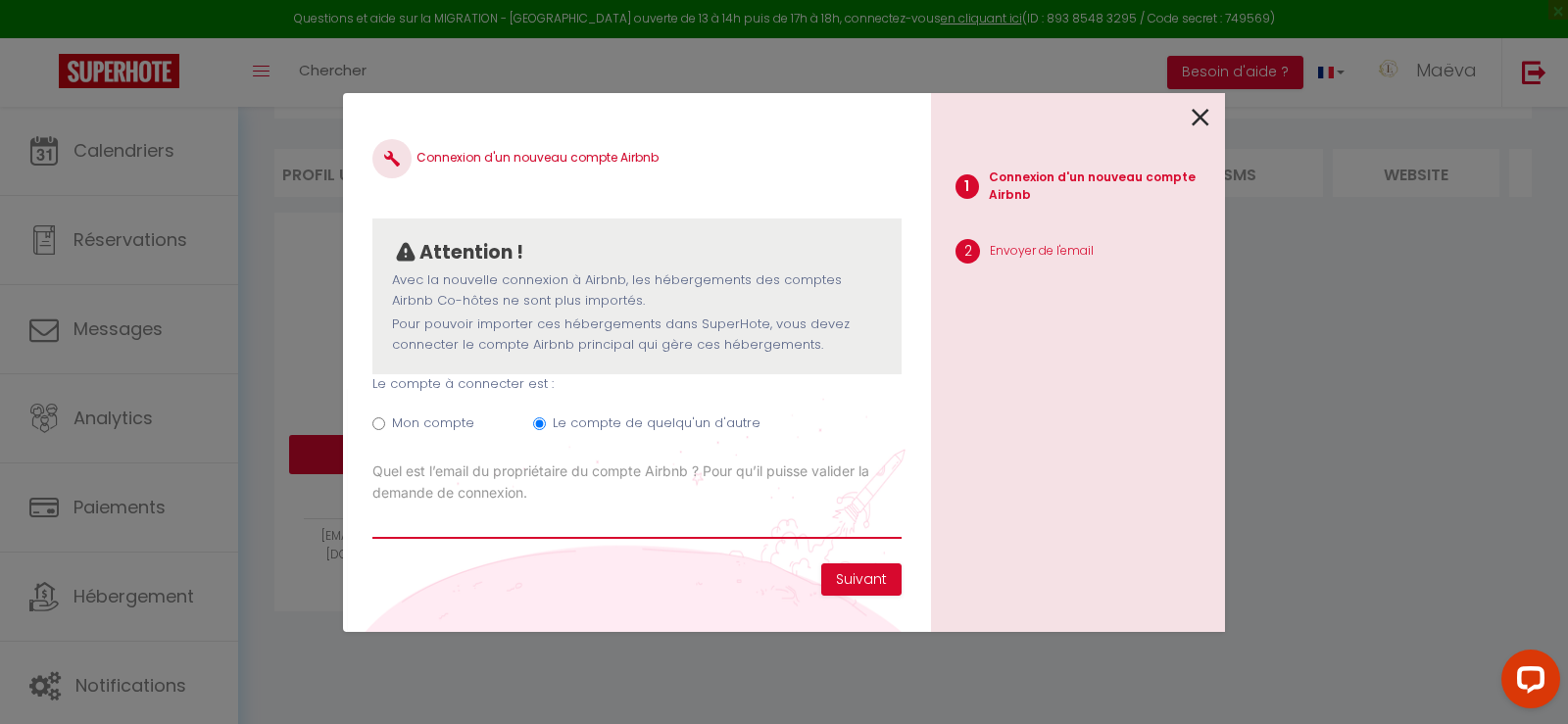
click at [674, 531] on input "Email connexion Airbnb" at bounding box center [636, 521] width 530 height 35
type input "[EMAIL_ADDRESS][DOMAIN_NAME]"
click at [887, 578] on button "Suivant" at bounding box center [861, 579] width 81 height 33
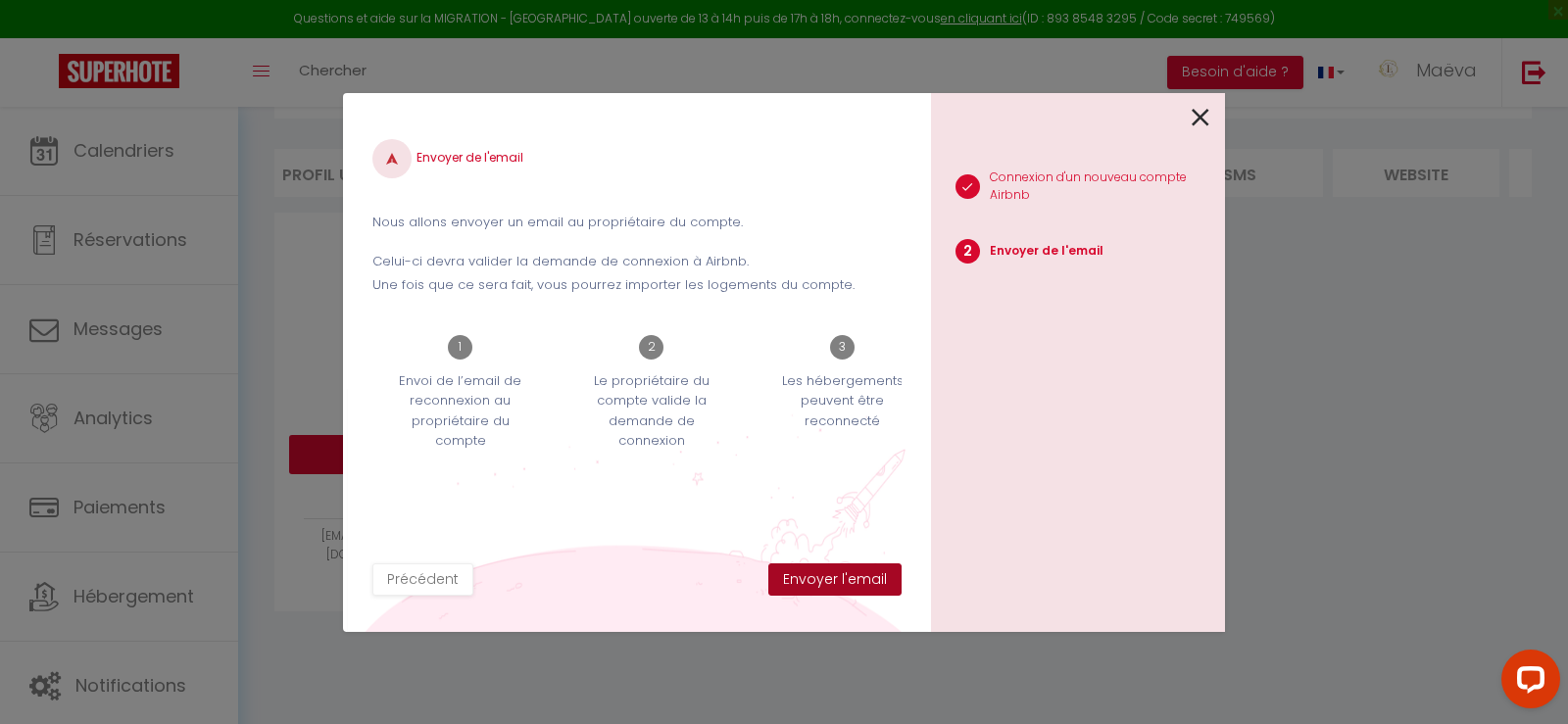
click at [832, 592] on button "Envoyer l'email" at bounding box center [835, 579] width 134 height 33
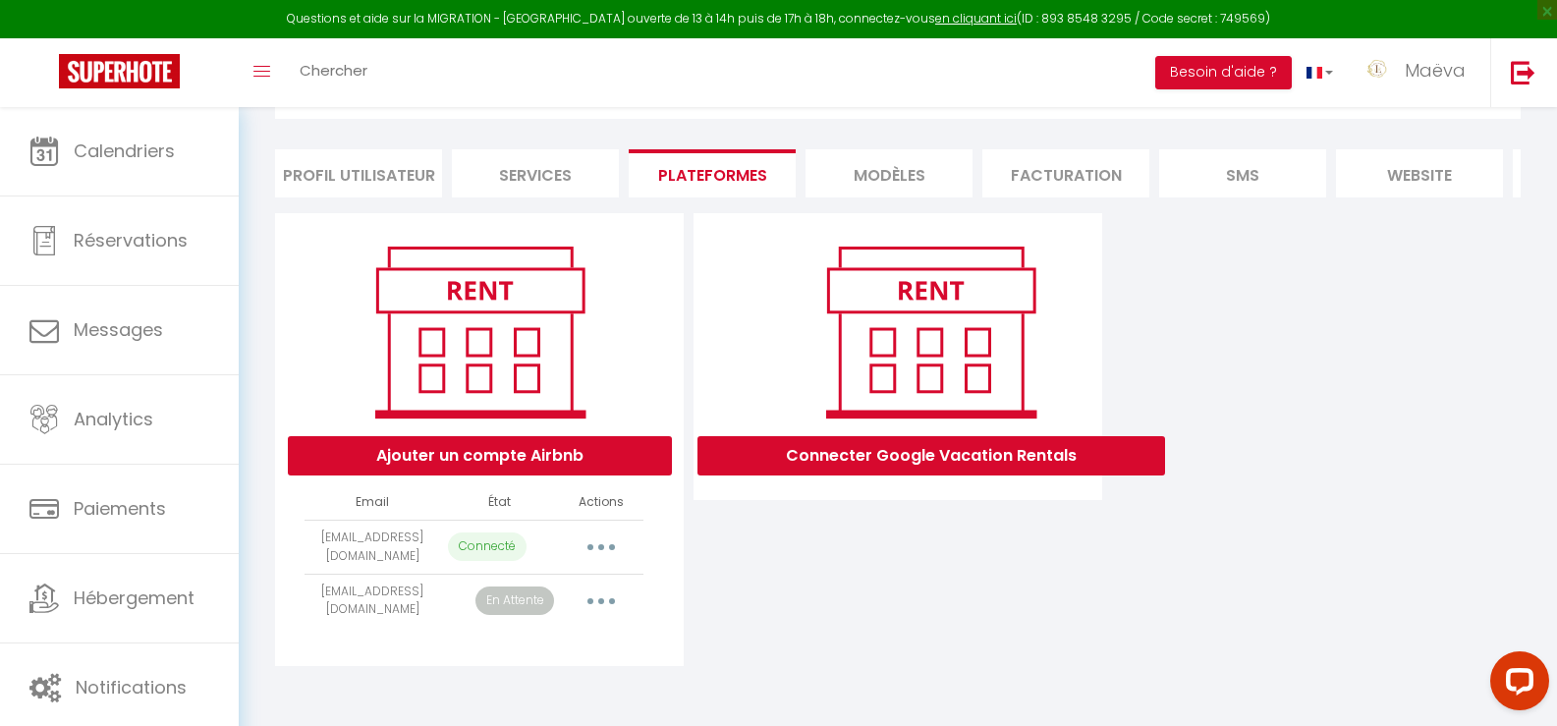
scroll to position [117, 0]
click at [440, 453] on button "Ajouter un compte Airbnb" at bounding box center [480, 455] width 384 height 39
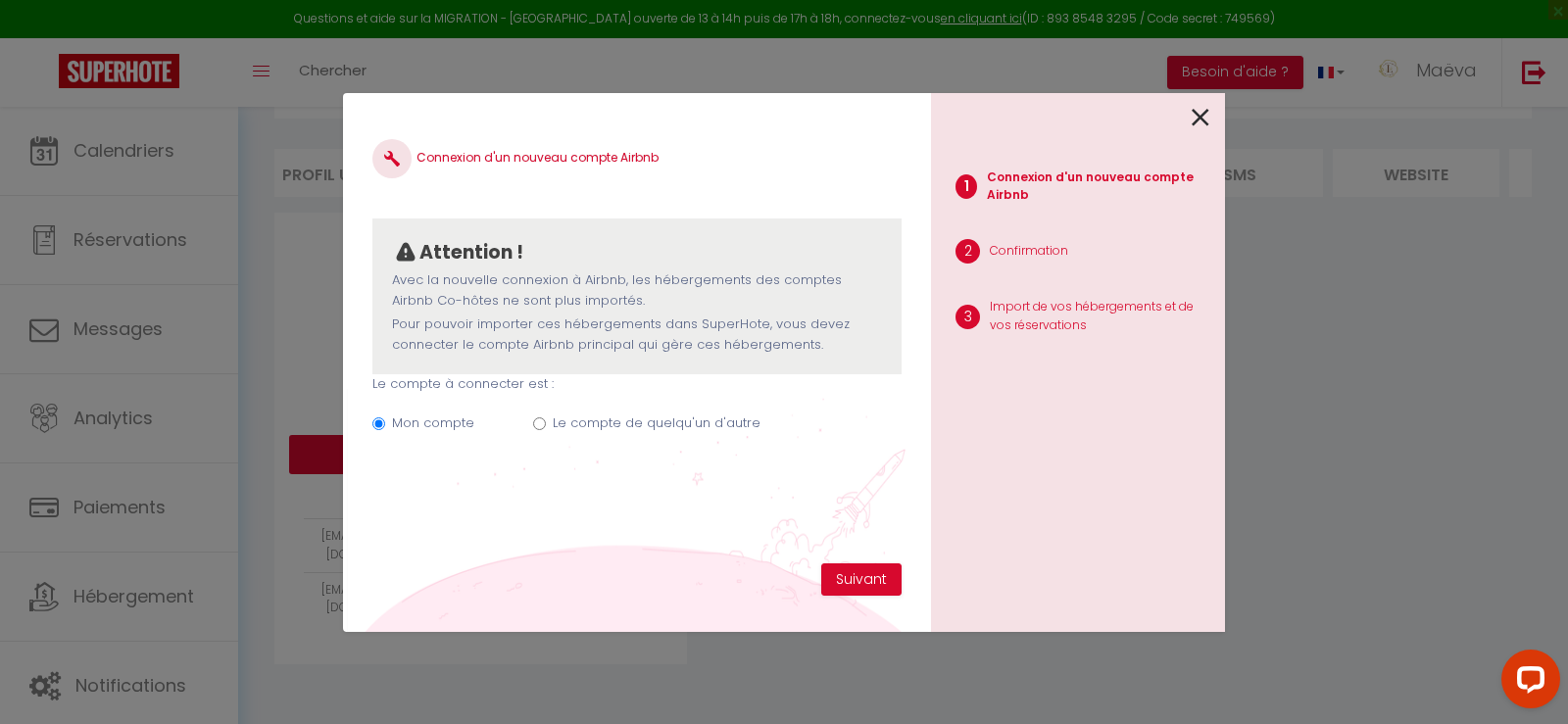
click at [590, 430] on label "Le compte de quelqu'un d'autre" at bounding box center [656, 424] width 207 height 20
click at [546, 430] on input "Le compte de quelqu'un d'autre" at bounding box center [540, 424] width 13 height 13
radio input "true"
radio input "false"
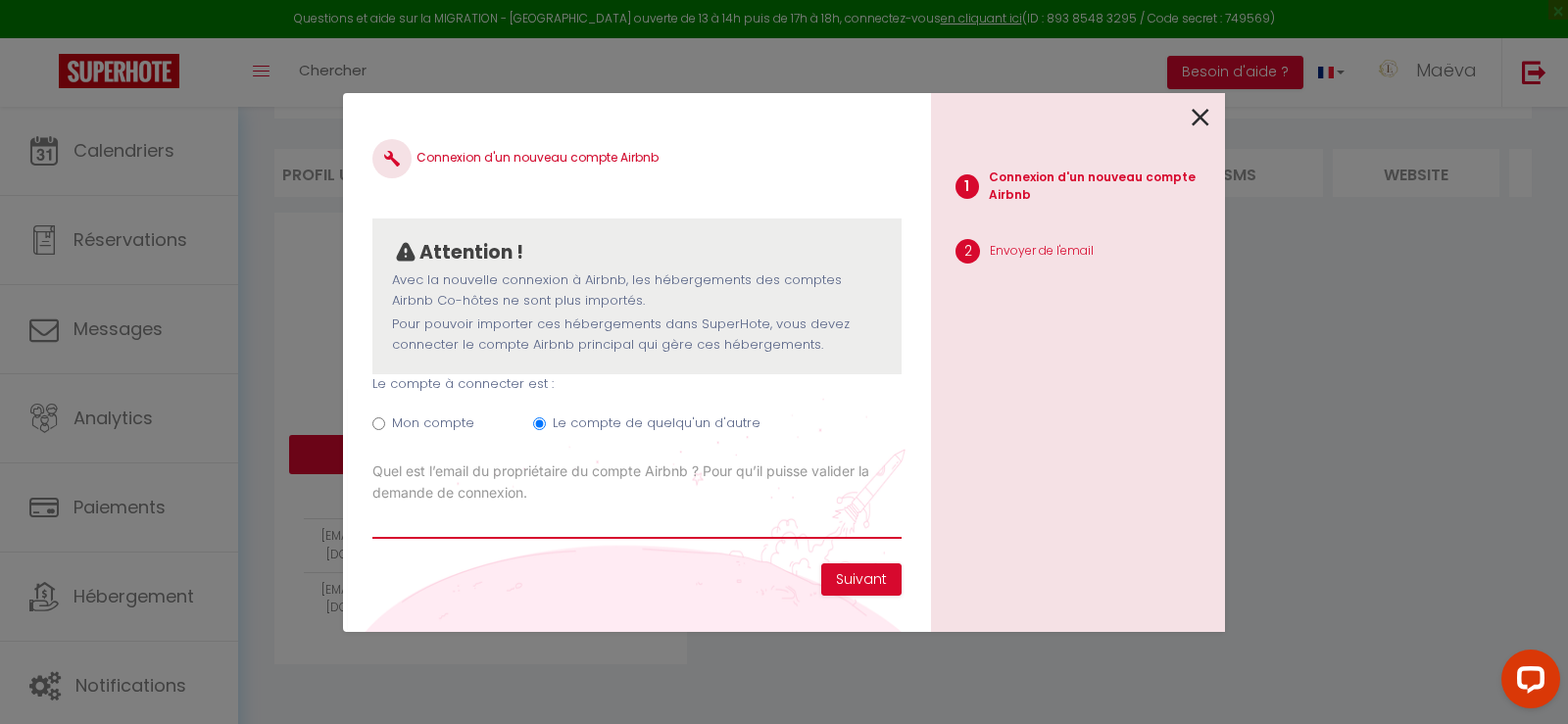
click at [430, 532] on input "Email connexion Airbnb" at bounding box center [636, 521] width 530 height 35
type input "[PERSON_NAME][EMAIL_ADDRESS][DOMAIN_NAME]"
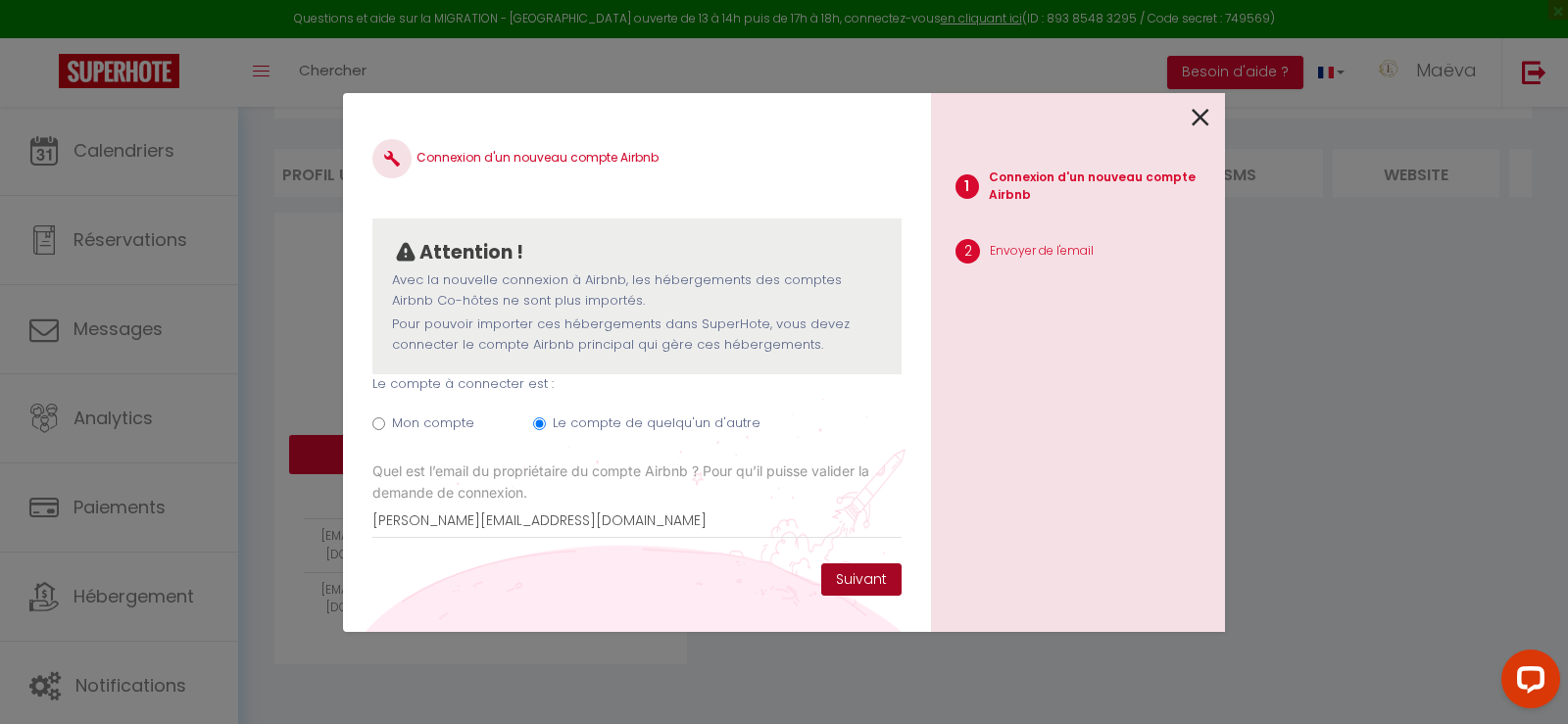
click at [838, 573] on button "Suivant" at bounding box center [861, 579] width 81 height 33
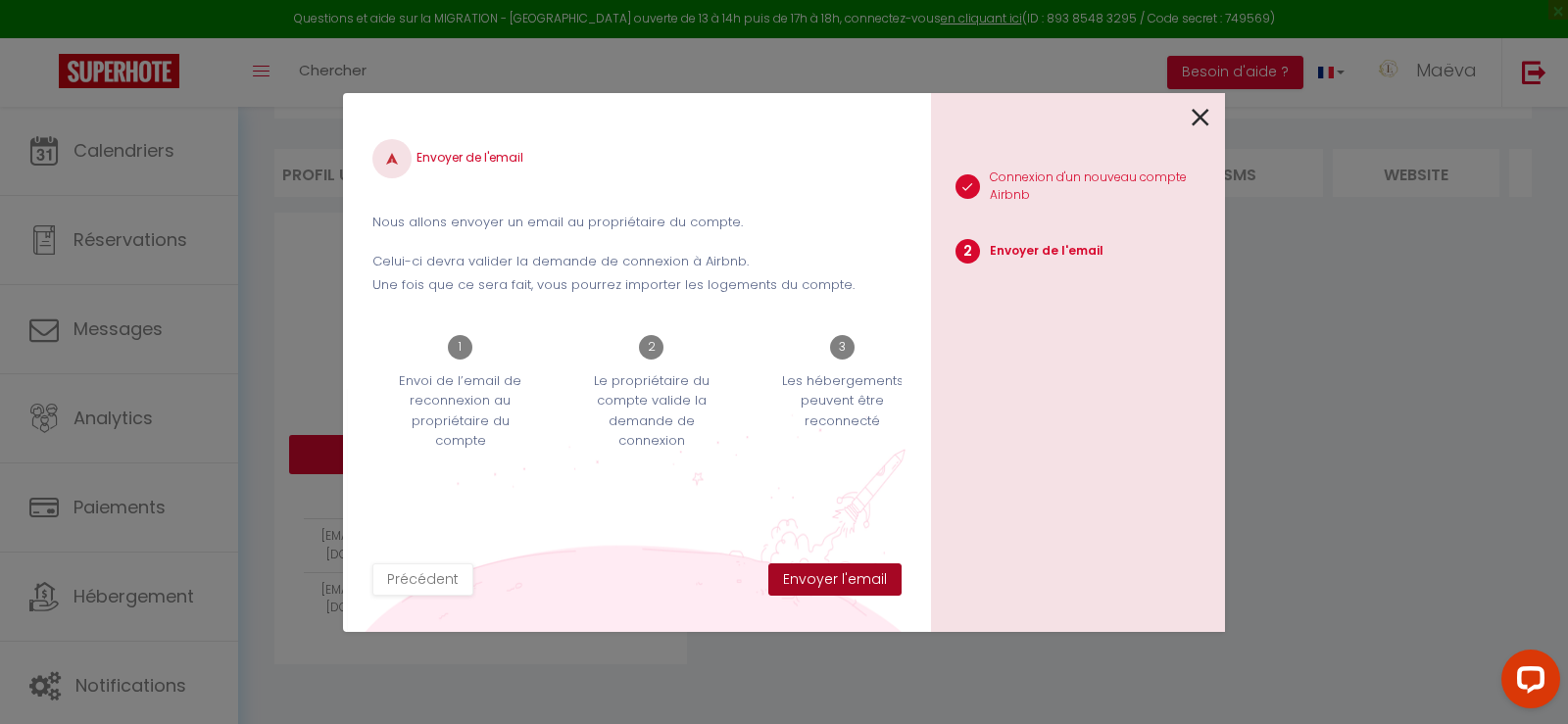
click at [839, 583] on button "Envoyer l'email" at bounding box center [835, 579] width 134 height 33
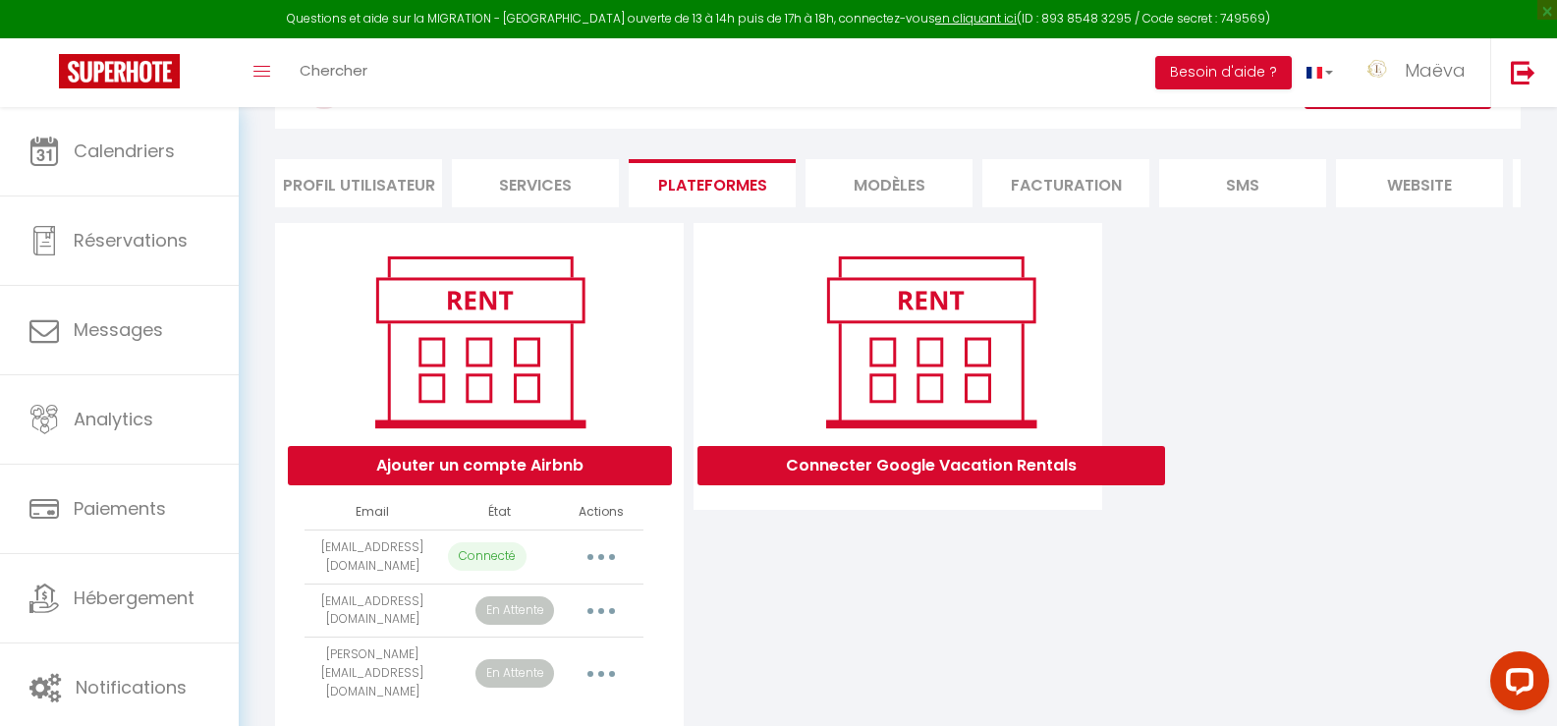
scroll to position [190, 0]
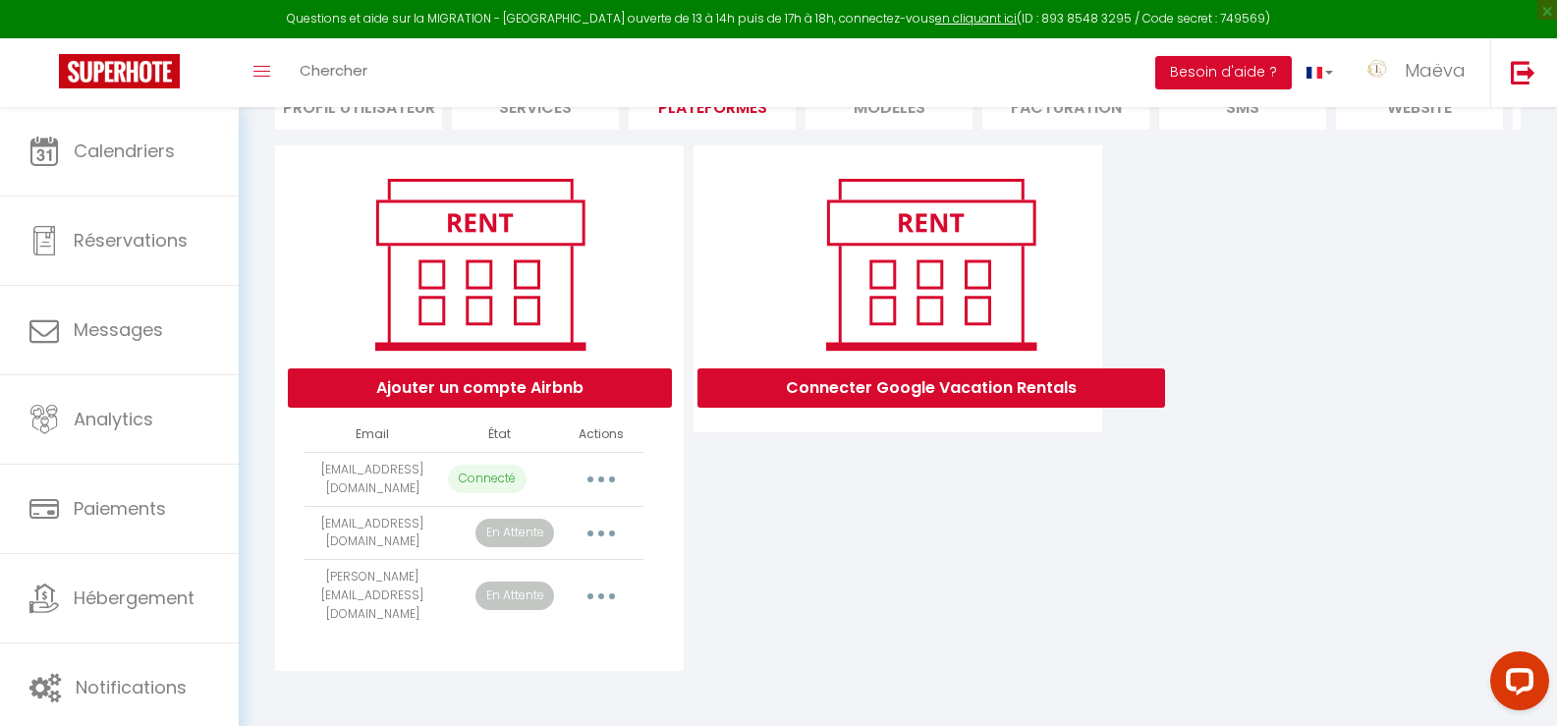
click at [593, 614] on td "Importer les appartements Supprimer Reconnecter le compte" at bounding box center [601, 596] width 85 height 73
click at [613, 593] on button "button" at bounding box center [601, 596] width 55 height 31
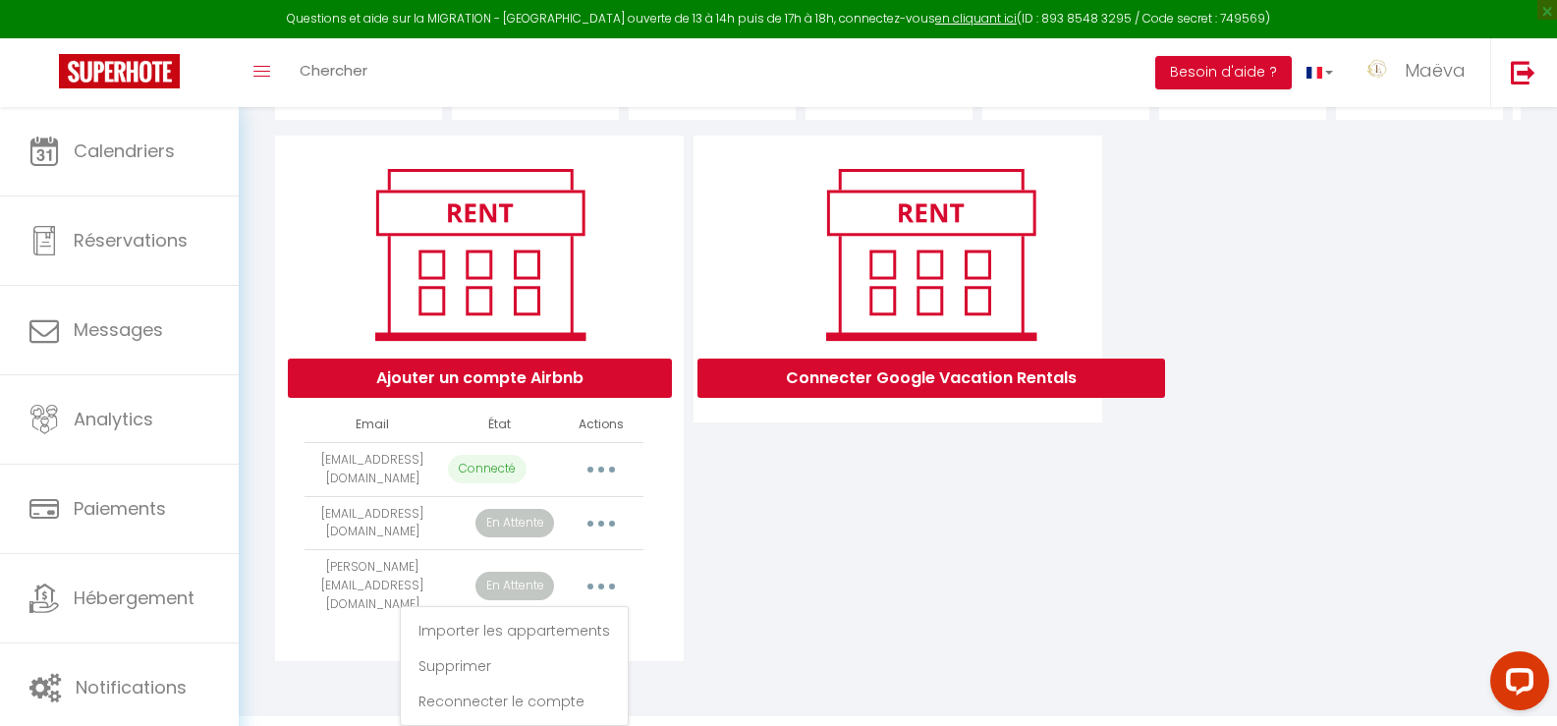
scroll to position [199, 0]
click at [450, 666] on link "Supprimer" at bounding box center [514, 665] width 217 height 33
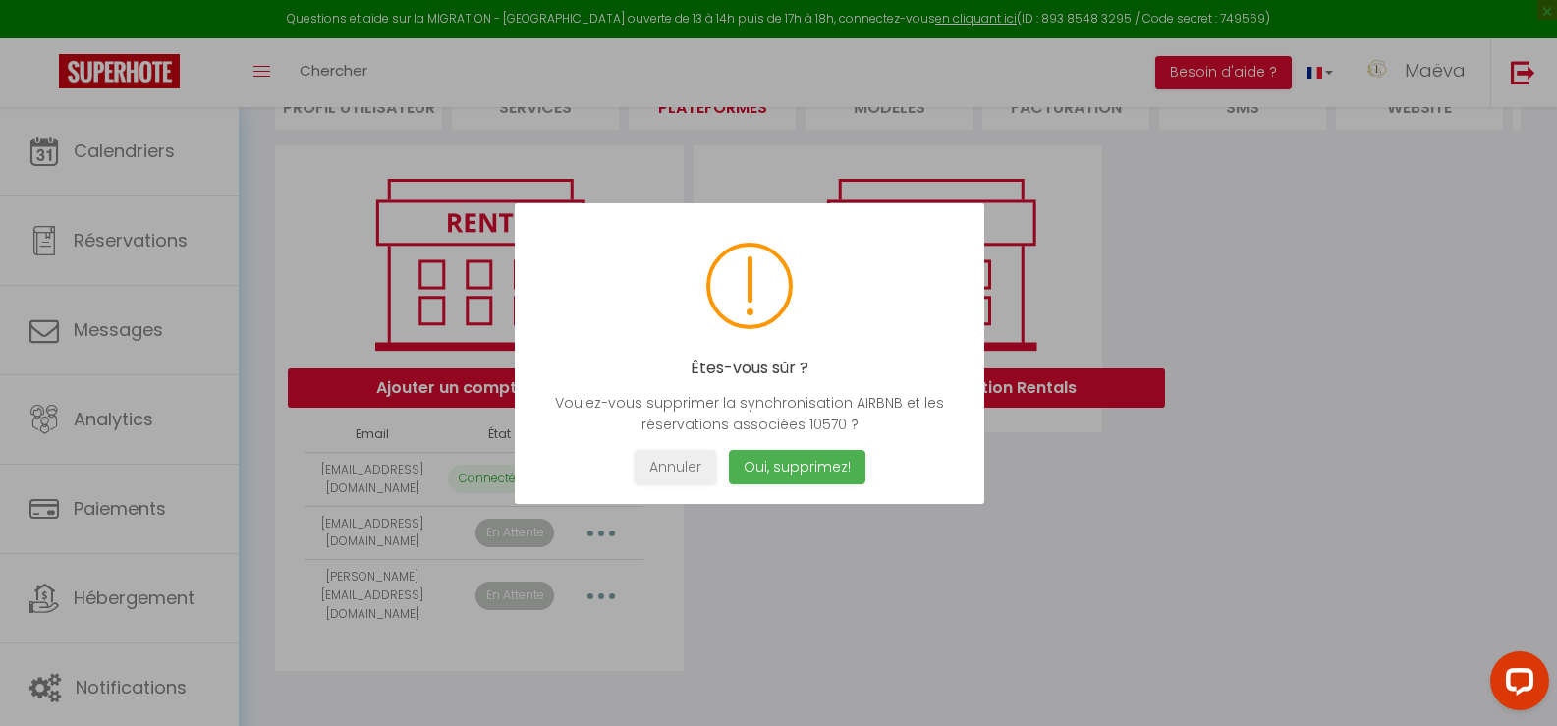
scroll to position [190, 0]
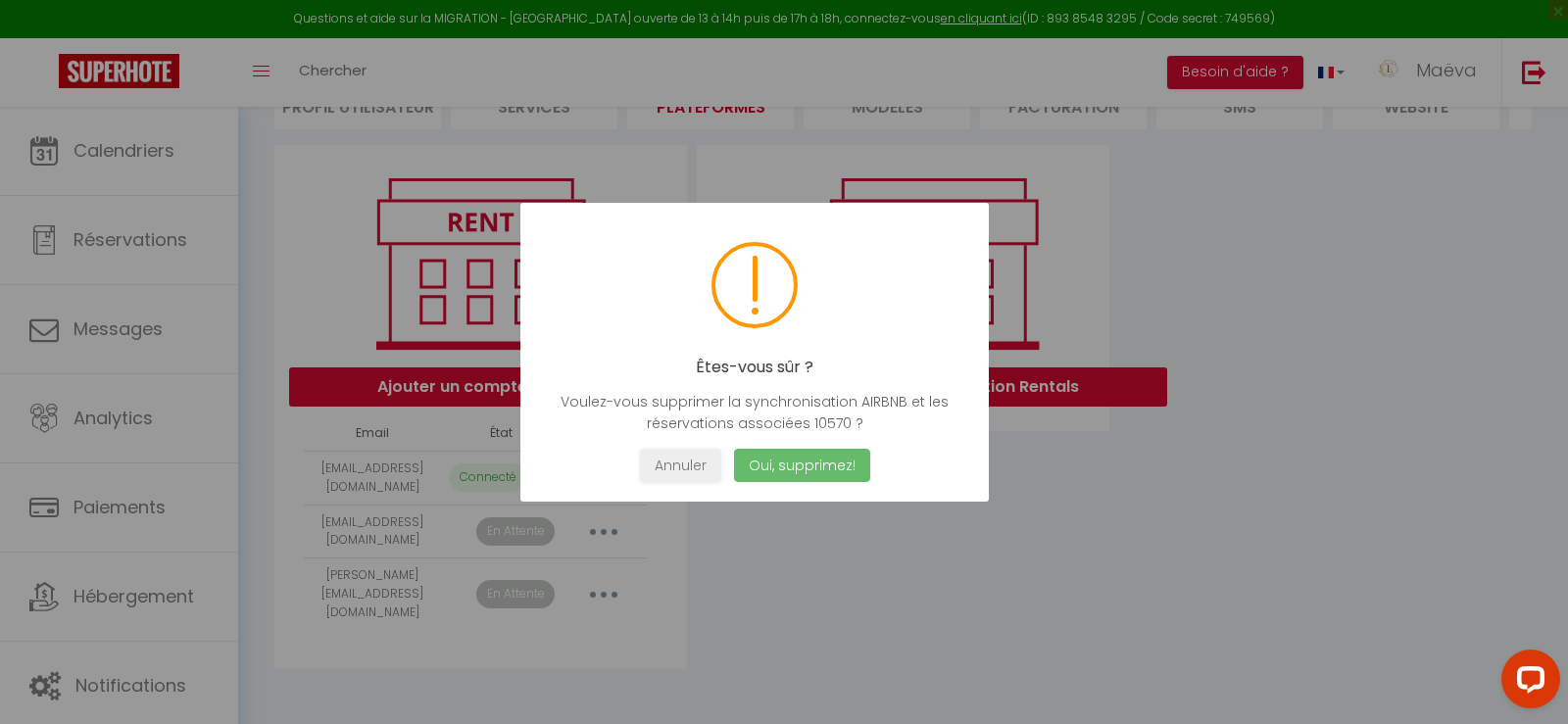
click at [777, 467] on button "Oui, supprimez!" at bounding box center [802, 466] width 137 height 34
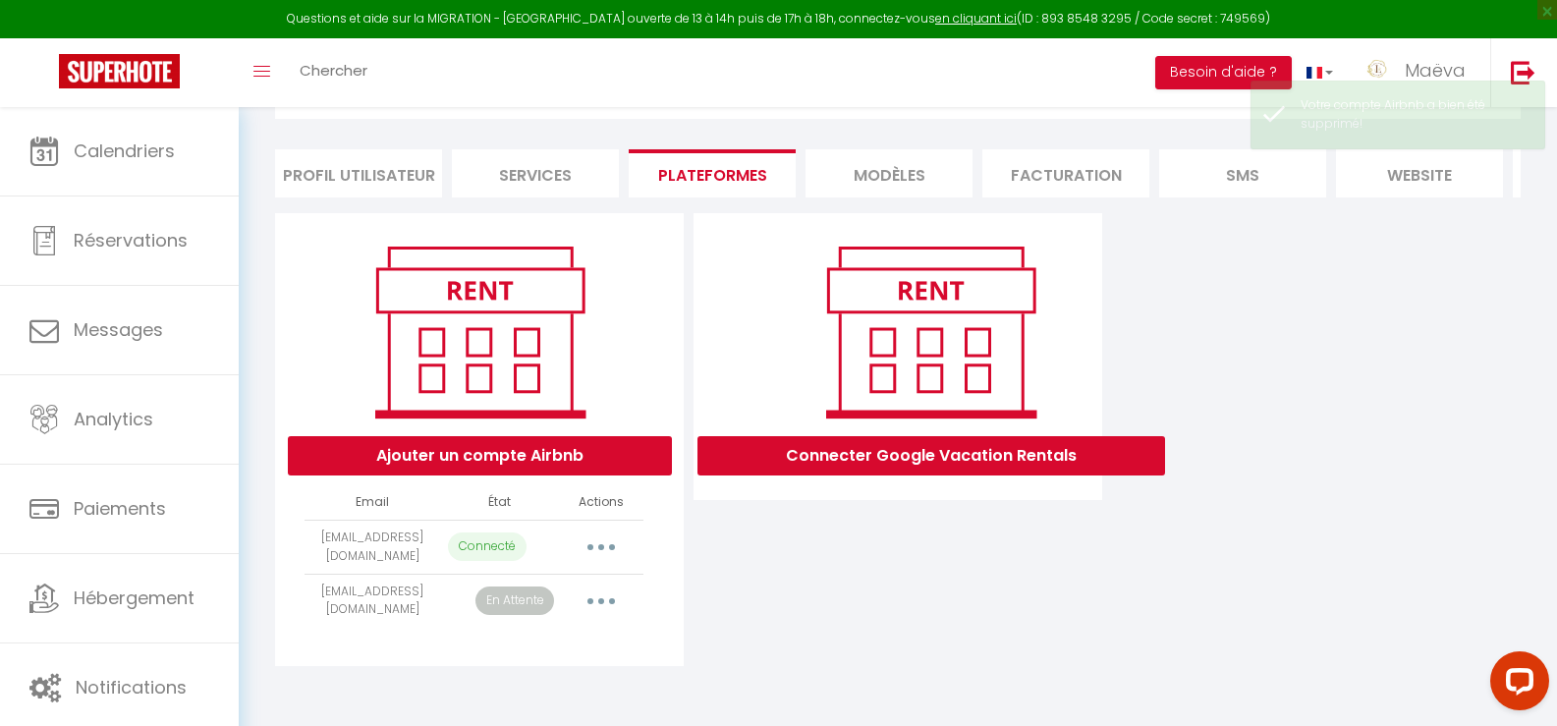
scroll to position [117, 0]
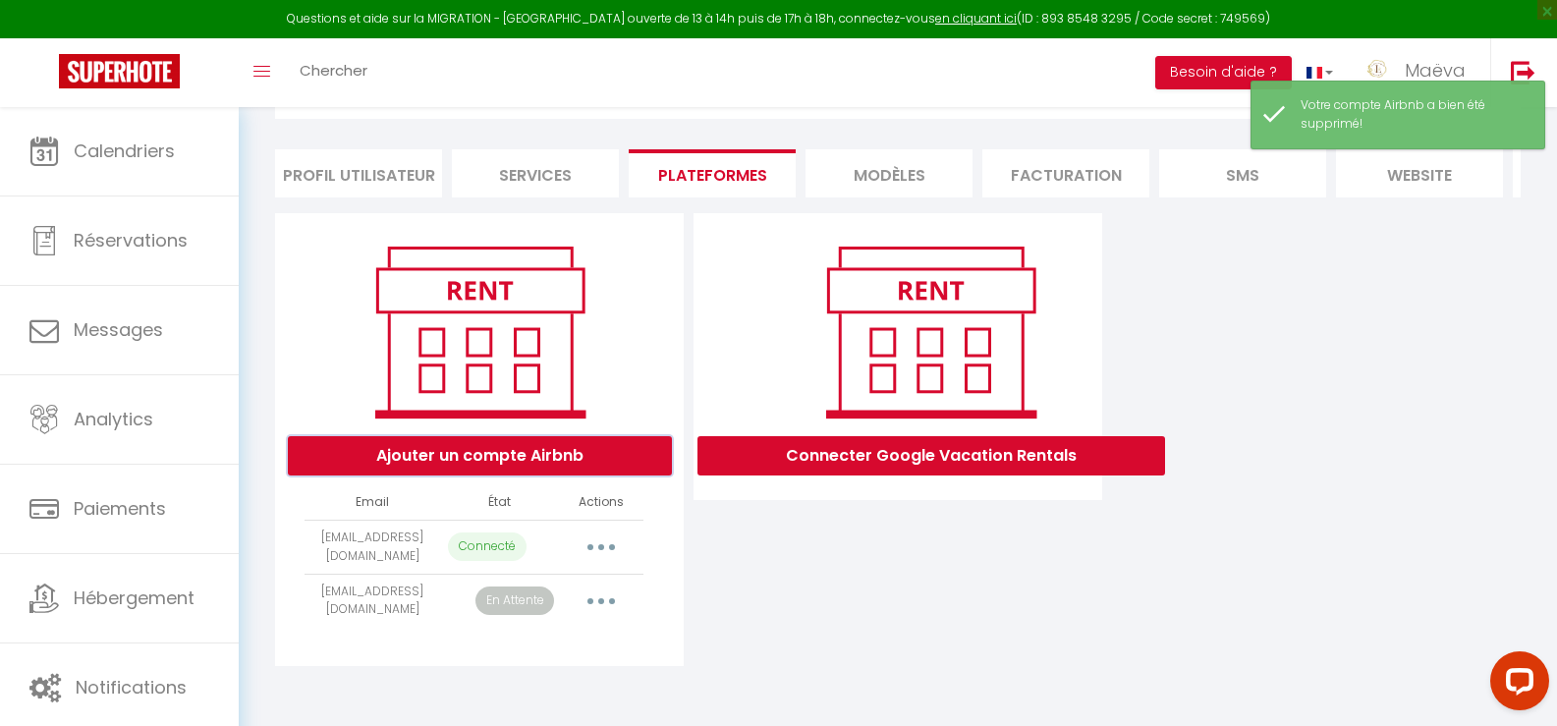
click at [605, 446] on button "Ajouter un compte Airbnb" at bounding box center [480, 455] width 384 height 39
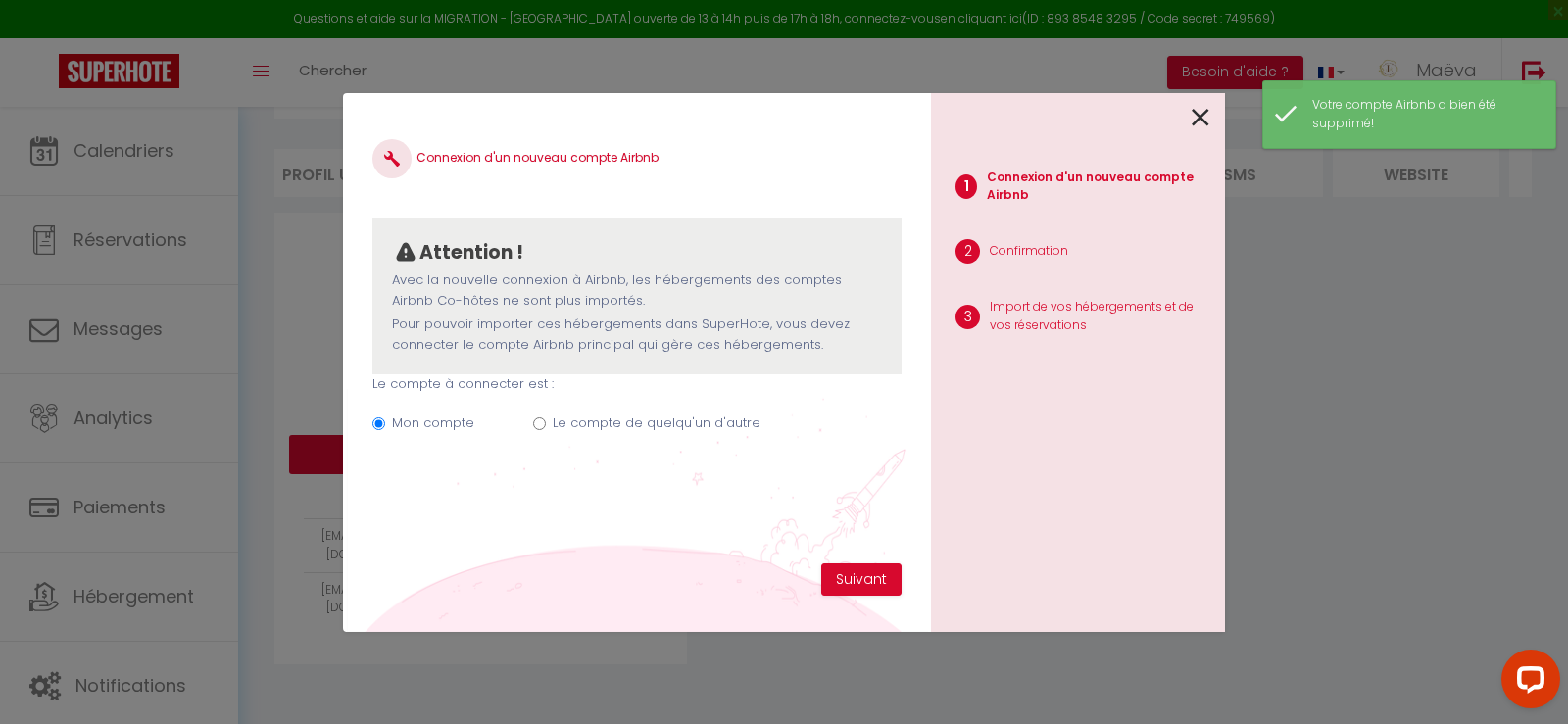
click at [627, 425] on label "Le compte de quelqu'un d'autre" at bounding box center [656, 424] width 207 height 20
click at [546, 425] on input "Le compte de quelqu'un d'autre" at bounding box center [540, 424] width 13 height 13
radio input "true"
radio input "false"
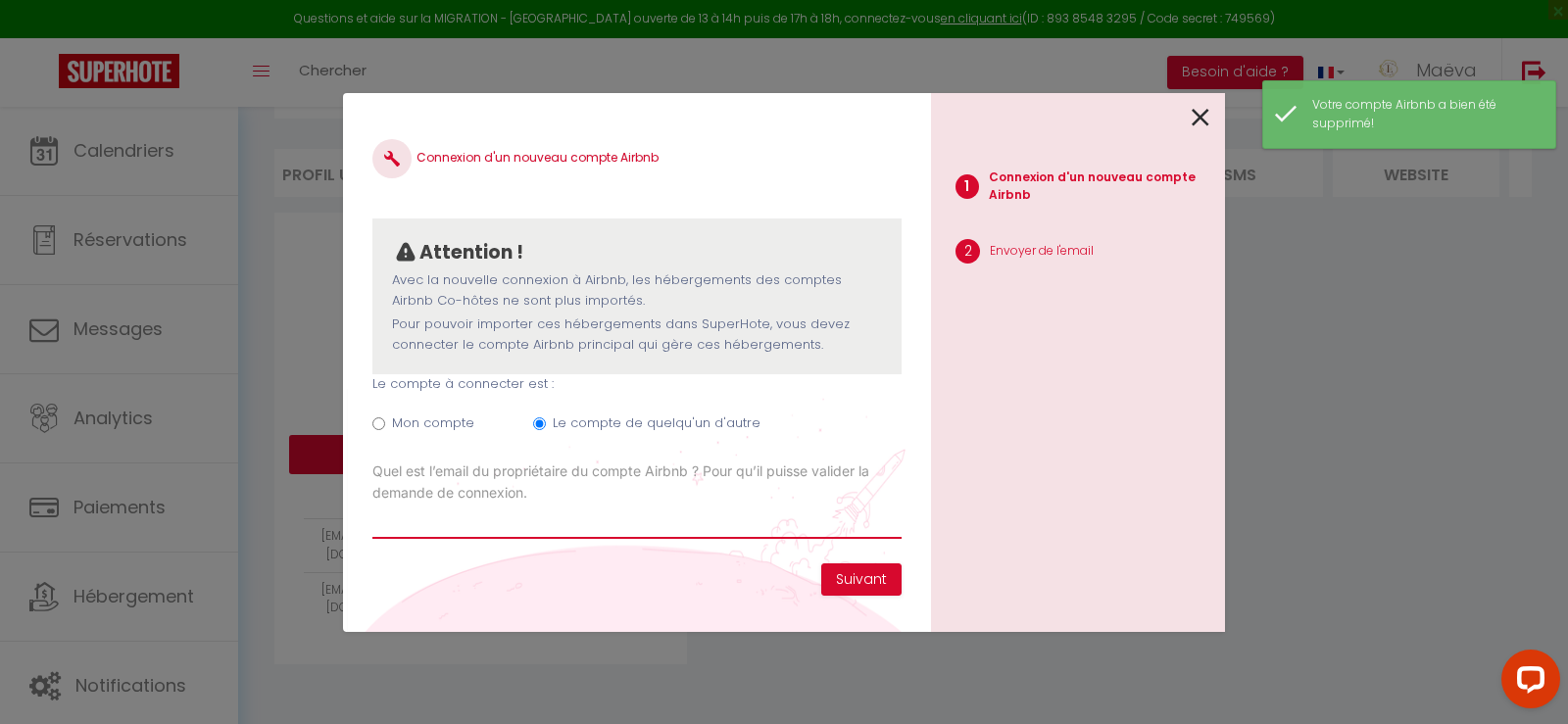
click at [722, 520] on input "Email connexion Airbnb" at bounding box center [636, 521] width 530 height 35
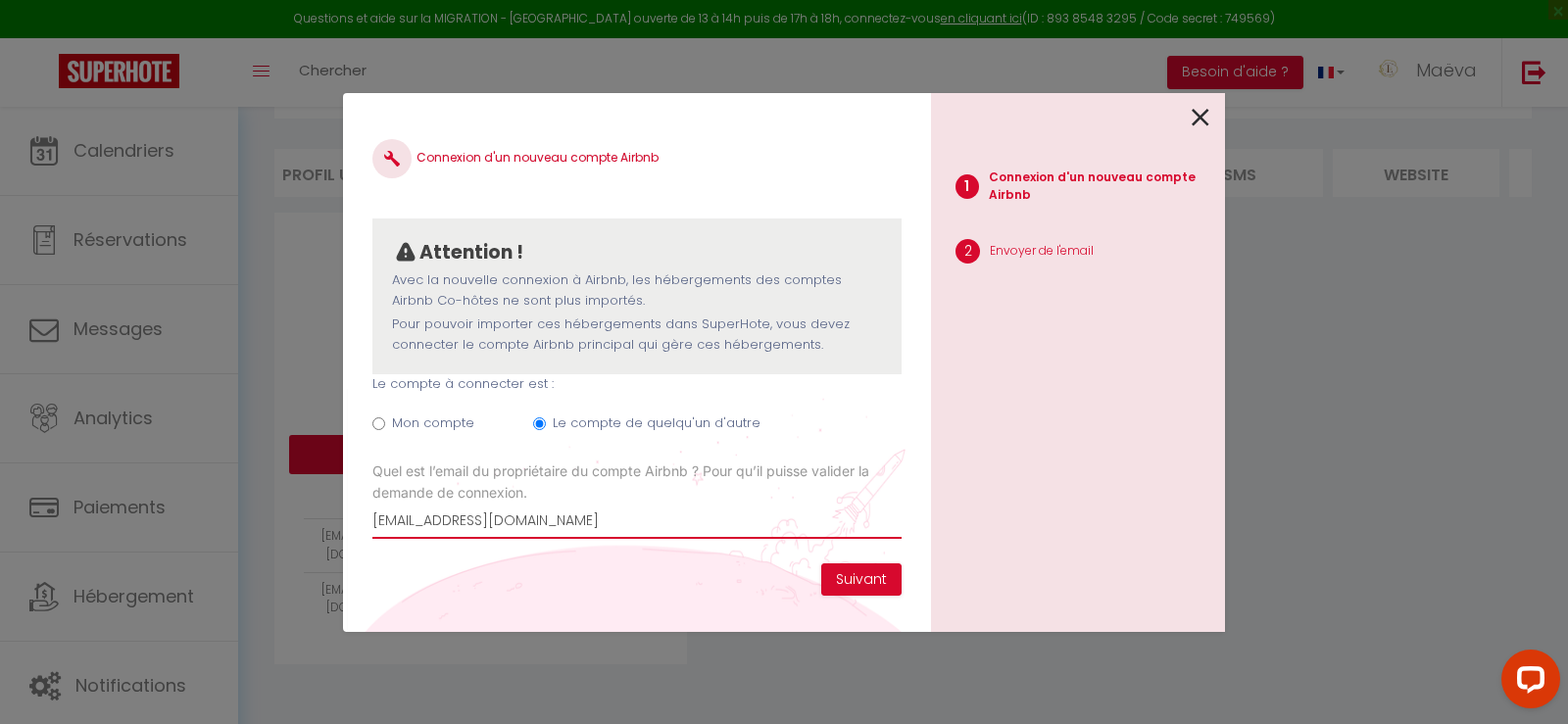
type input "[EMAIL_ADDRESS][DOMAIN_NAME]"
click at [887, 586] on button "Suivant" at bounding box center [861, 579] width 81 height 33
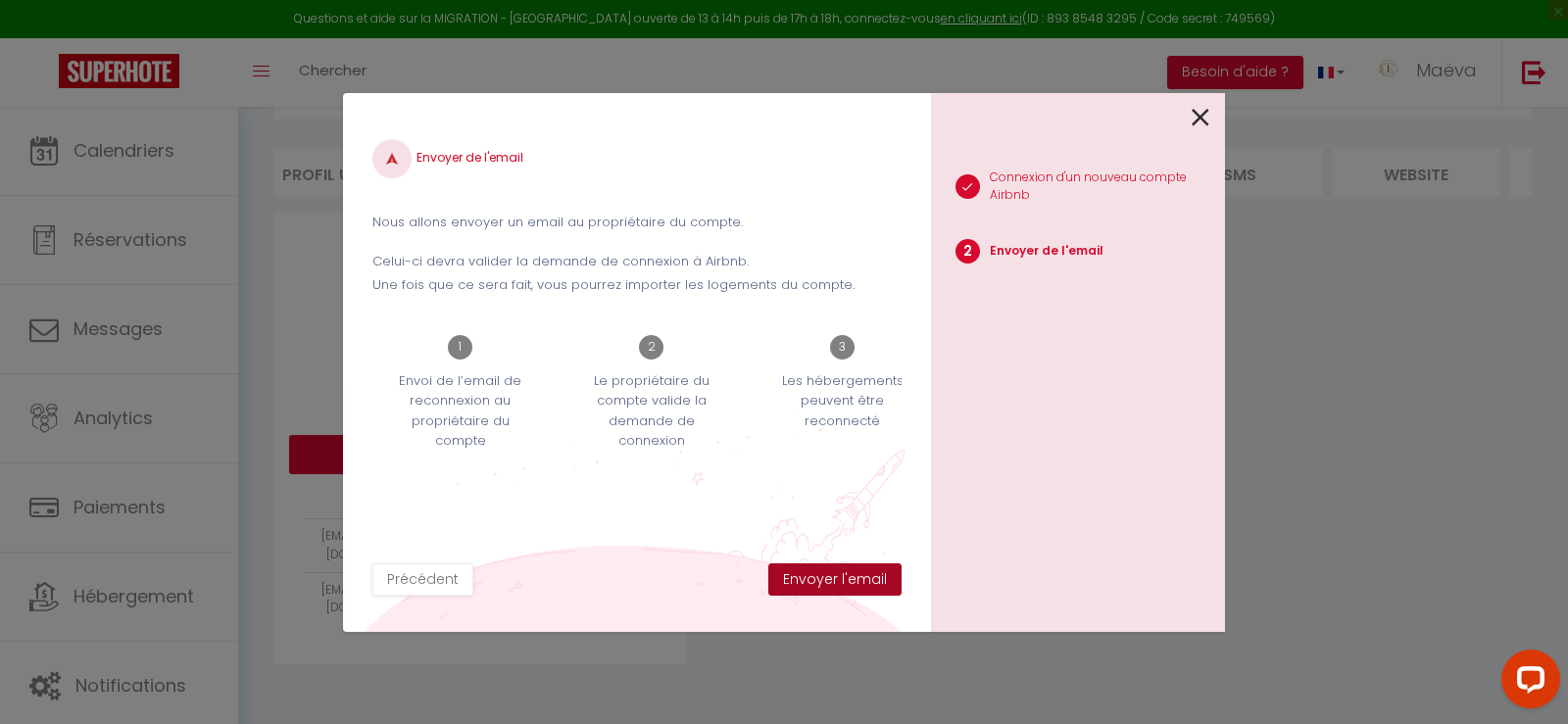
click at [804, 578] on button "Envoyer l'email" at bounding box center [835, 579] width 134 height 33
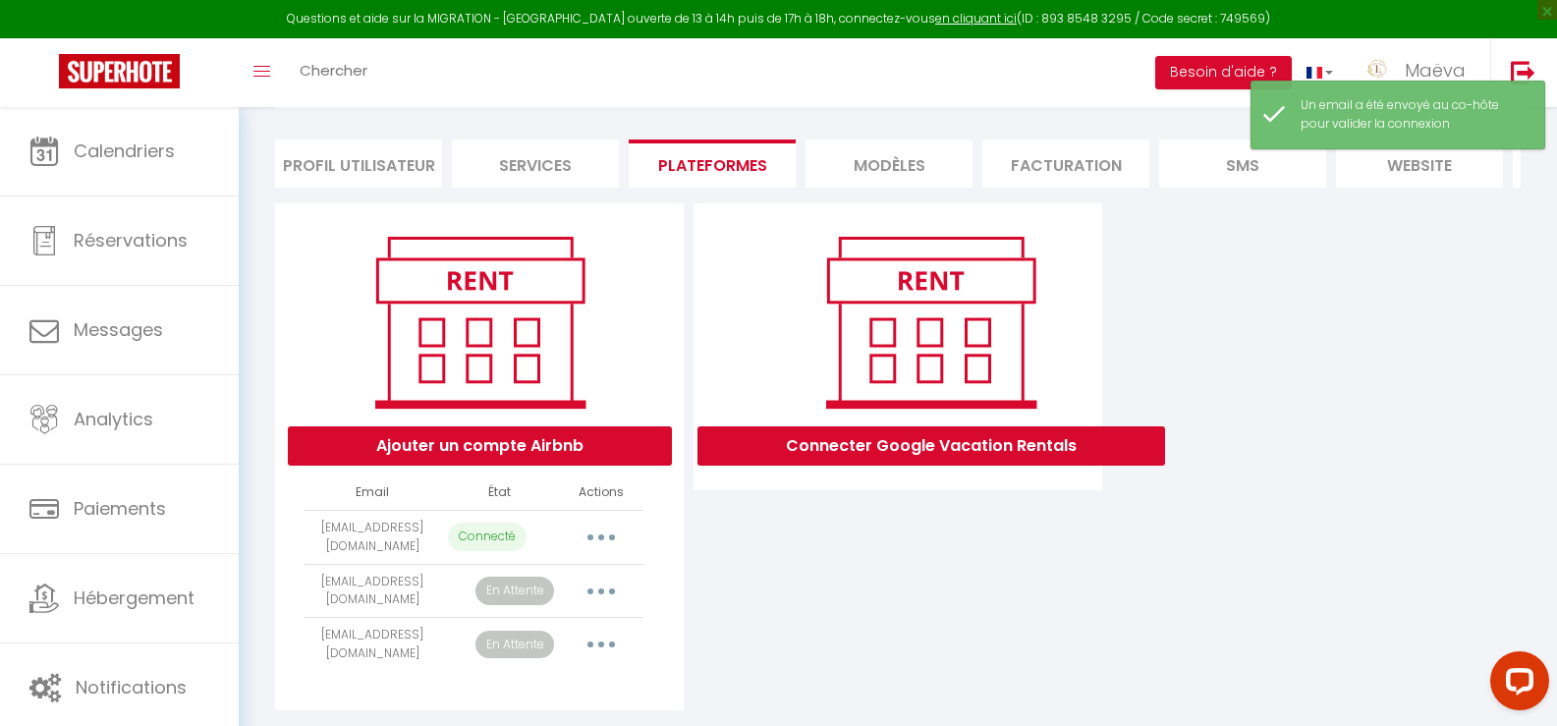
scroll to position [171, 0]
